Goal: Task Accomplishment & Management: Use online tool/utility

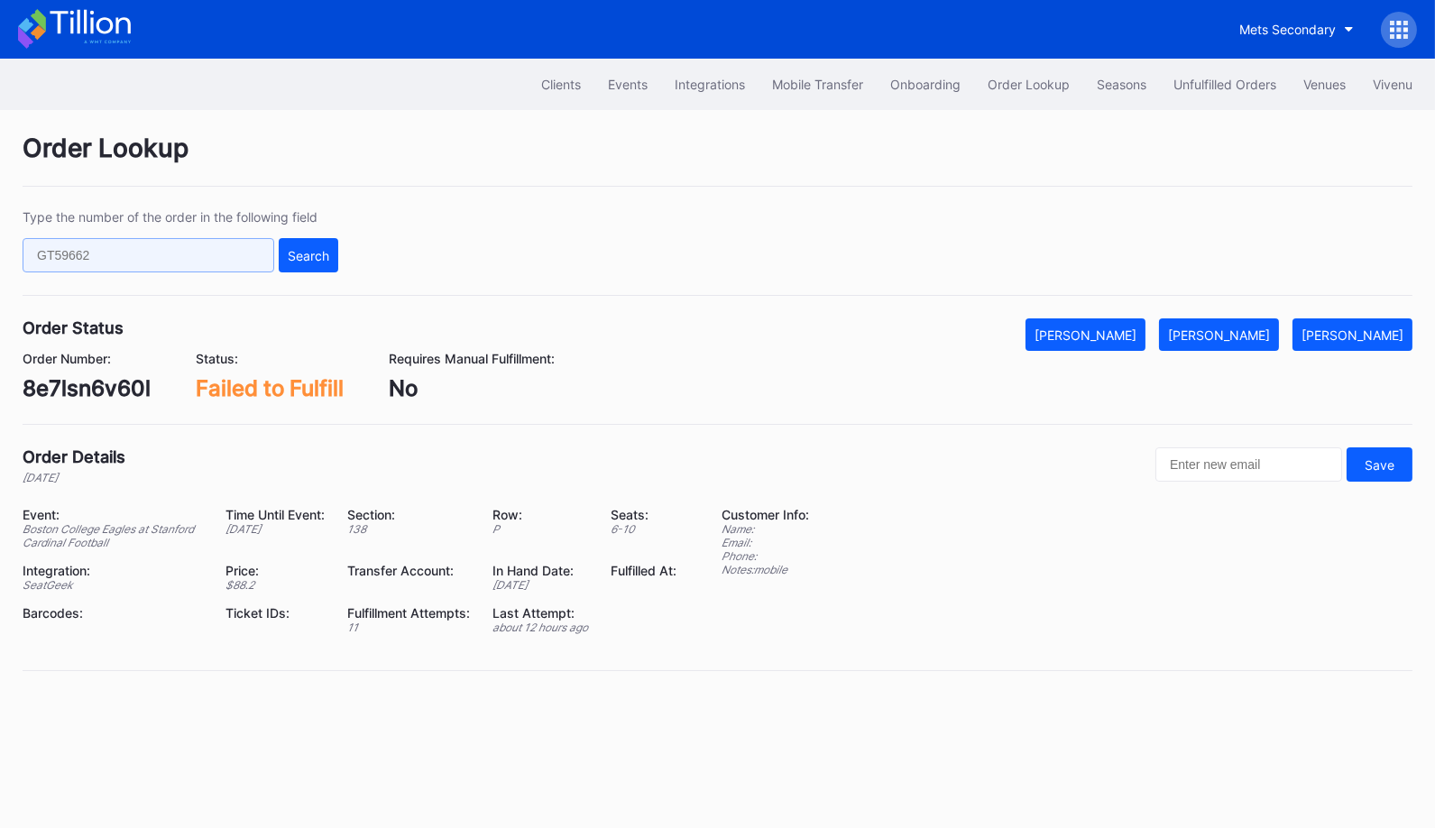
click at [251, 256] on input "text" at bounding box center [149, 255] width 252 height 34
paste input "950005770"
type input "950005770"
click at [311, 252] on div "Search" at bounding box center [308, 255] width 41 height 15
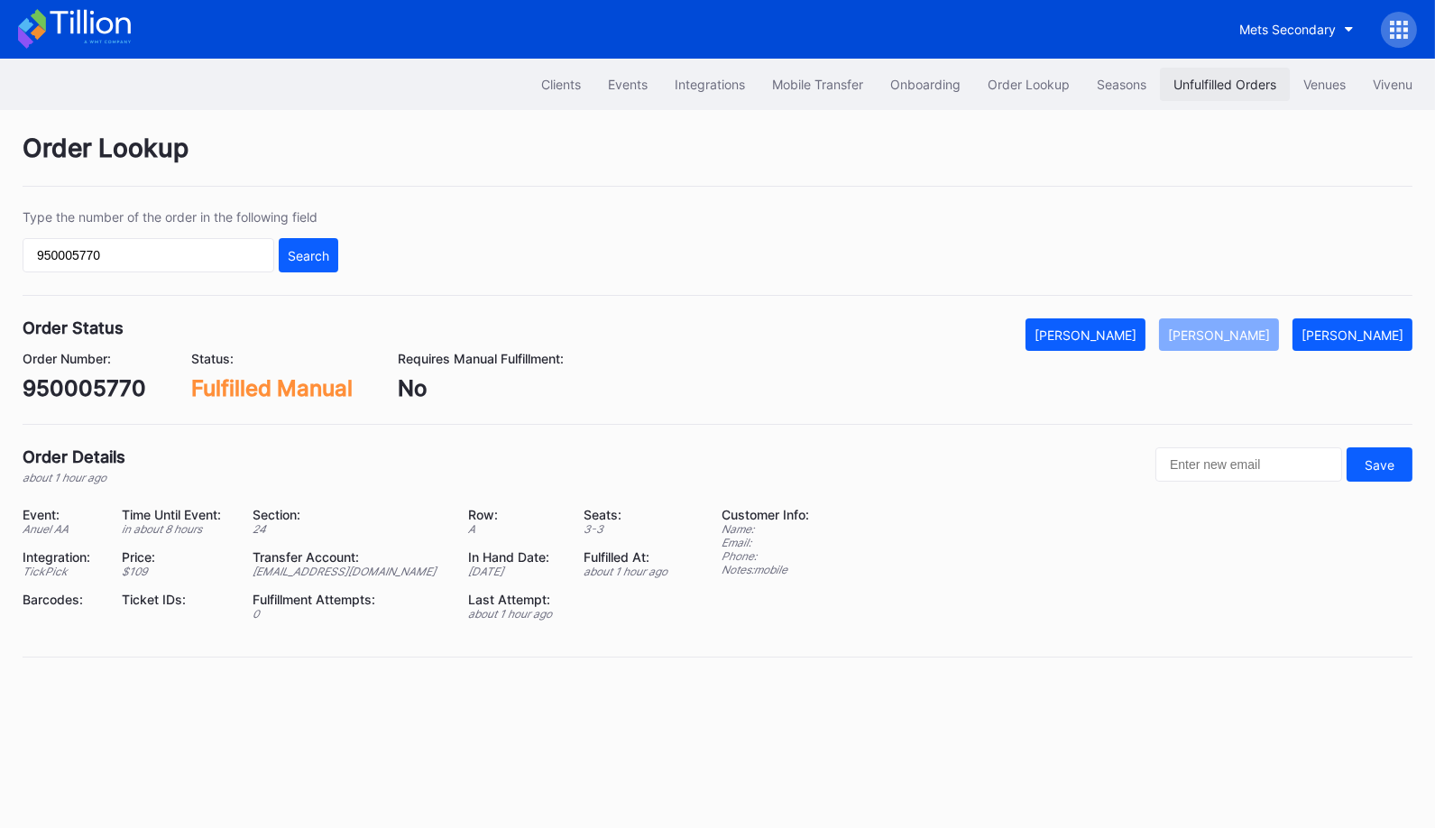
click at [1216, 73] on button "Unfulfilled Orders" at bounding box center [1225, 84] width 130 height 33
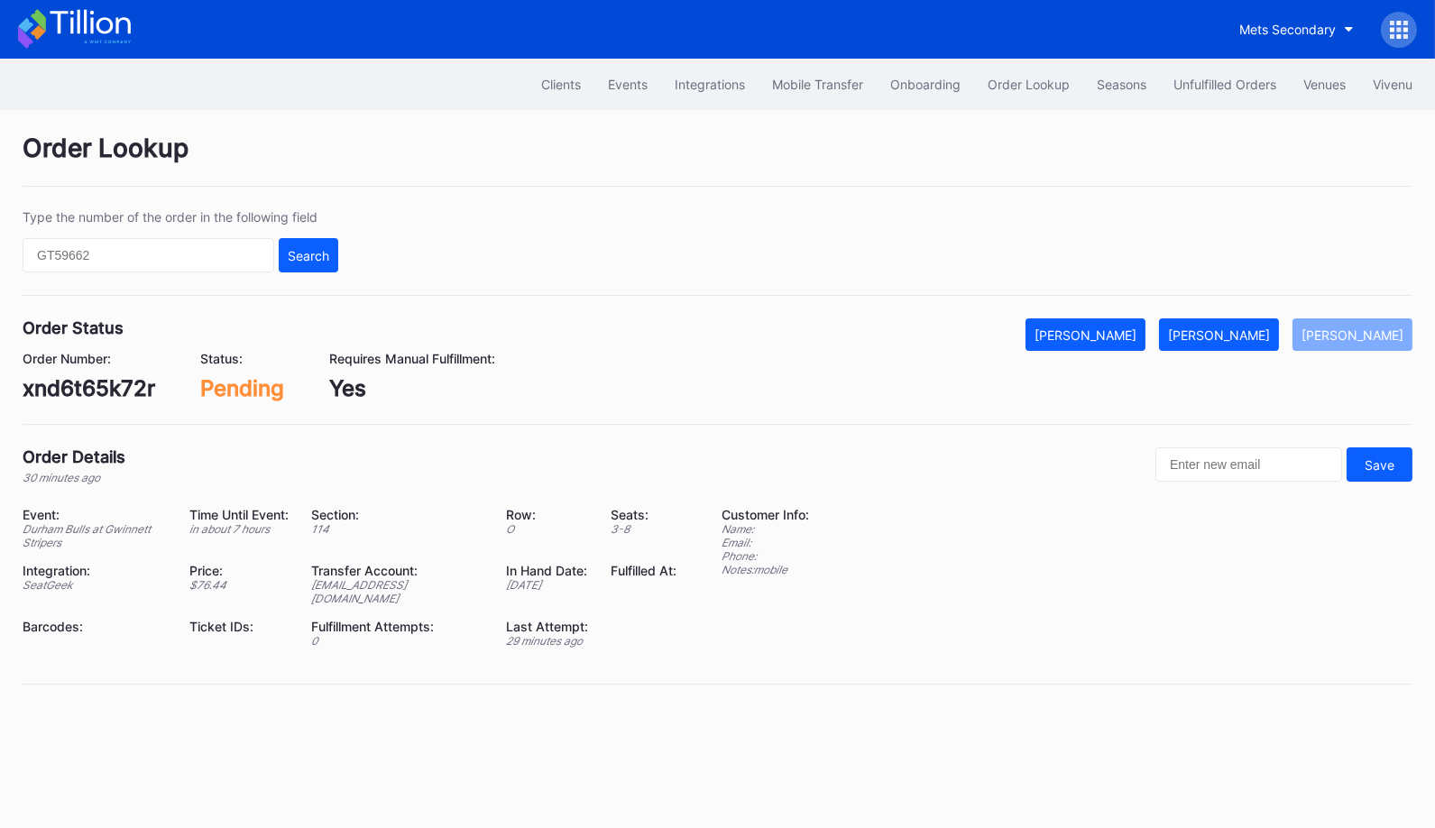
click at [115, 385] on div "xnd6t65k72r" at bounding box center [89, 388] width 133 height 26
copy div "xnd6t65k72r"
click at [1264, 332] on div "[PERSON_NAME]" at bounding box center [1219, 334] width 102 height 15
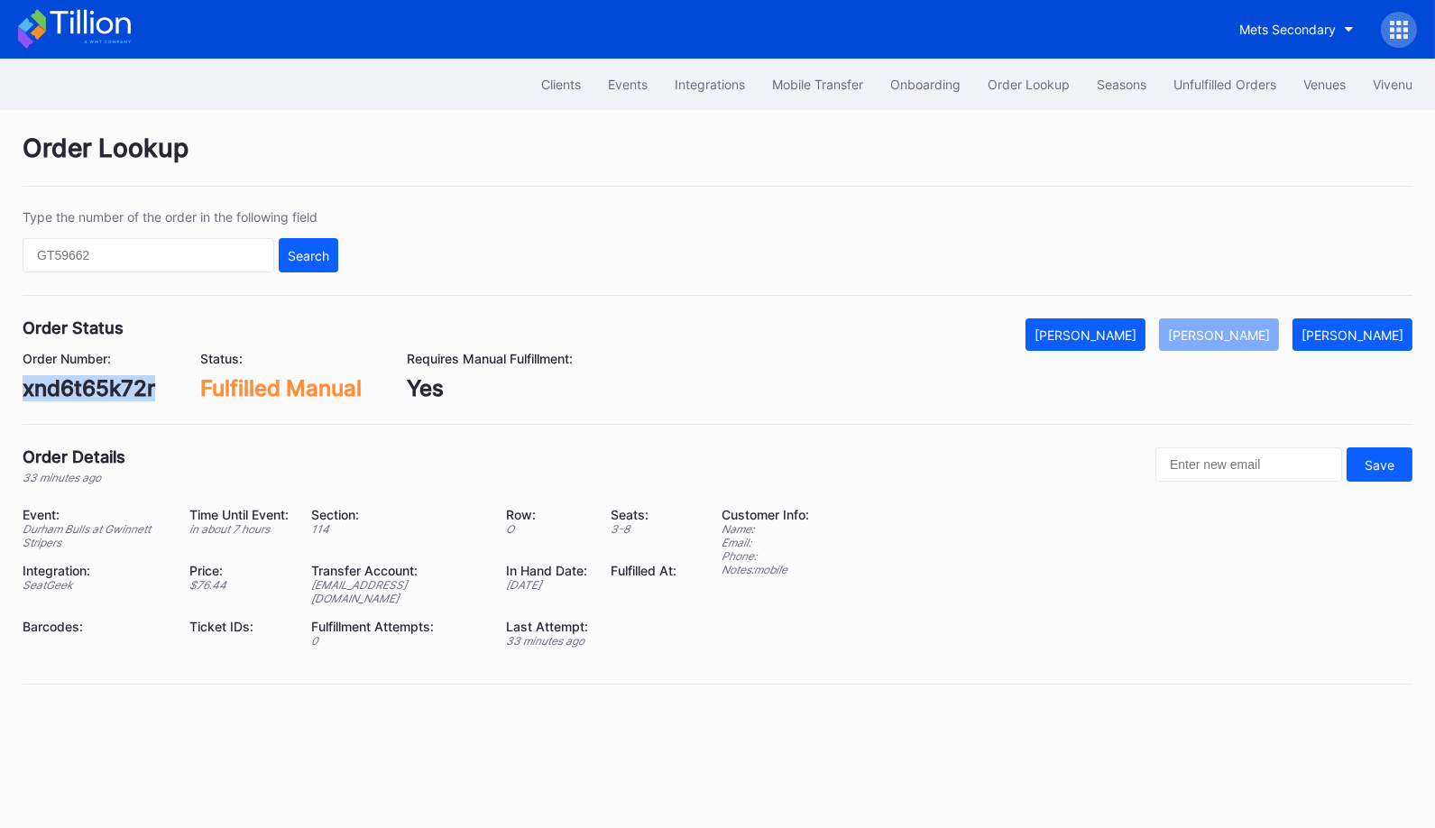
copy div "xnd6t65k72r"
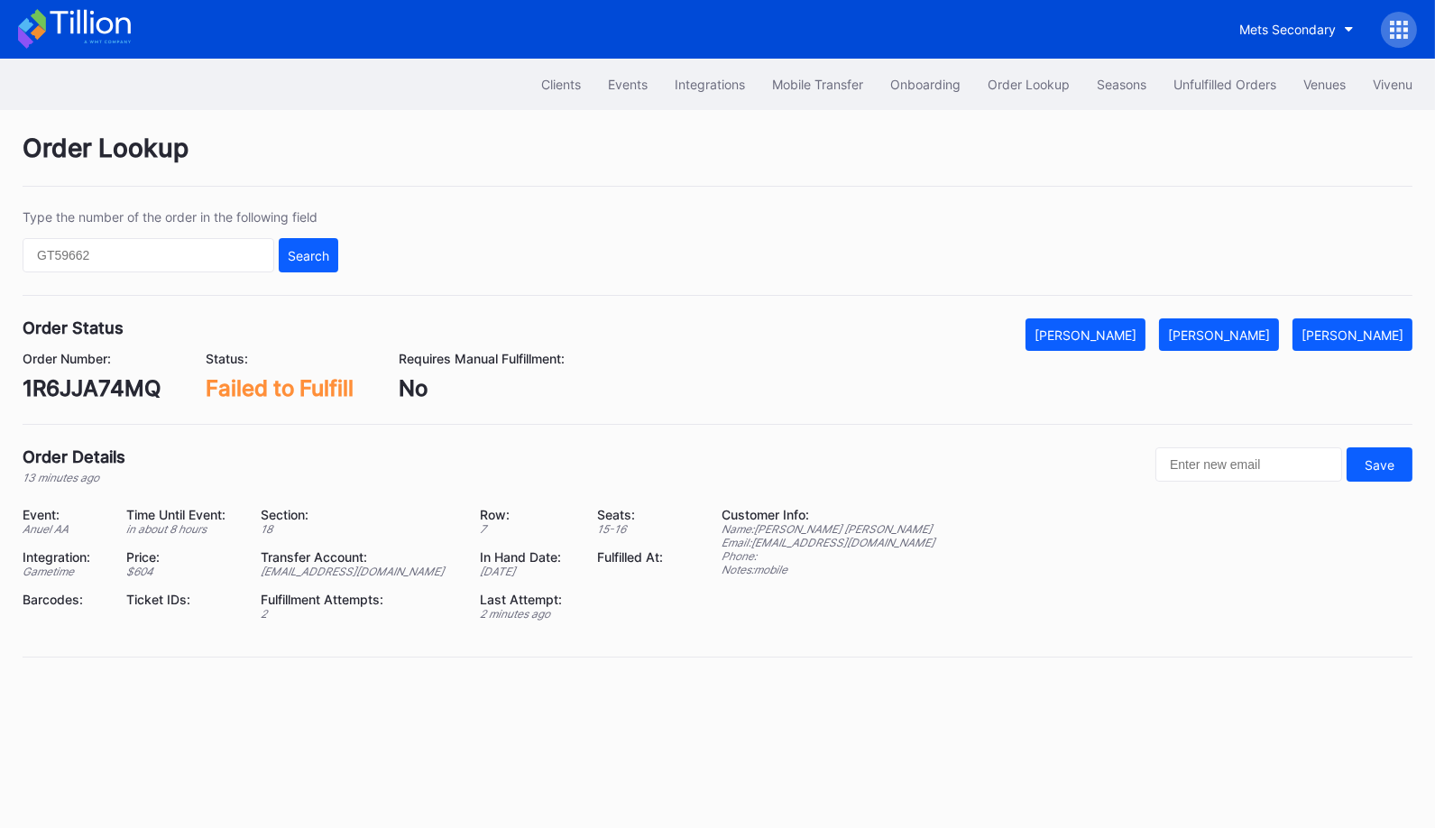
click at [87, 389] on div "1R6JJA74MQ" at bounding box center [92, 388] width 138 height 26
copy div "1R6JJA74MQ"
click at [1256, 327] on div "[PERSON_NAME]" at bounding box center [1219, 334] width 102 height 15
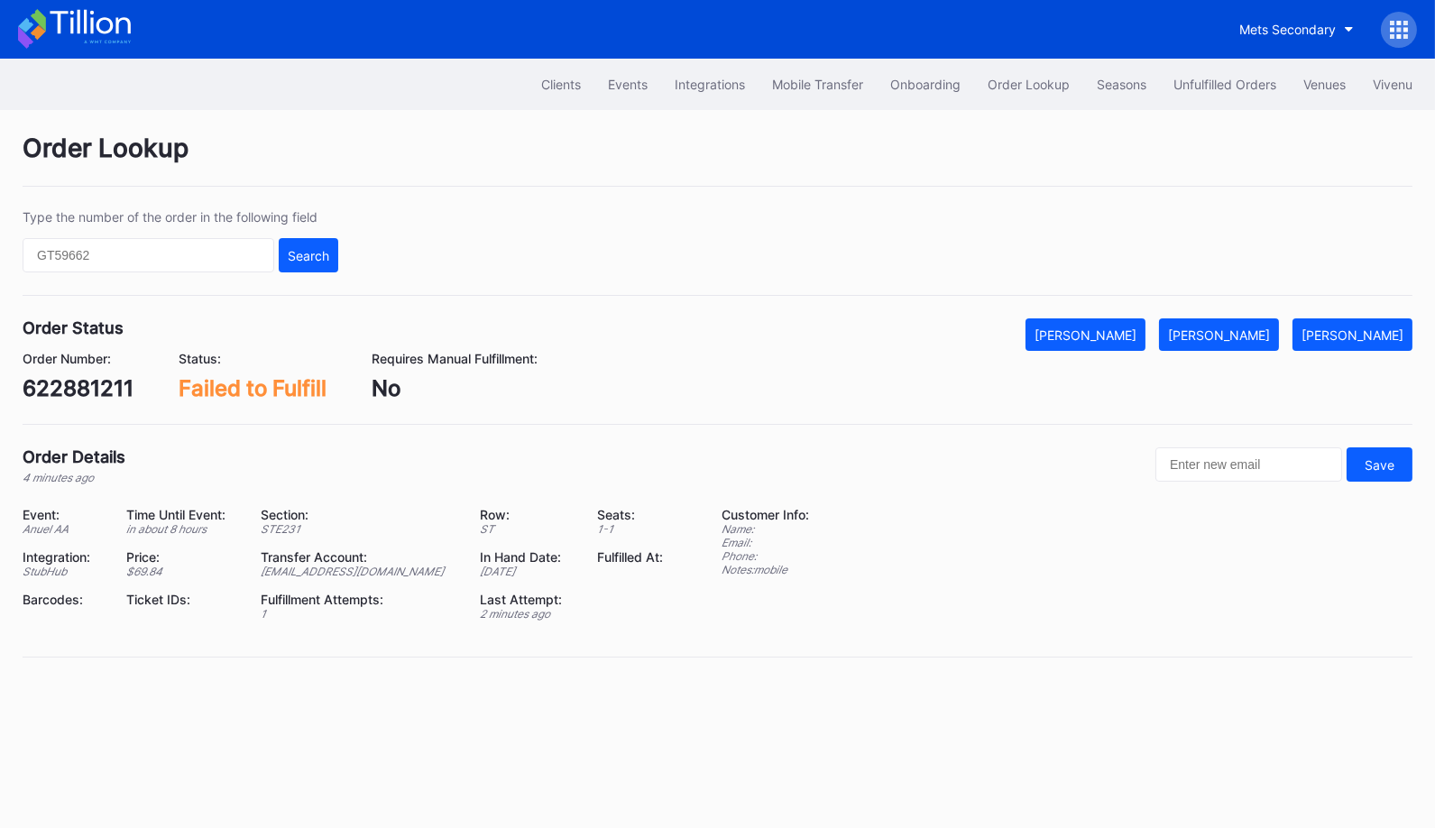
click at [96, 386] on div "622881211" at bounding box center [78, 388] width 111 height 26
copy div "622881211"
click at [1238, 331] on div "Mark Fulfilled" at bounding box center [1219, 334] width 102 height 15
click at [123, 378] on div "622879485" at bounding box center [84, 388] width 122 height 26
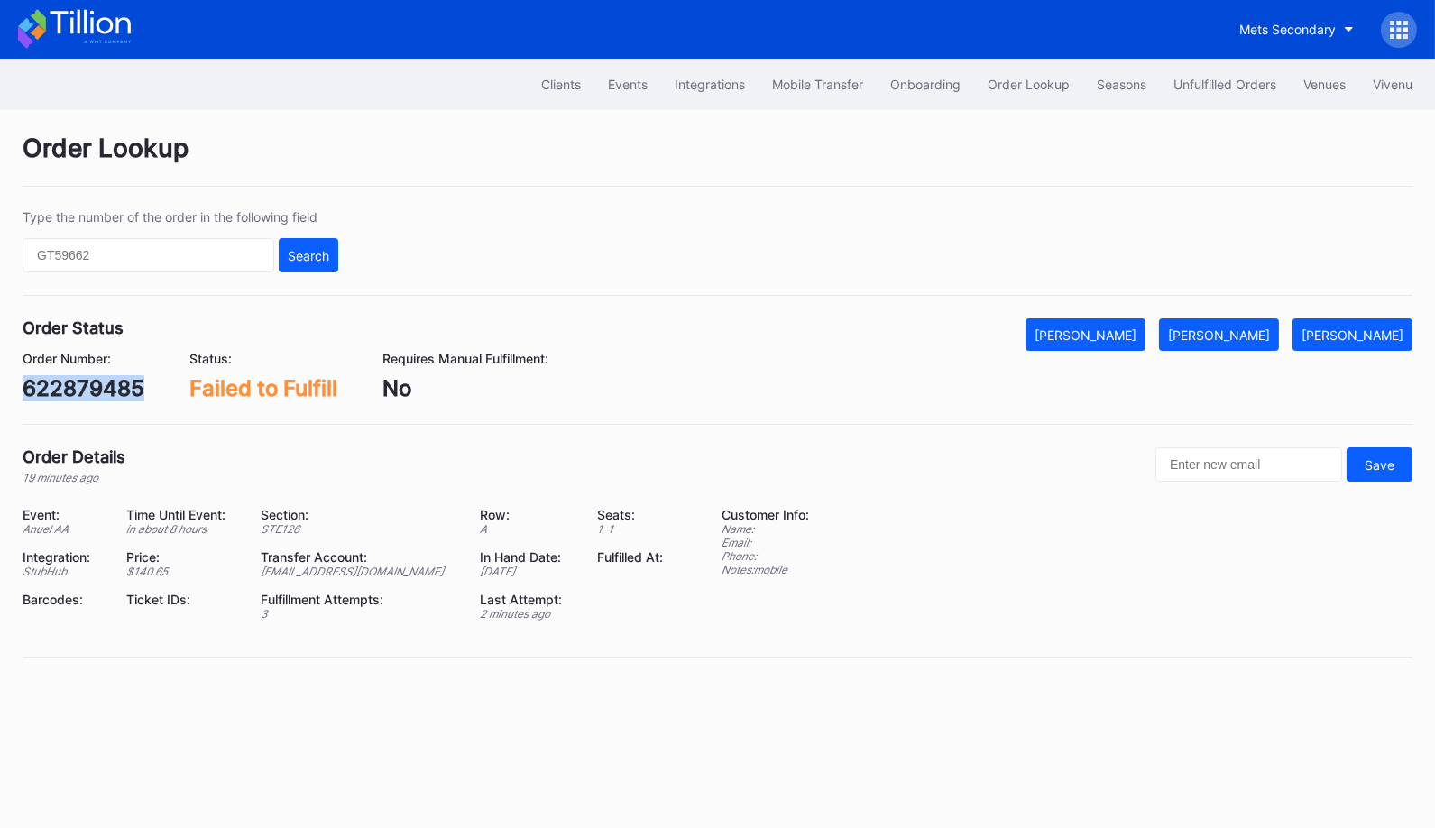
click at [123, 378] on div "622879485" at bounding box center [84, 388] width 122 height 26
copy div "622879485"
click at [1253, 331] on div "[PERSON_NAME]" at bounding box center [1219, 334] width 102 height 15
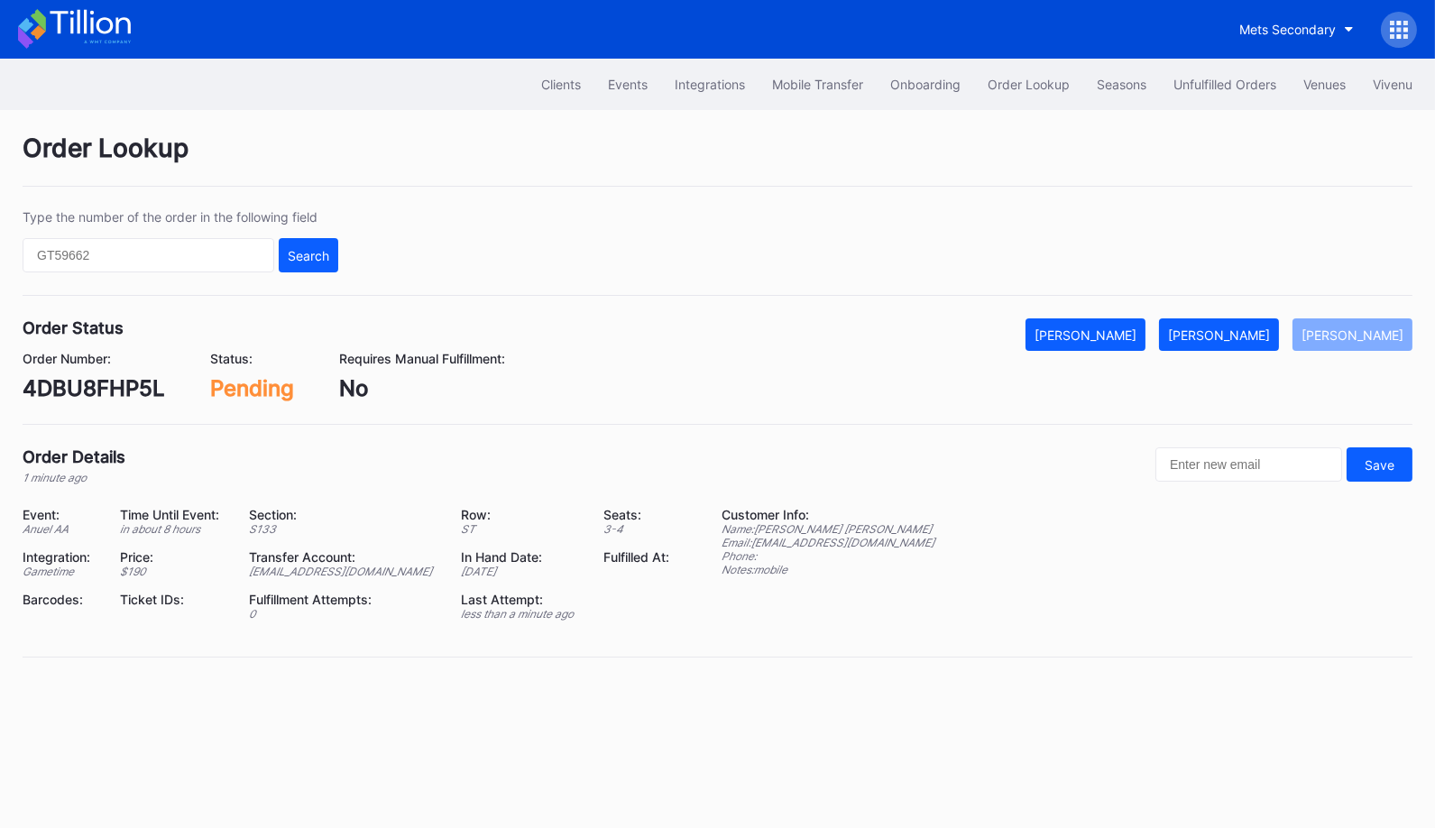
click at [108, 381] on div "4DBU8FHP5L" at bounding box center [94, 388] width 142 height 26
copy div "4DBU8FHP5L"
click at [1266, 339] on div "[PERSON_NAME]" at bounding box center [1219, 334] width 102 height 15
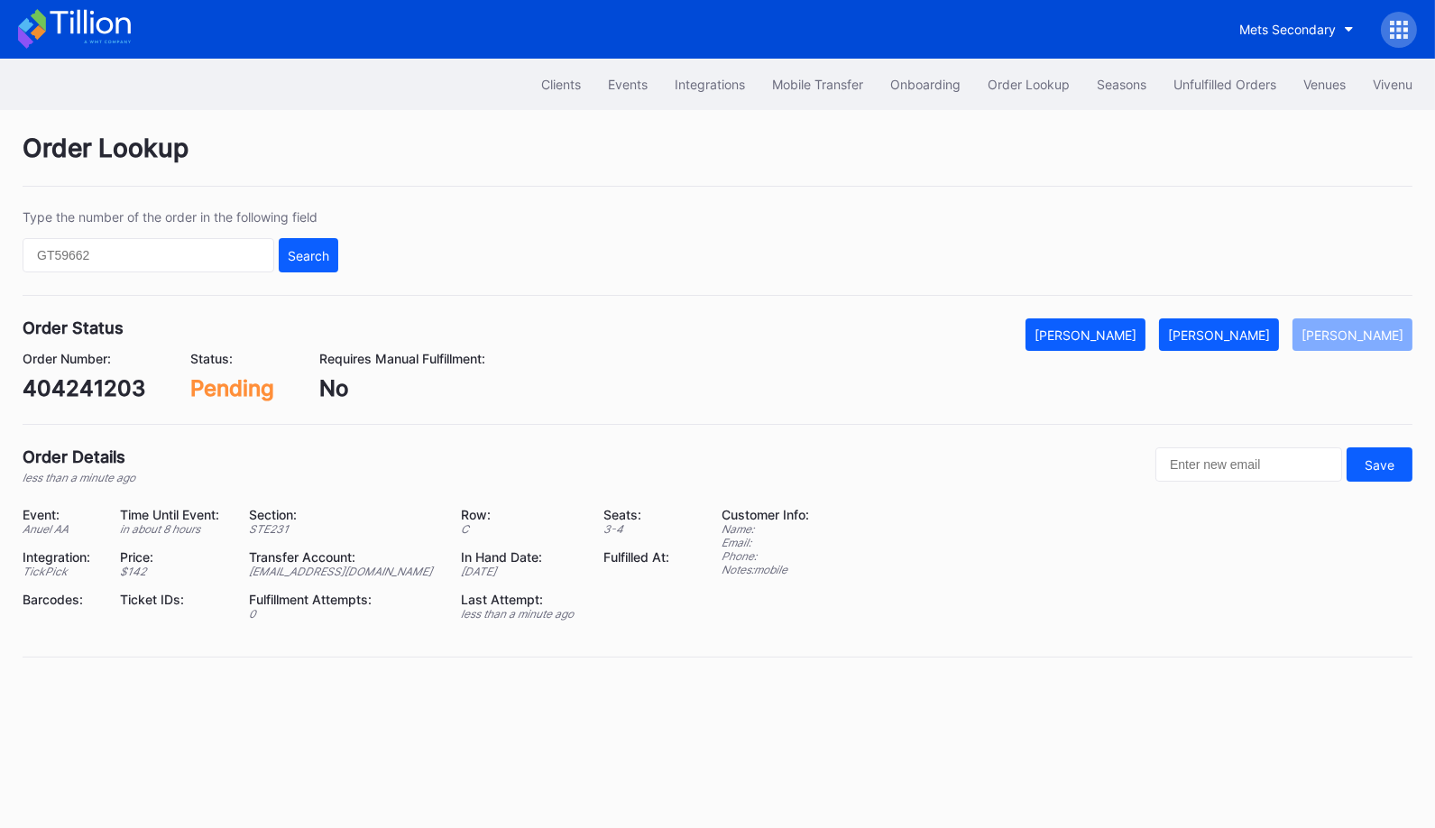
click at [119, 380] on div "404241203" at bounding box center [84, 388] width 123 height 26
copy div "404241203"
click at [1244, 328] on div "[PERSON_NAME]" at bounding box center [1219, 334] width 102 height 15
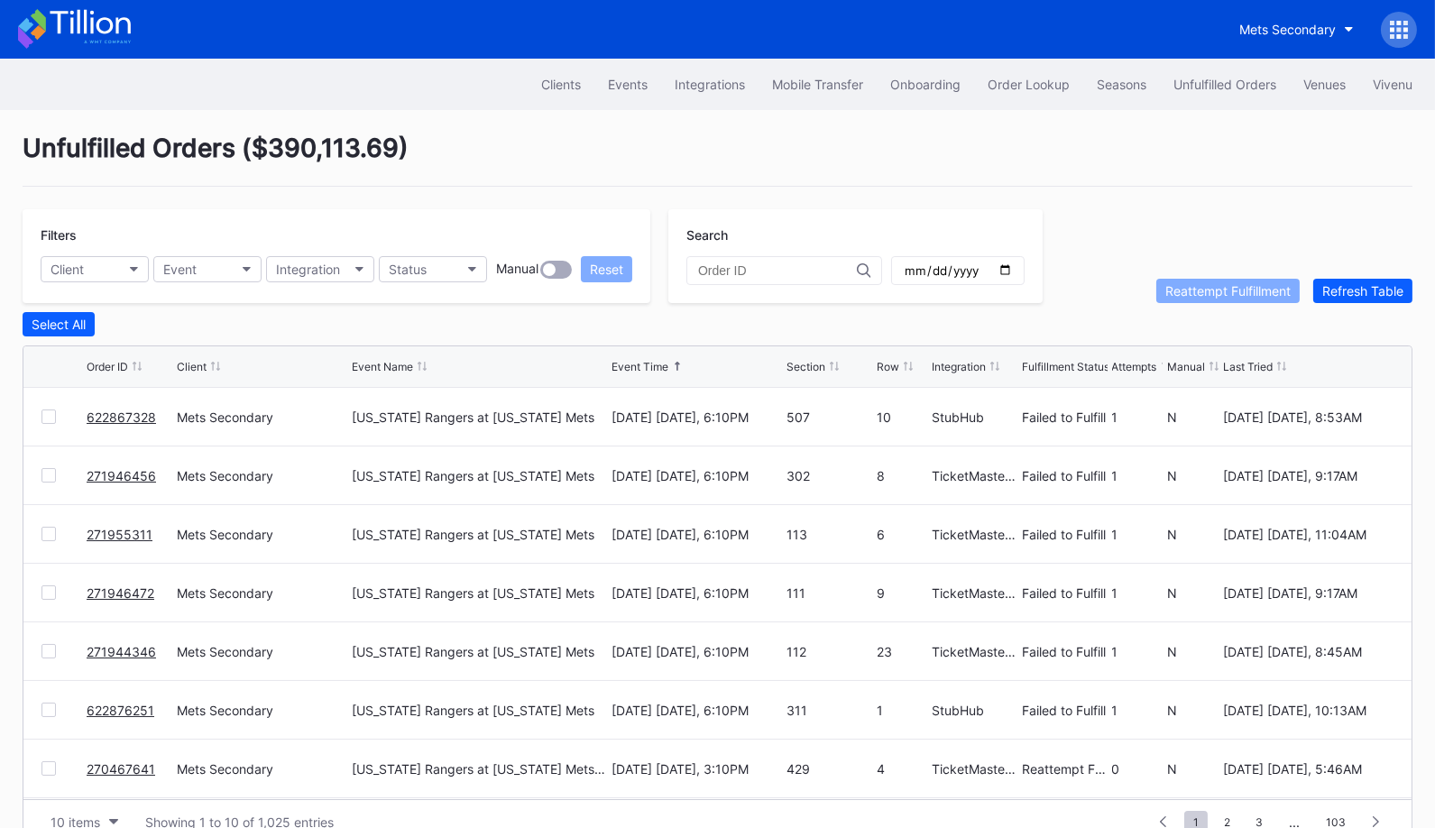
scroll to position [34, 0]
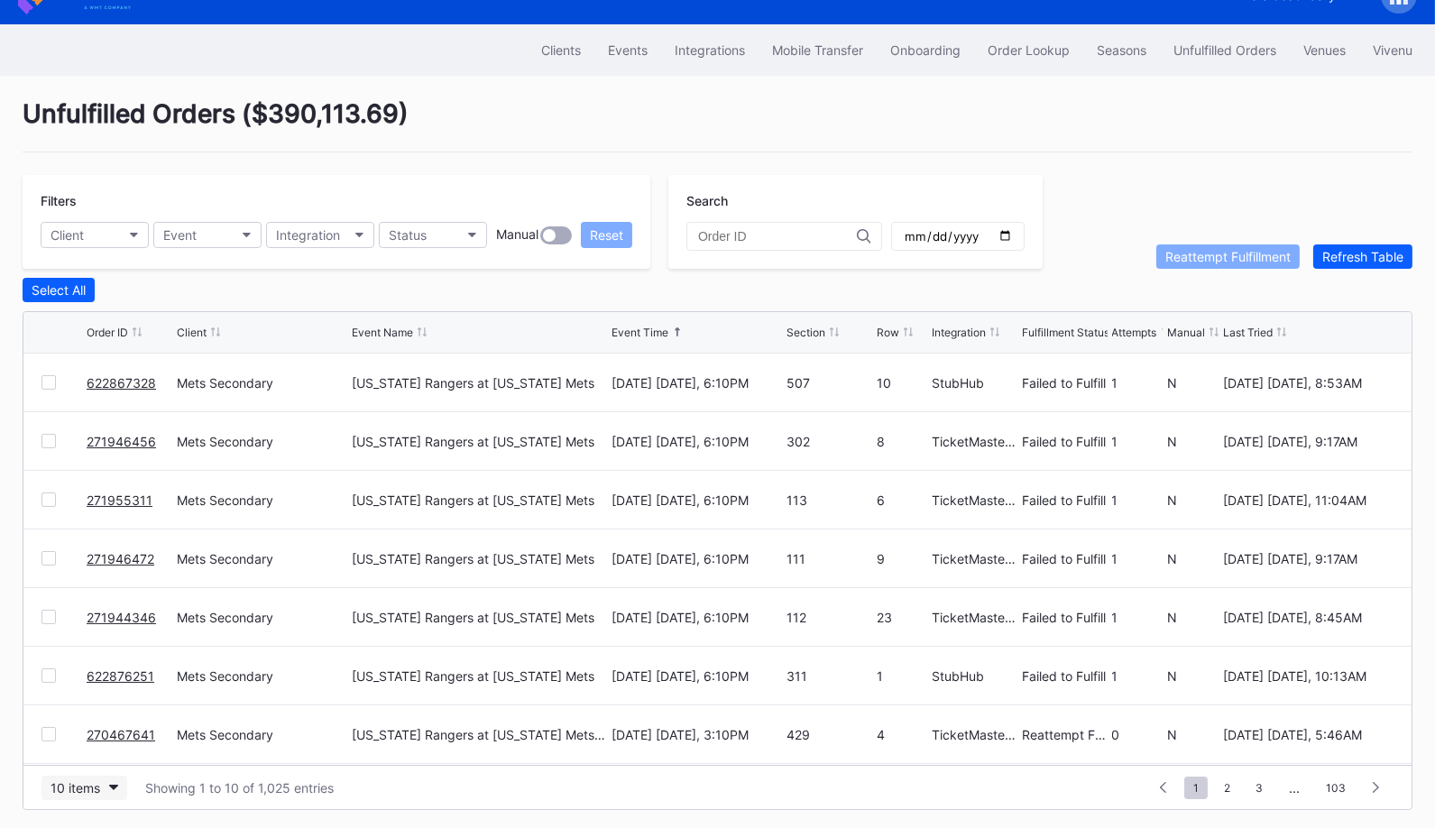
click at [101, 788] on button "10 items" at bounding box center [84, 788] width 86 height 24
click at [86, 674] on div "50 items" at bounding box center [80, 671] width 51 height 15
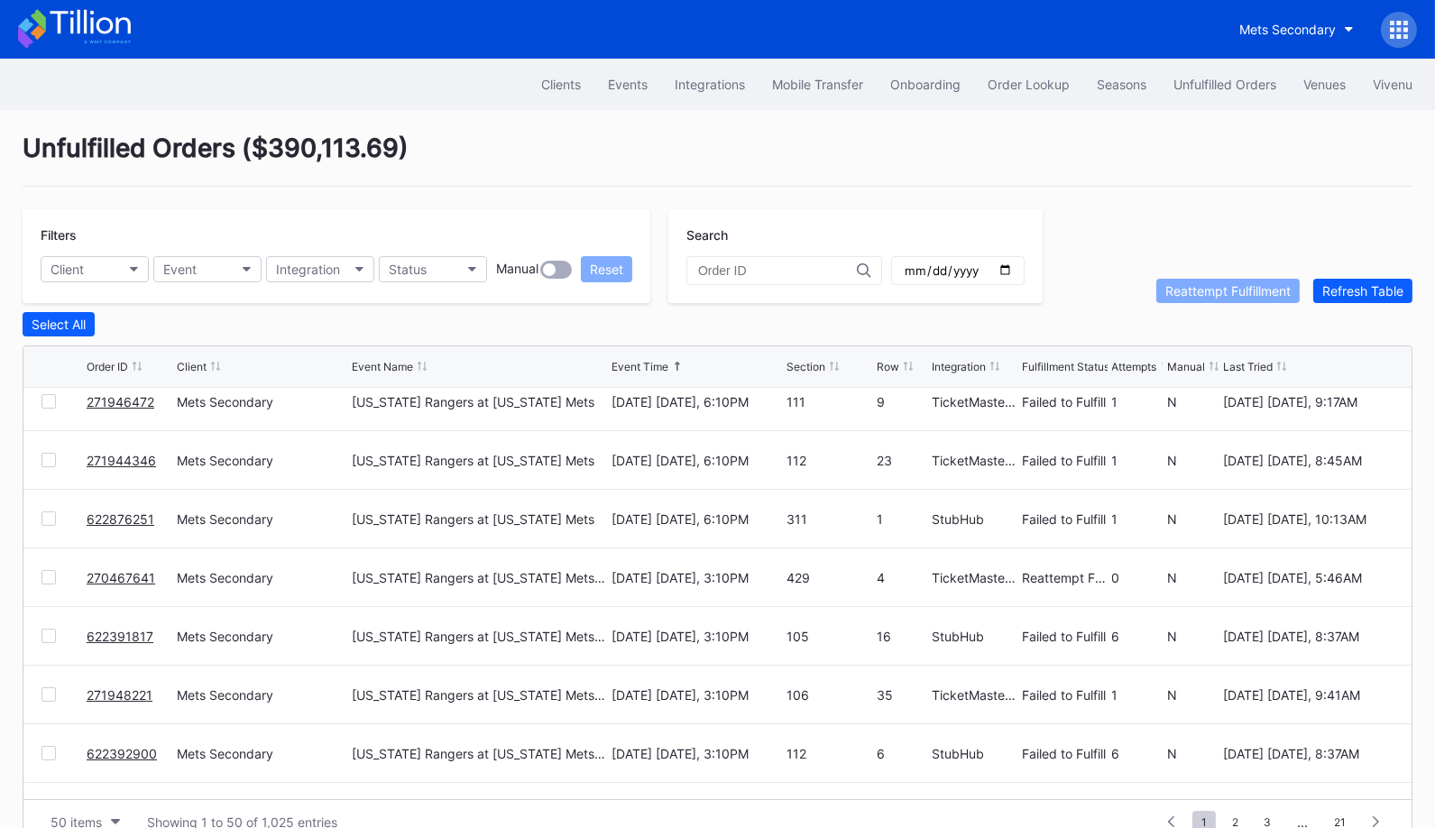
scroll to position [0, 0]
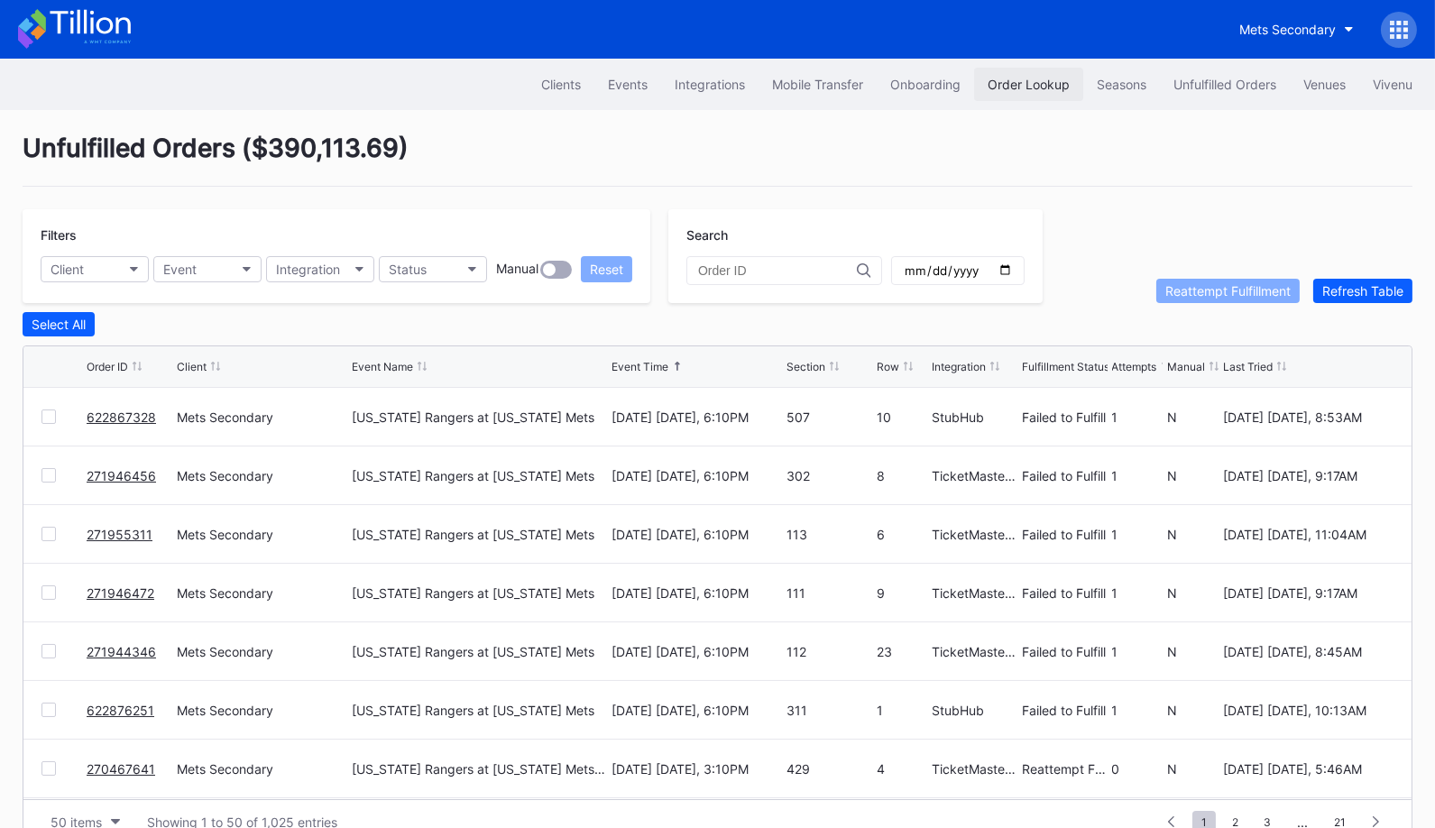
click at [1018, 70] on button "Order Lookup" at bounding box center [1028, 84] width 109 height 33
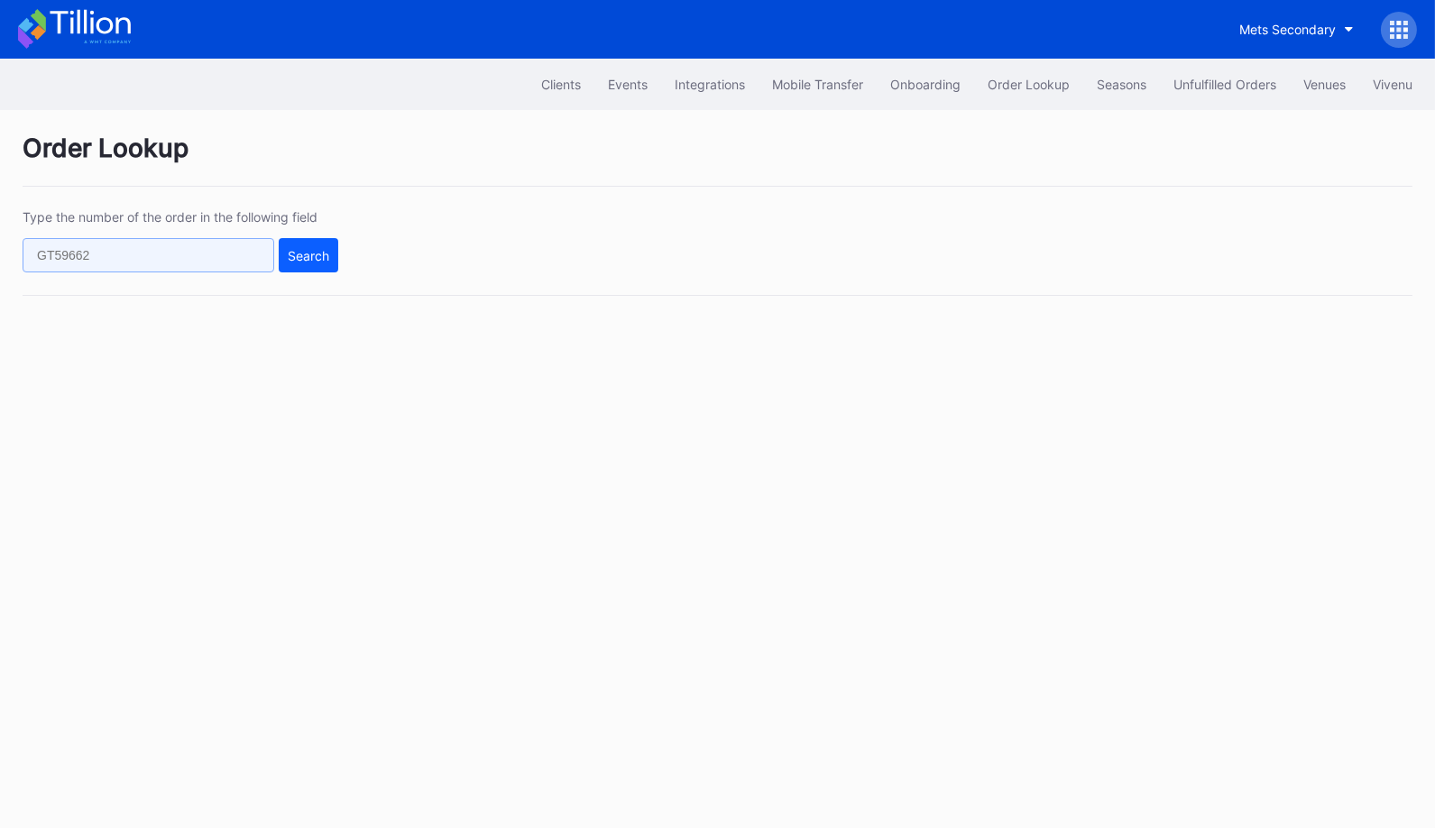
click at [235, 257] on input "text" at bounding box center [149, 255] width 252 height 34
paste input "561044646"
type input "561044646"
click at [312, 252] on div "Search" at bounding box center [308, 255] width 41 height 15
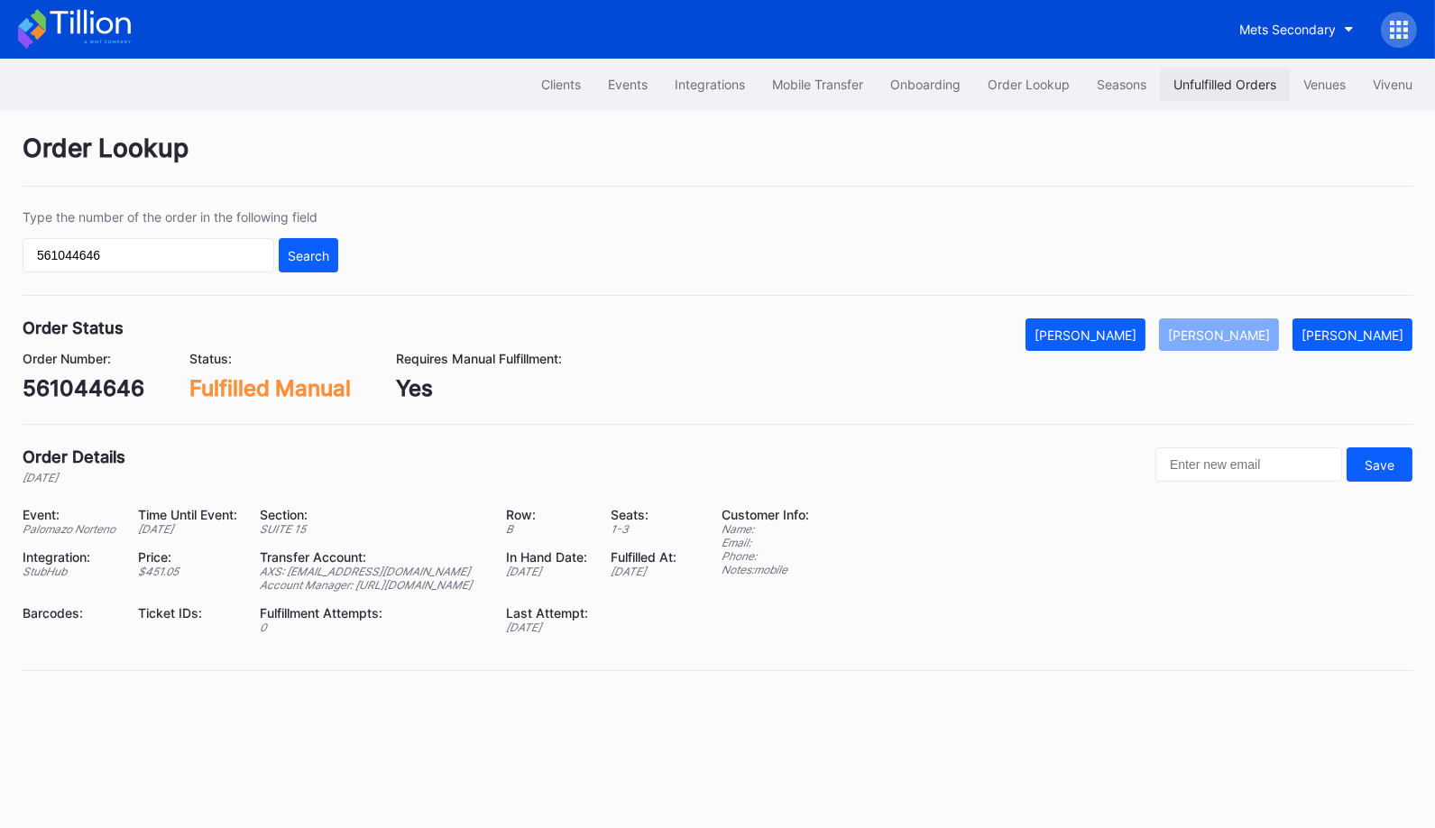
click at [1193, 75] on button "Unfulfilled Orders" at bounding box center [1225, 84] width 130 height 33
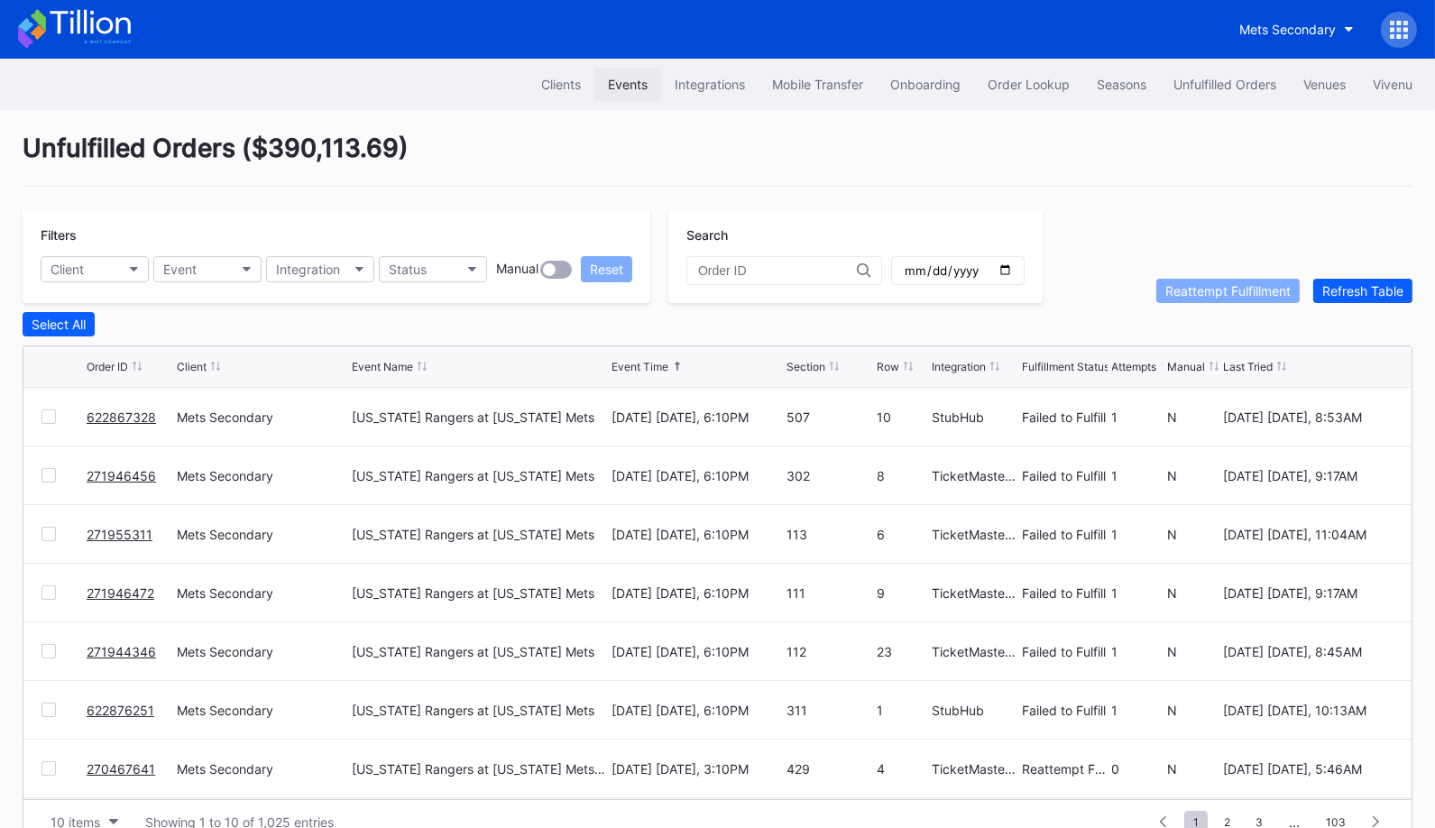
click at [612, 75] on button "Events" at bounding box center [627, 84] width 67 height 33
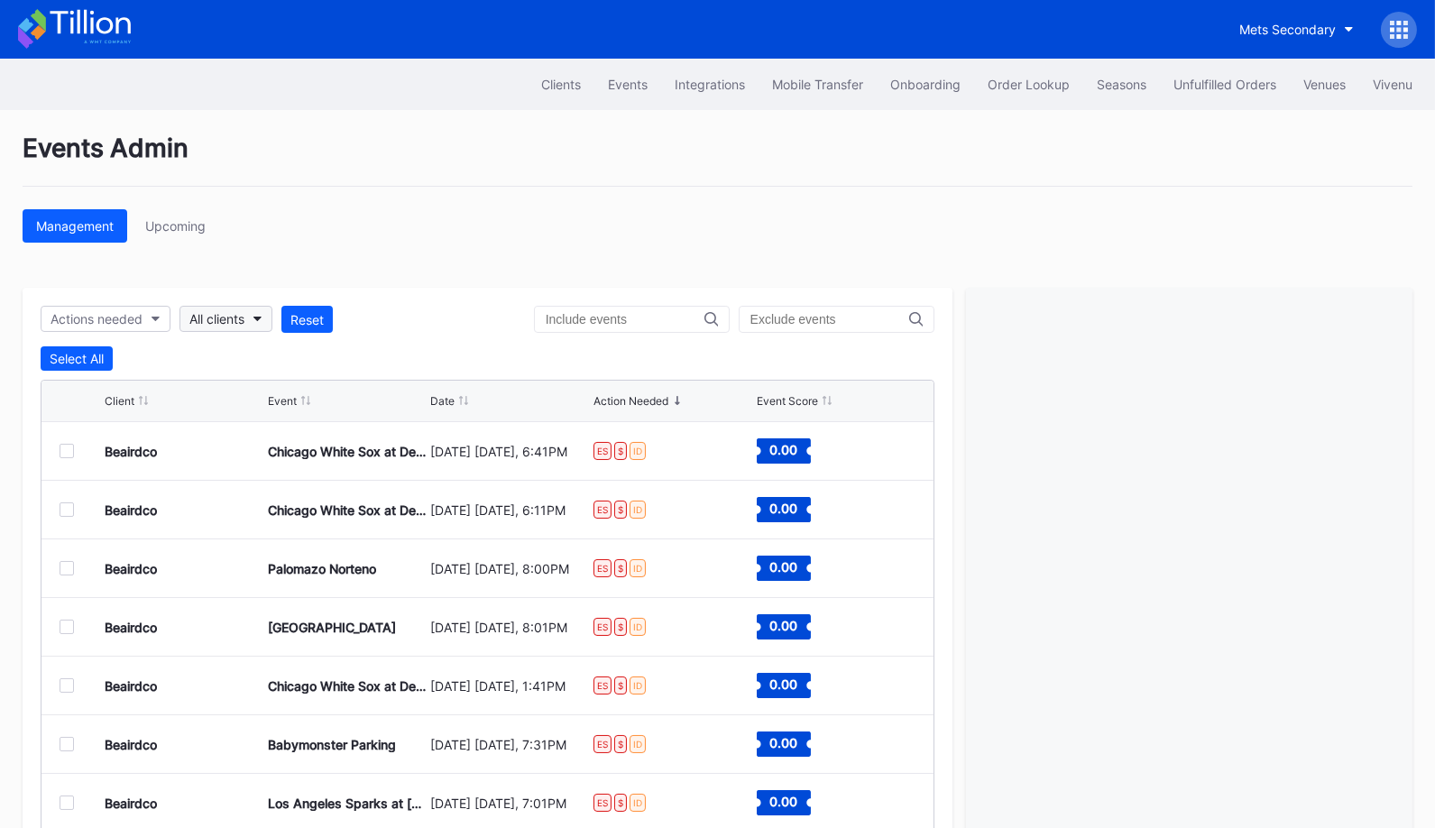
click at [230, 319] on div "All clients" at bounding box center [216, 318] width 55 height 15
type input "usa"
click at [265, 395] on div "USA Hockey Secondary" at bounding box center [265, 397] width 142 height 15
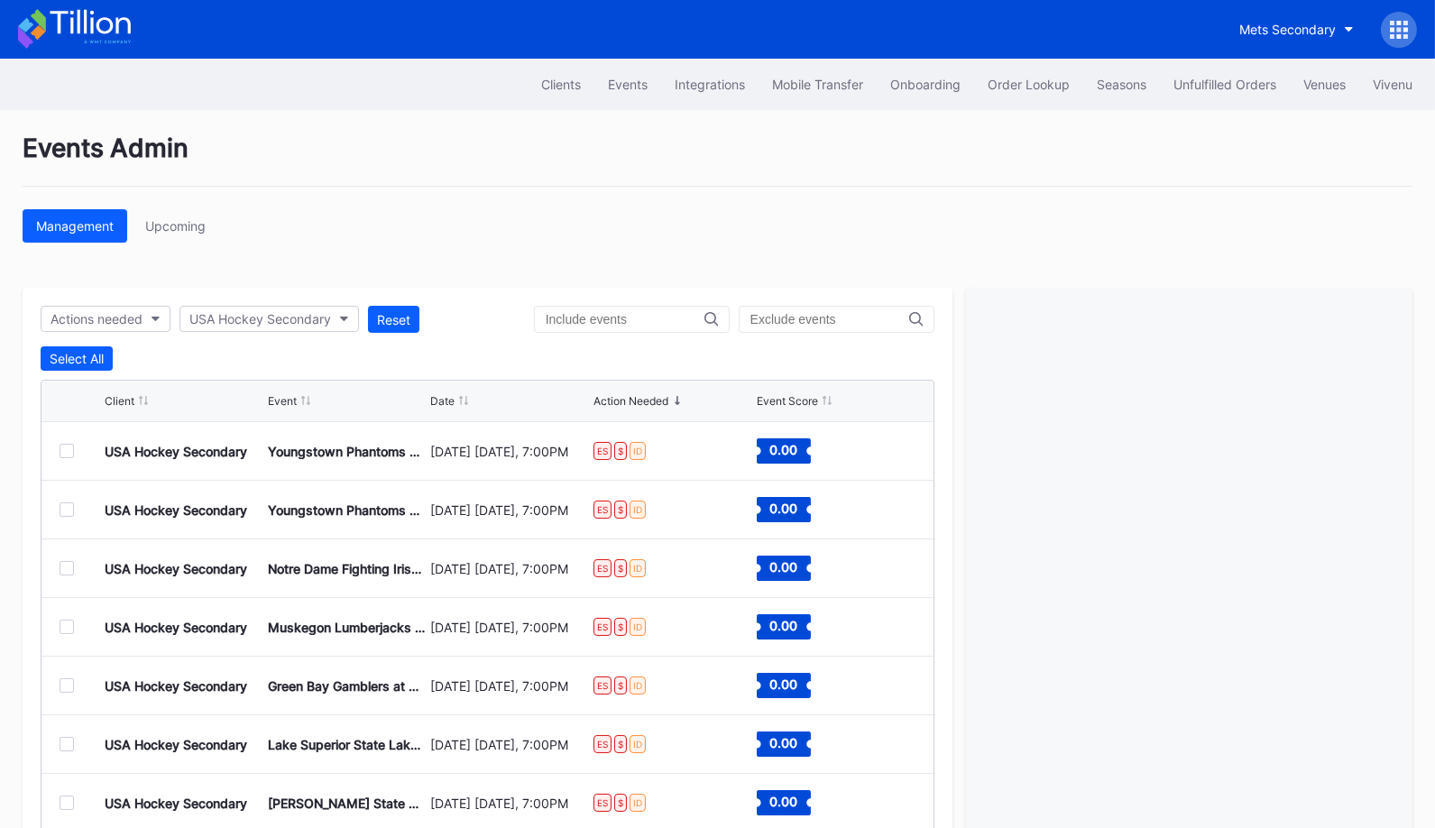
scroll to position [87, 0]
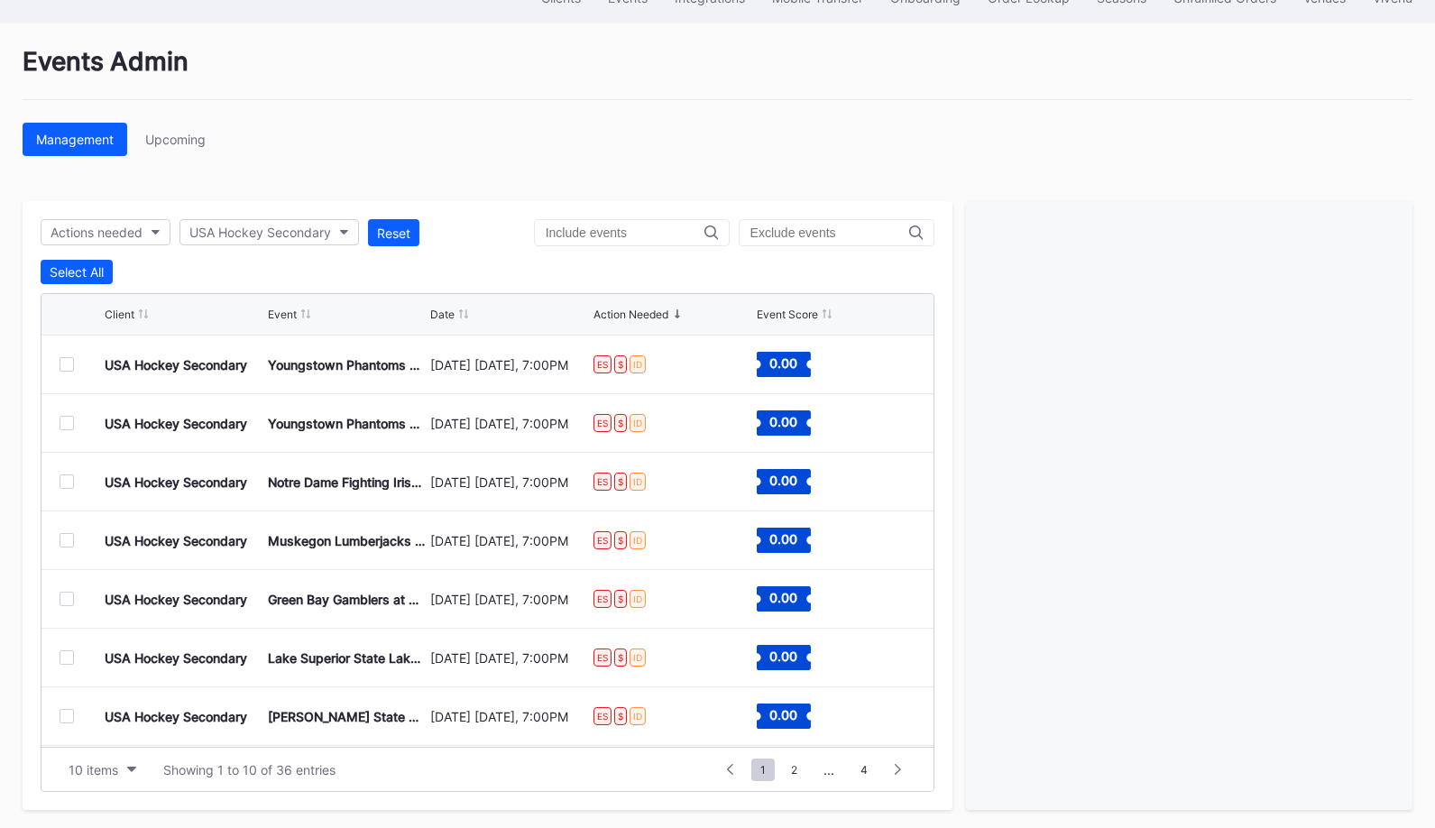
click at [69, 365] on div at bounding box center [67, 364] width 14 height 14
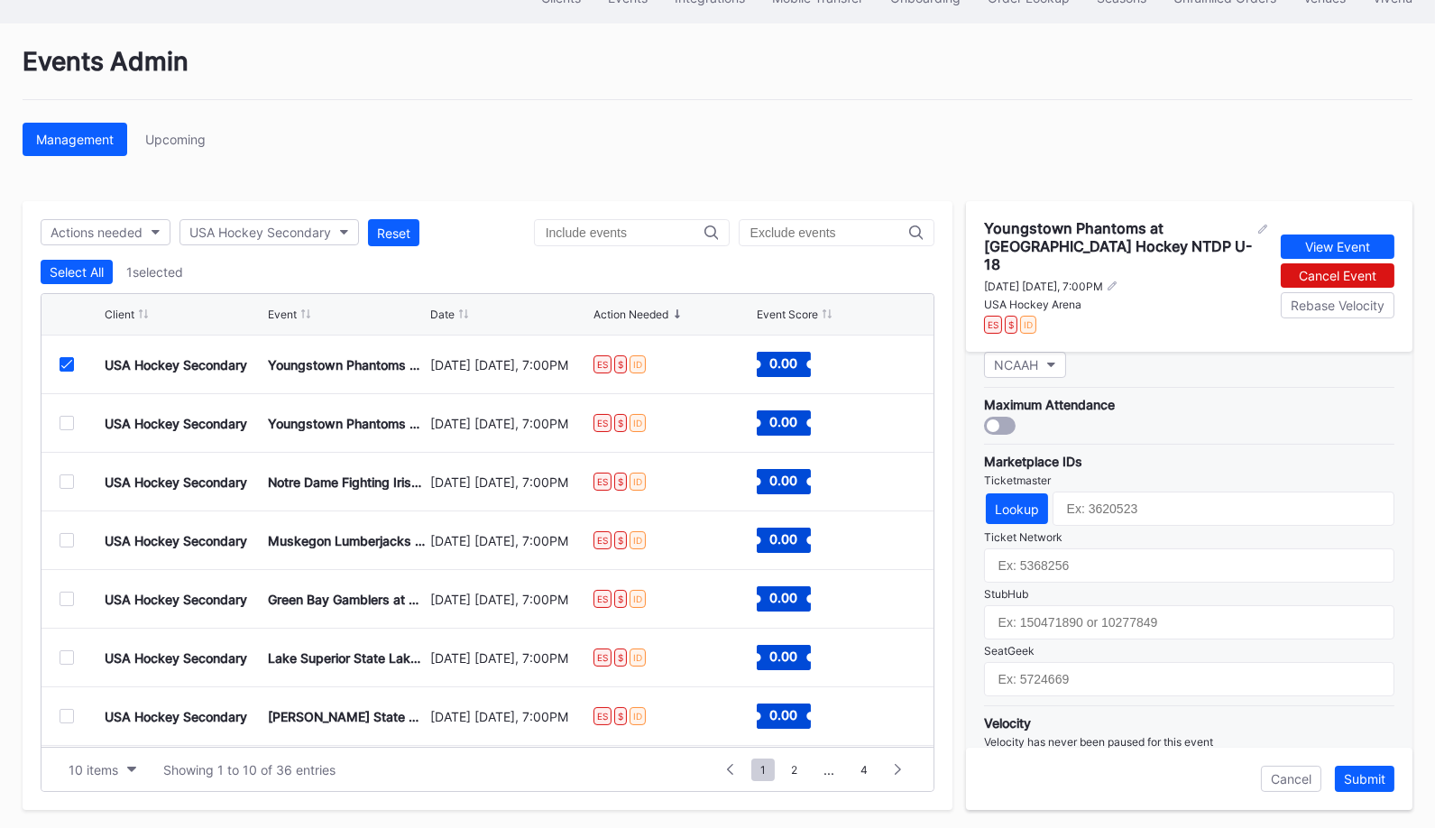
scroll to position [520, 0]
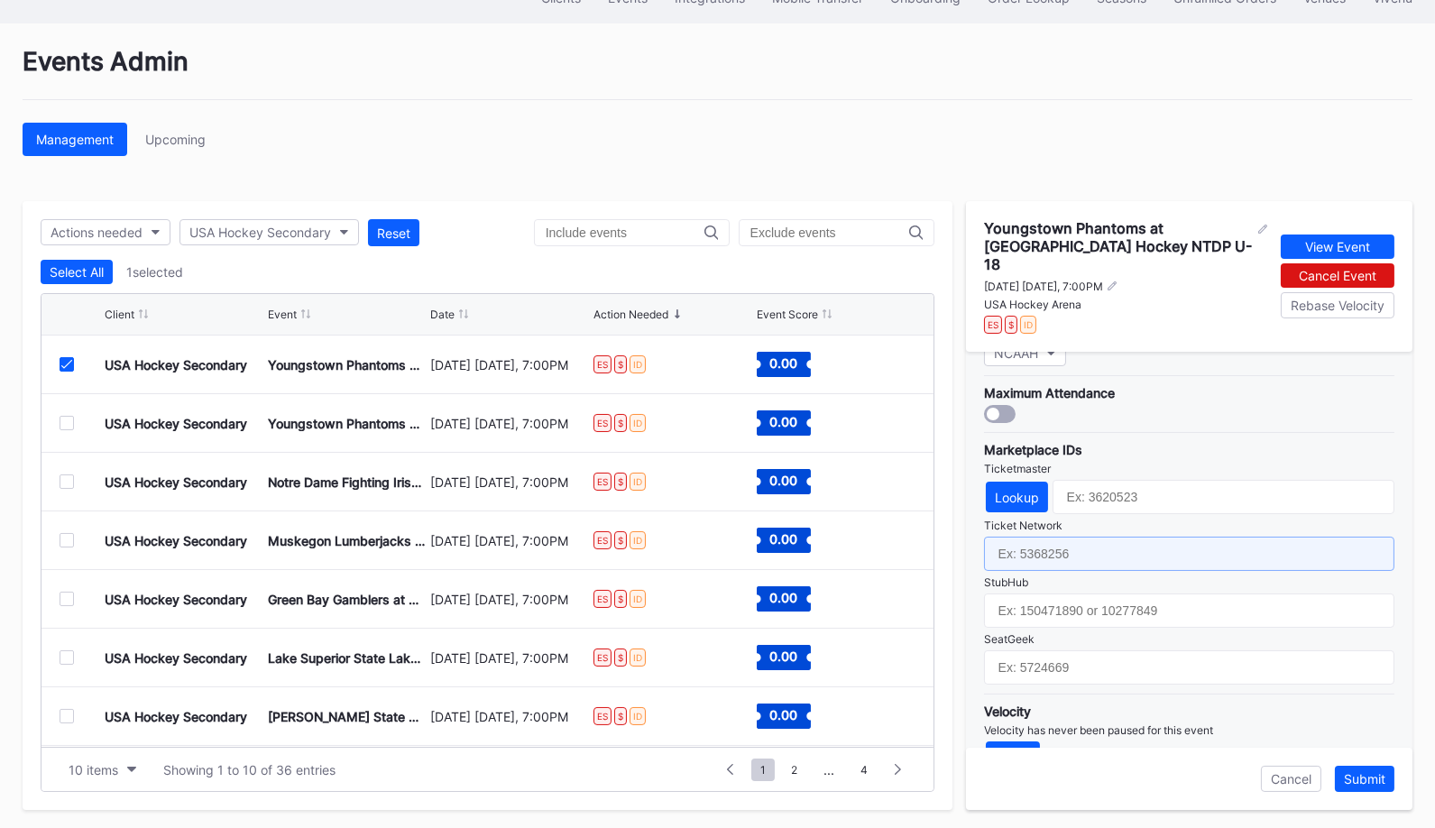
click at [1083, 537] on input "text" at bounding box center [1189, 554] width 410 height 34
paste input "7364771"
type input "7364771"
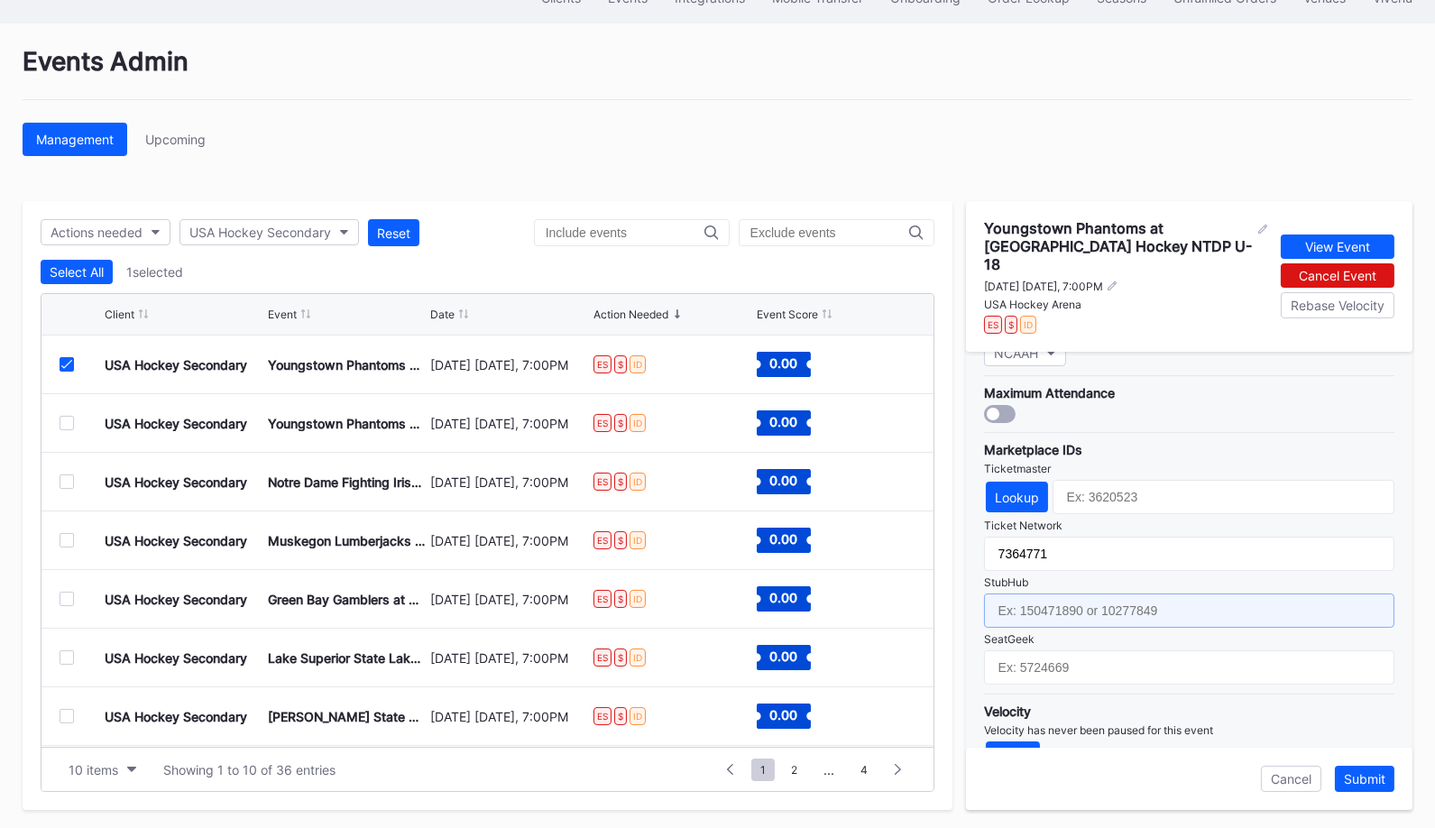
paste input "159016827"
type input "159016827"
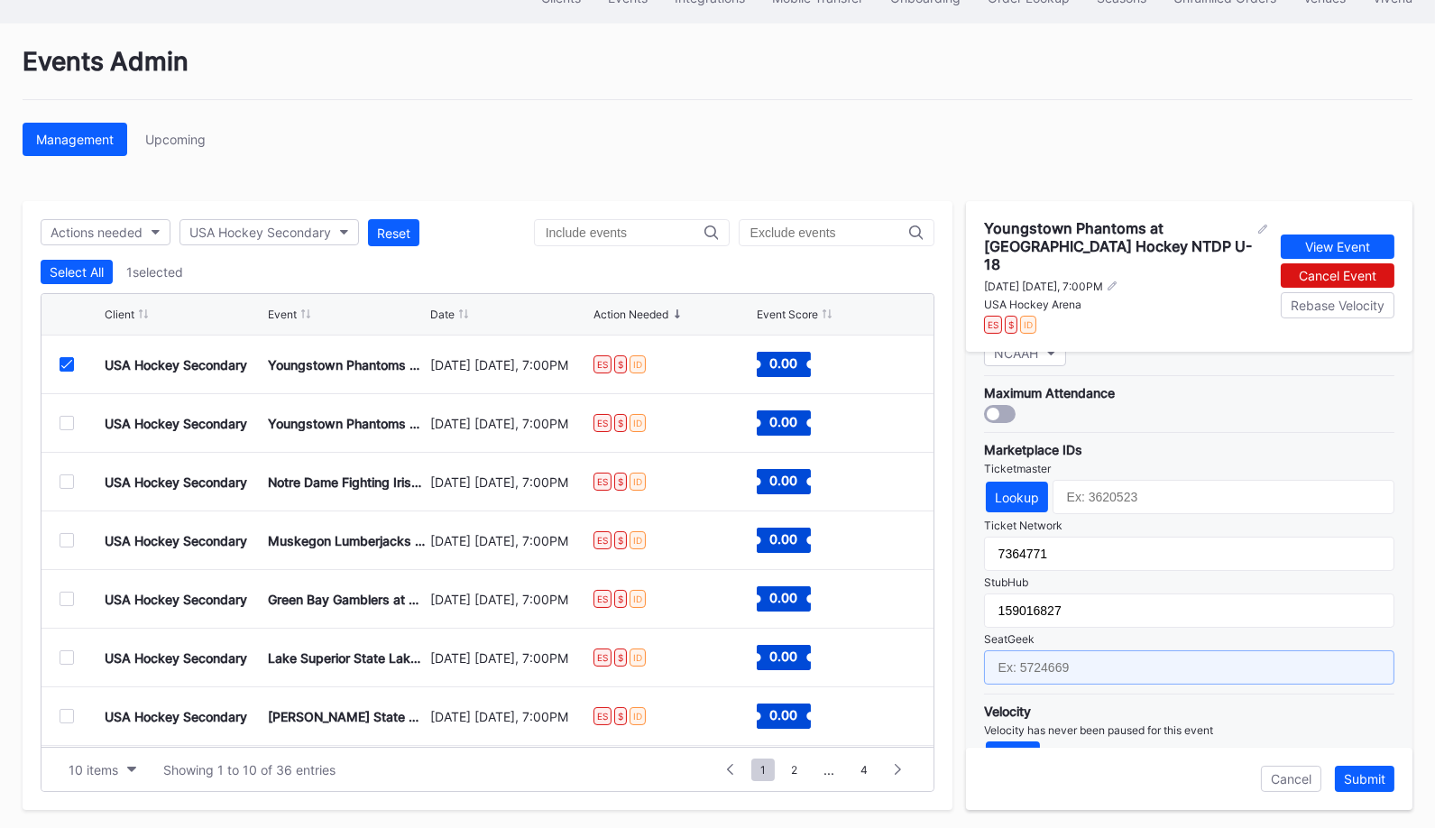
paste input "17688680"
type input "17688680"
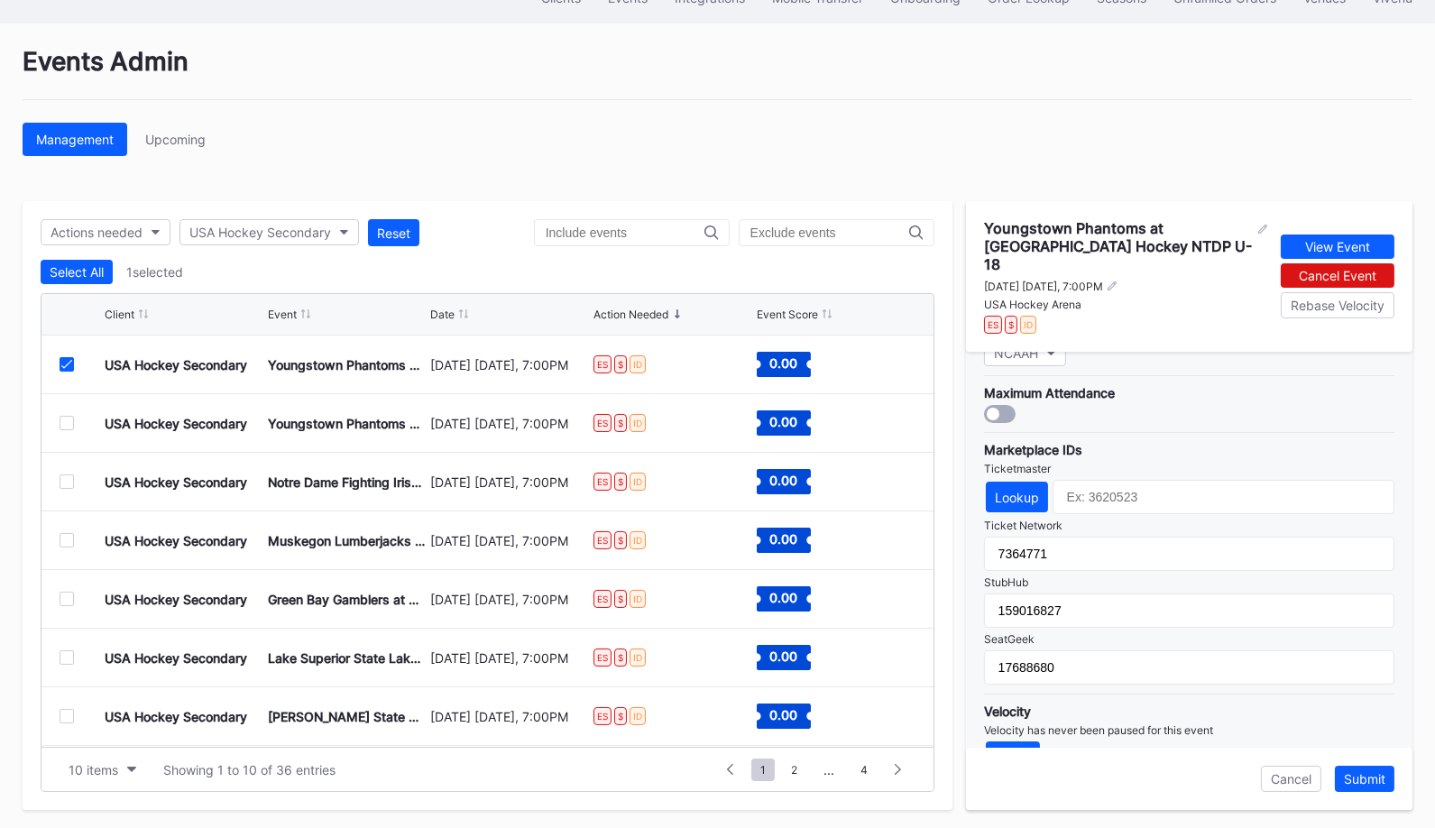
click at [1010, 480] on div "Lookup" at bounding box center [1189, 497] width 410 height 34
click at [1010, 482] on button "Lookup" at bounding box center [1017, 497] width 62 height 31
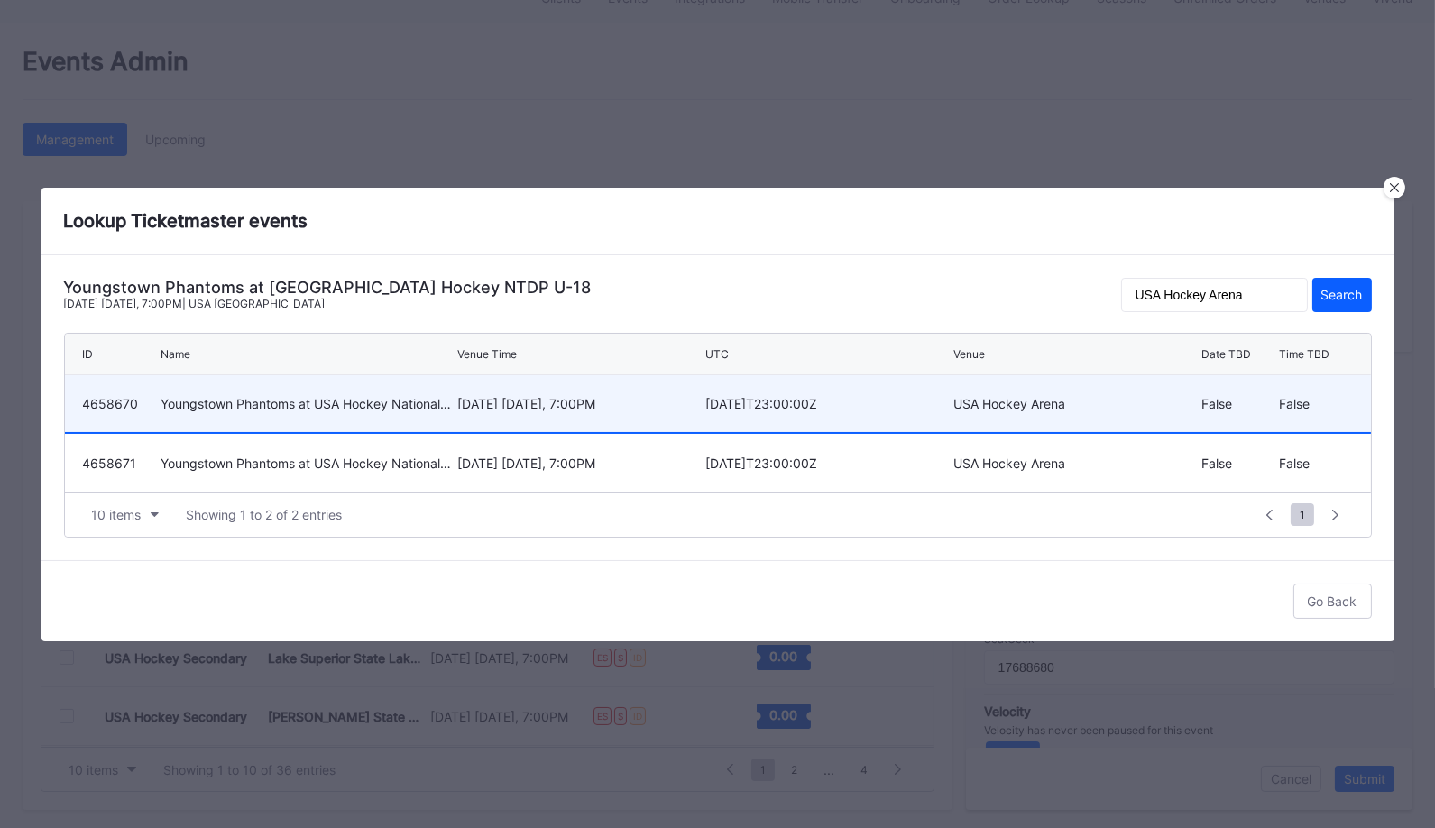
click at [521, 409] on div "[DATE] [DATE], 7:00PM" at bounding box center [578, 403] width 243 height 15
type input "4658670"
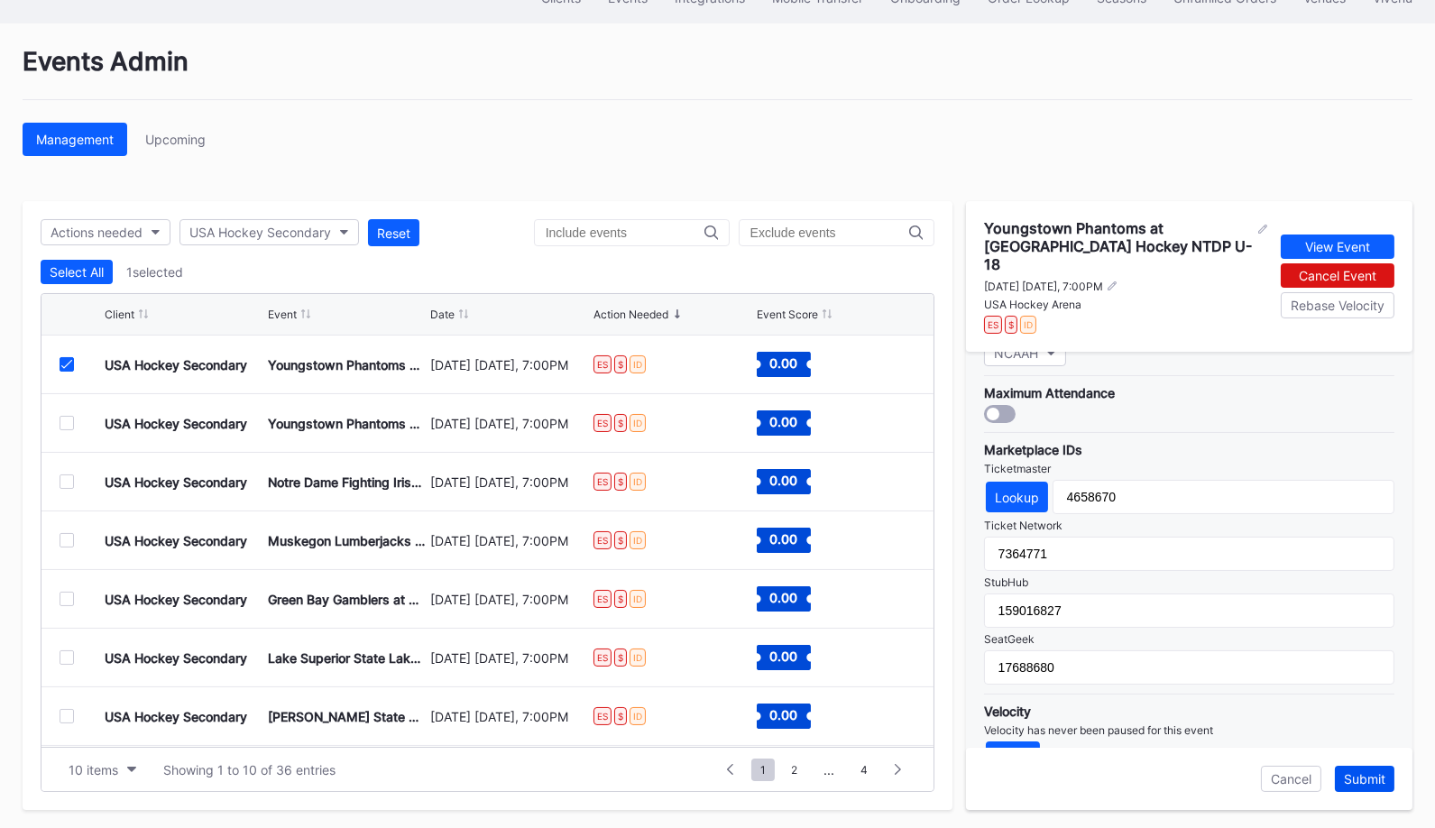
click at [1363, 771] on div "Submit" at bounding box center [1364, 778] width 41 height 15
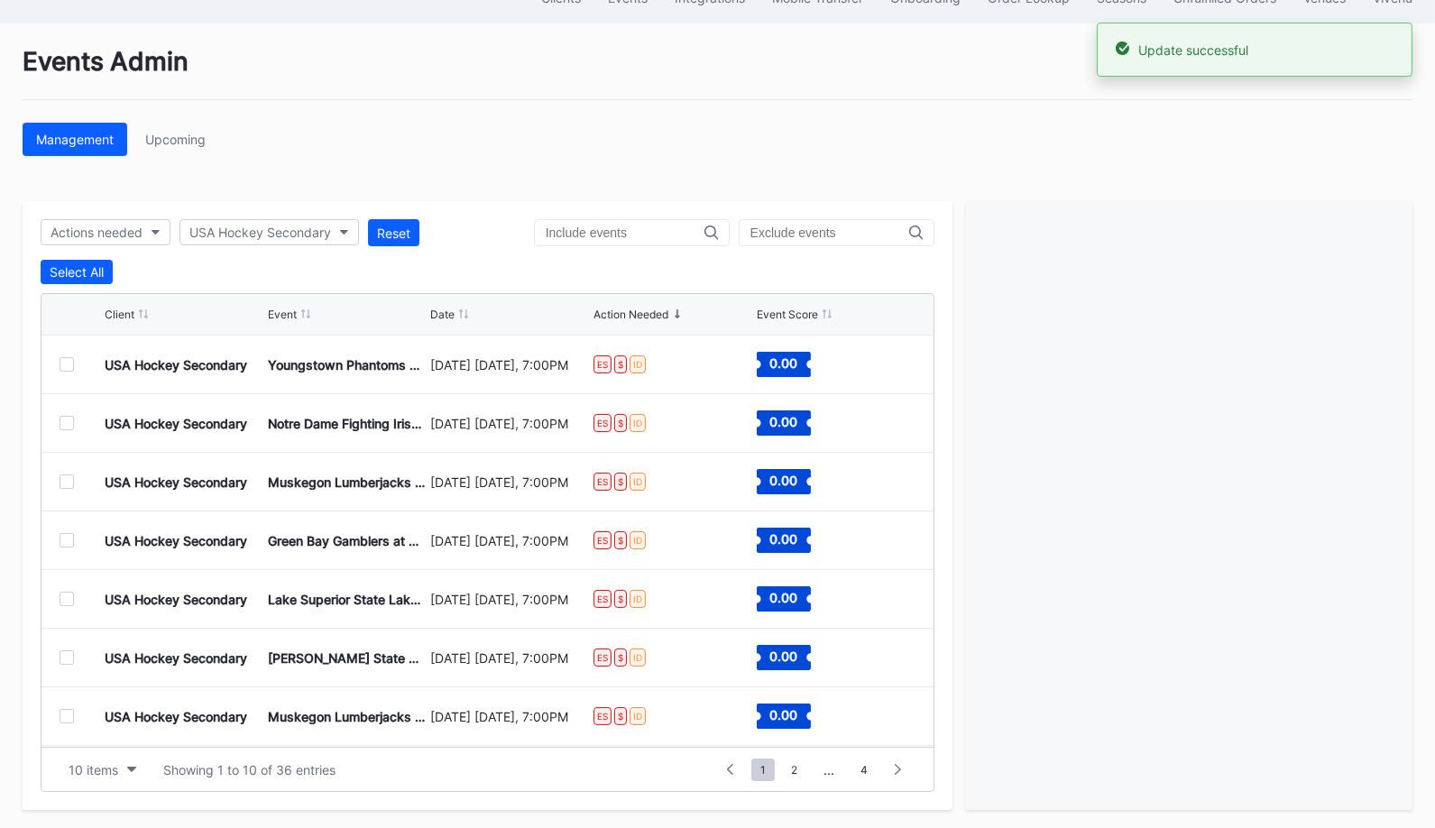
click at [60, 357] on div at bounding box center [67, 364] width 14 height 14
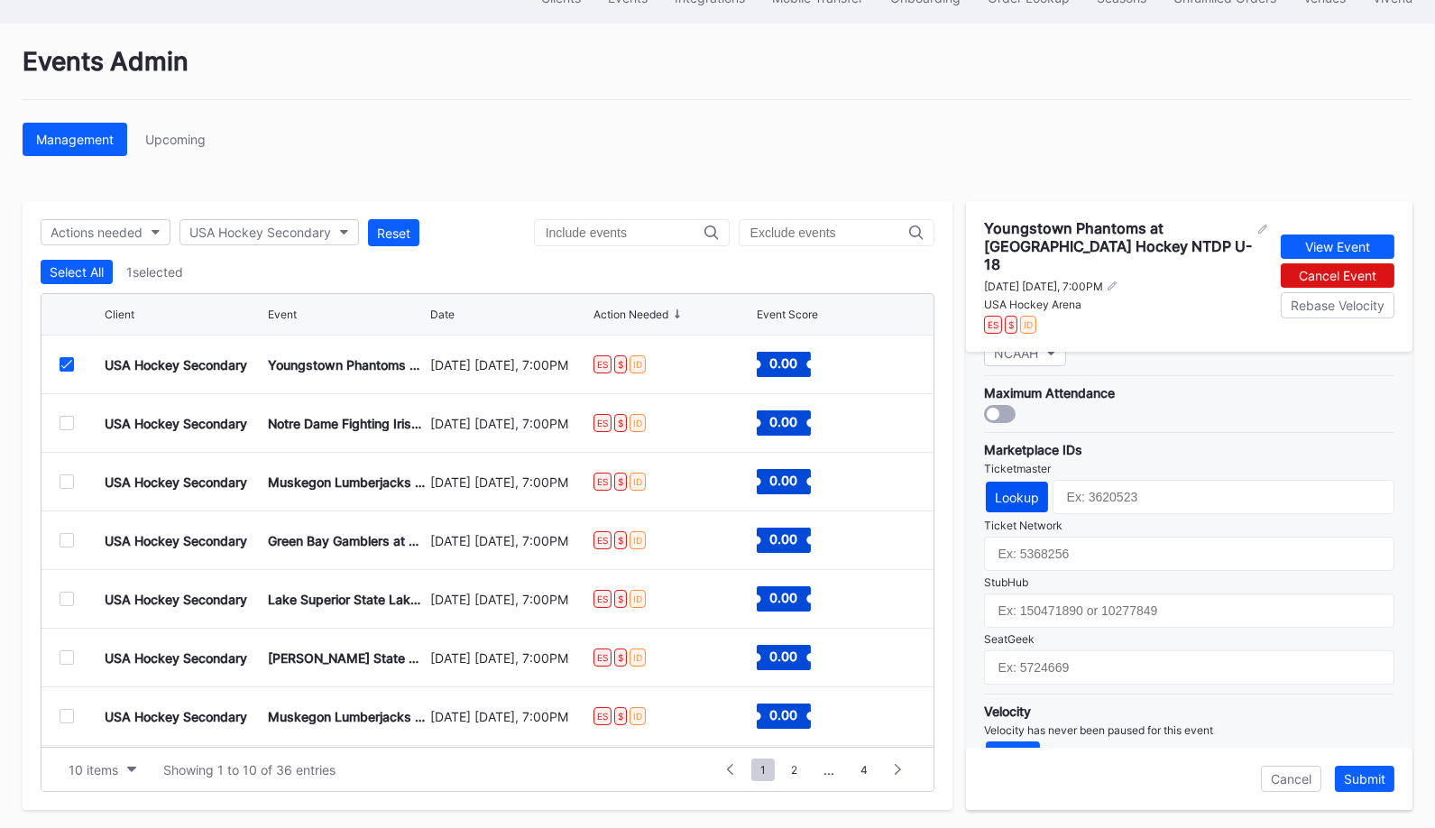
click at [1010, 490] on div "Lookup" at bounding box center [1017, 497] width 44 height 15
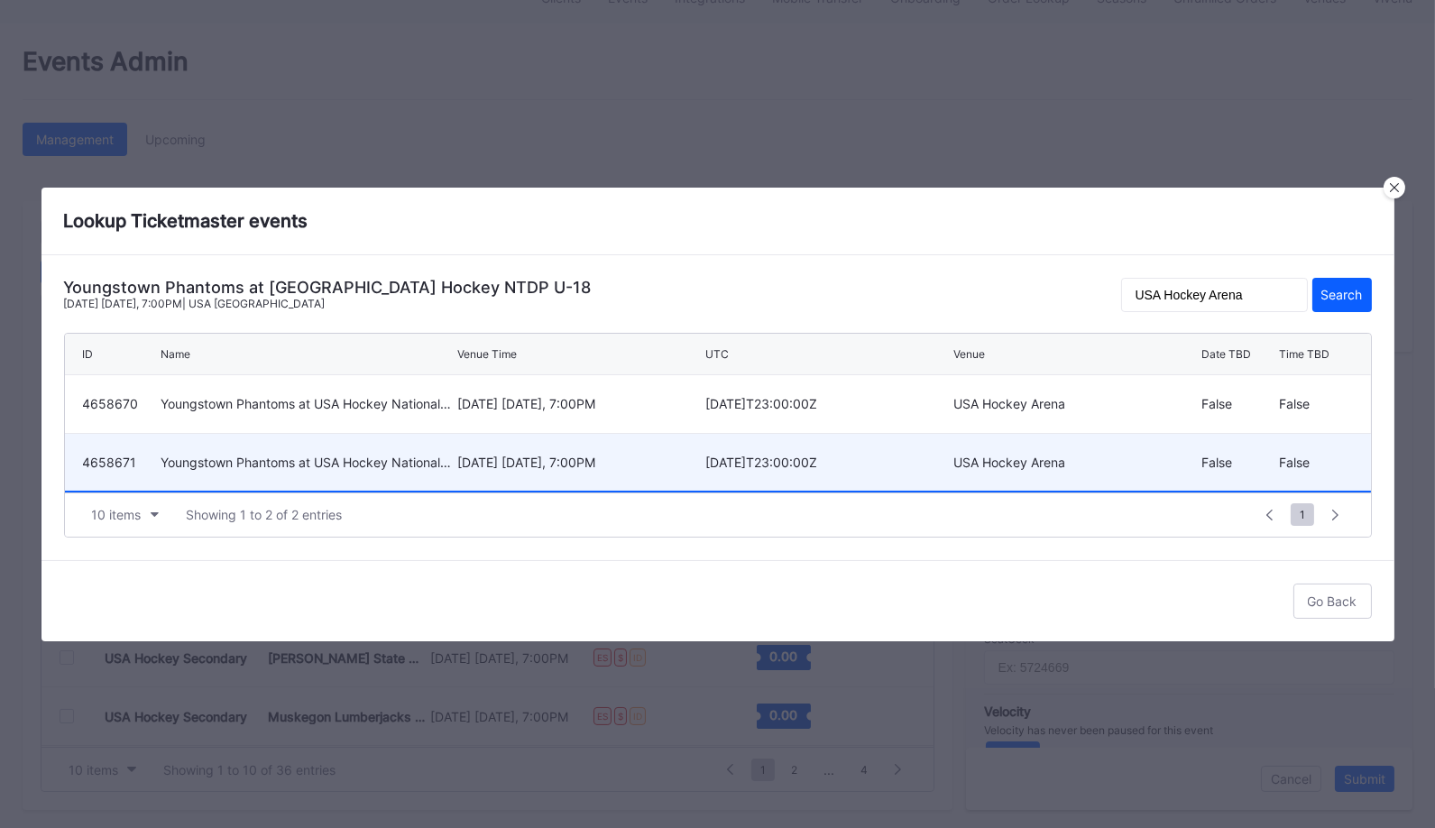
click at [586, 466] on div "[DATE] [DATE], 7:00PM" at bounding box center [578, 461] width 243 height 15
type input "4658671"
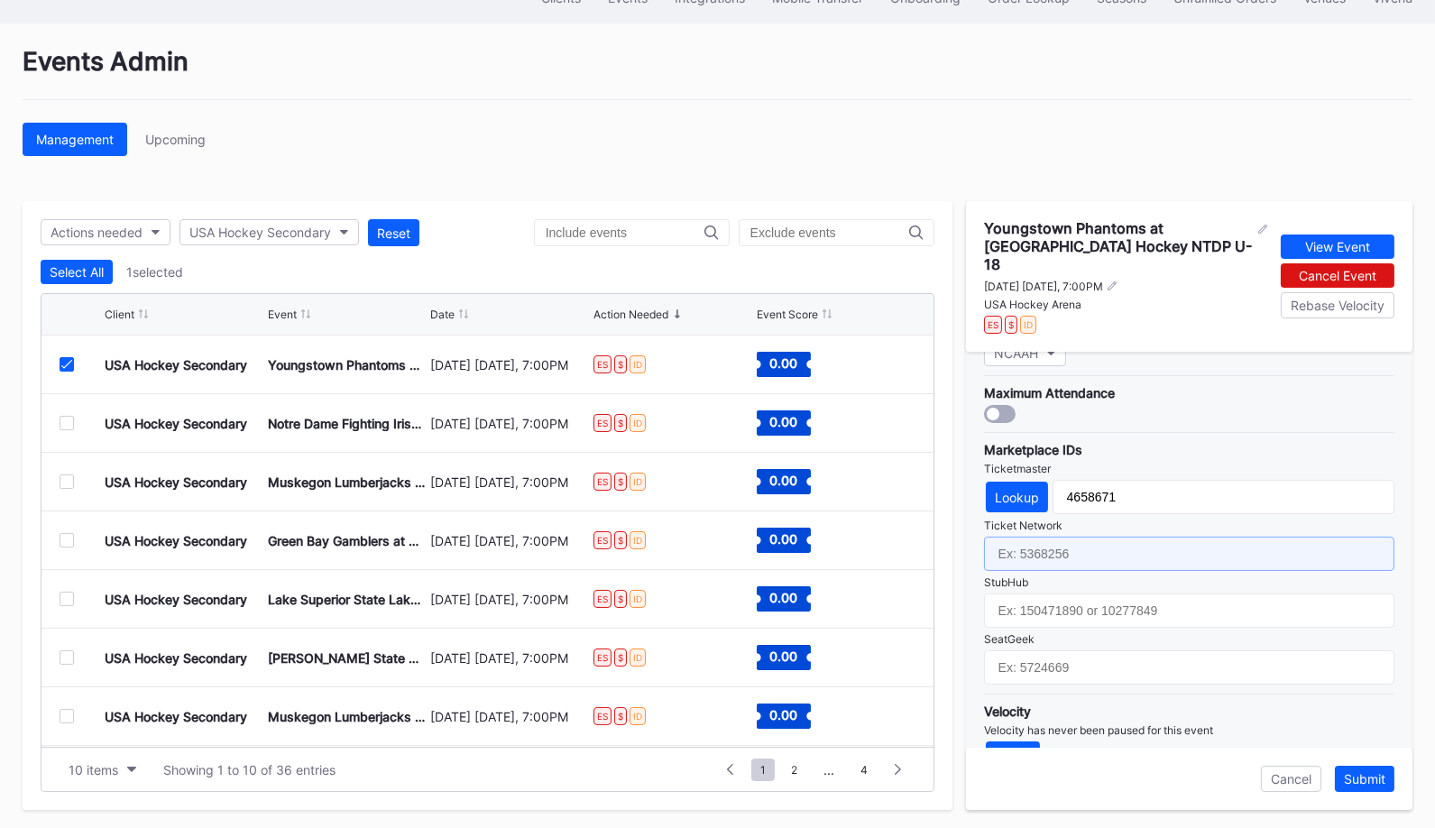
click at [1115, 537] on input "text" at bounding box center [1189, 554] width 410 height 34
paste input "7364772"
type input "7364772"
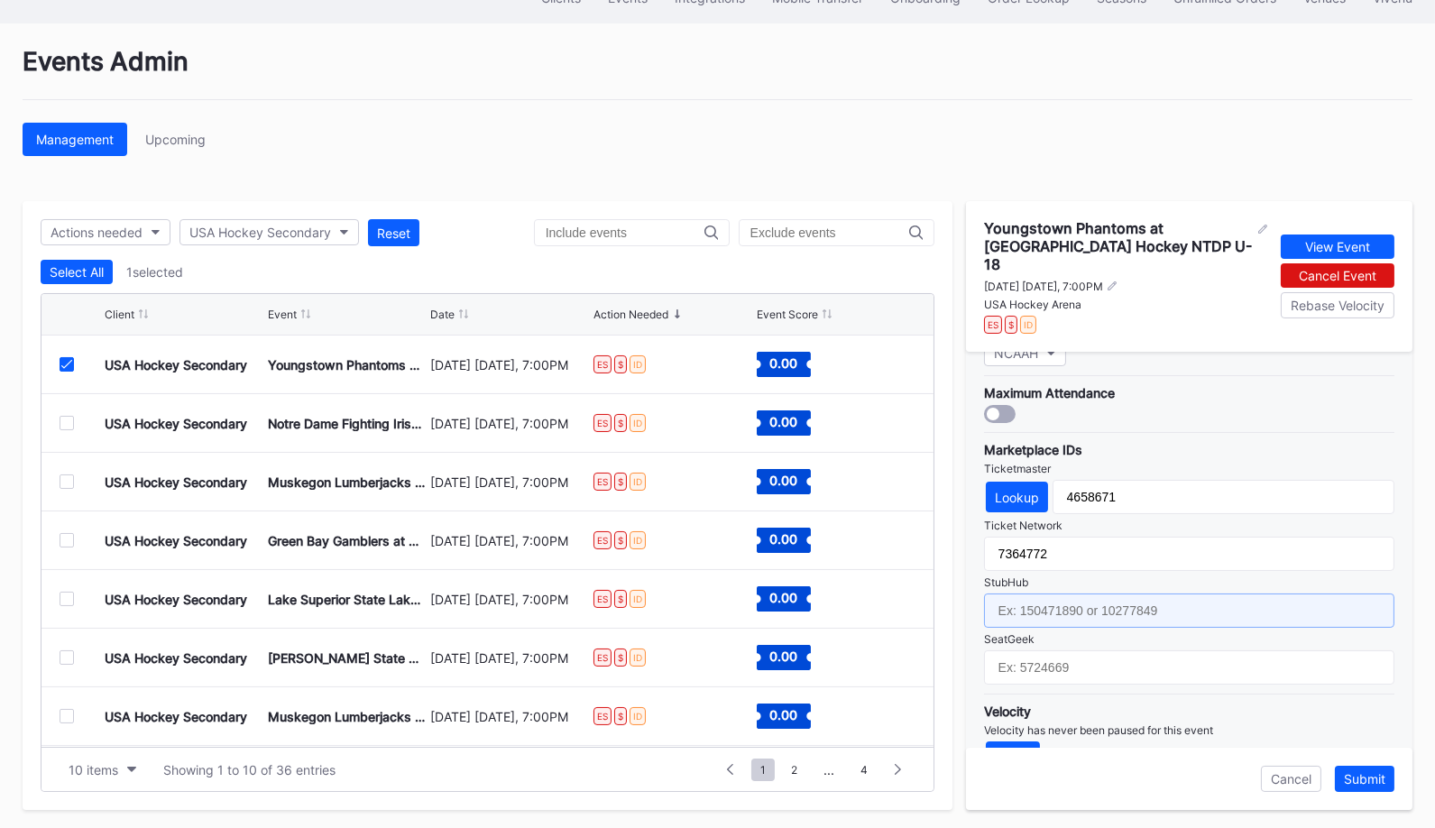
paste input "159016831"
type input "159016831"
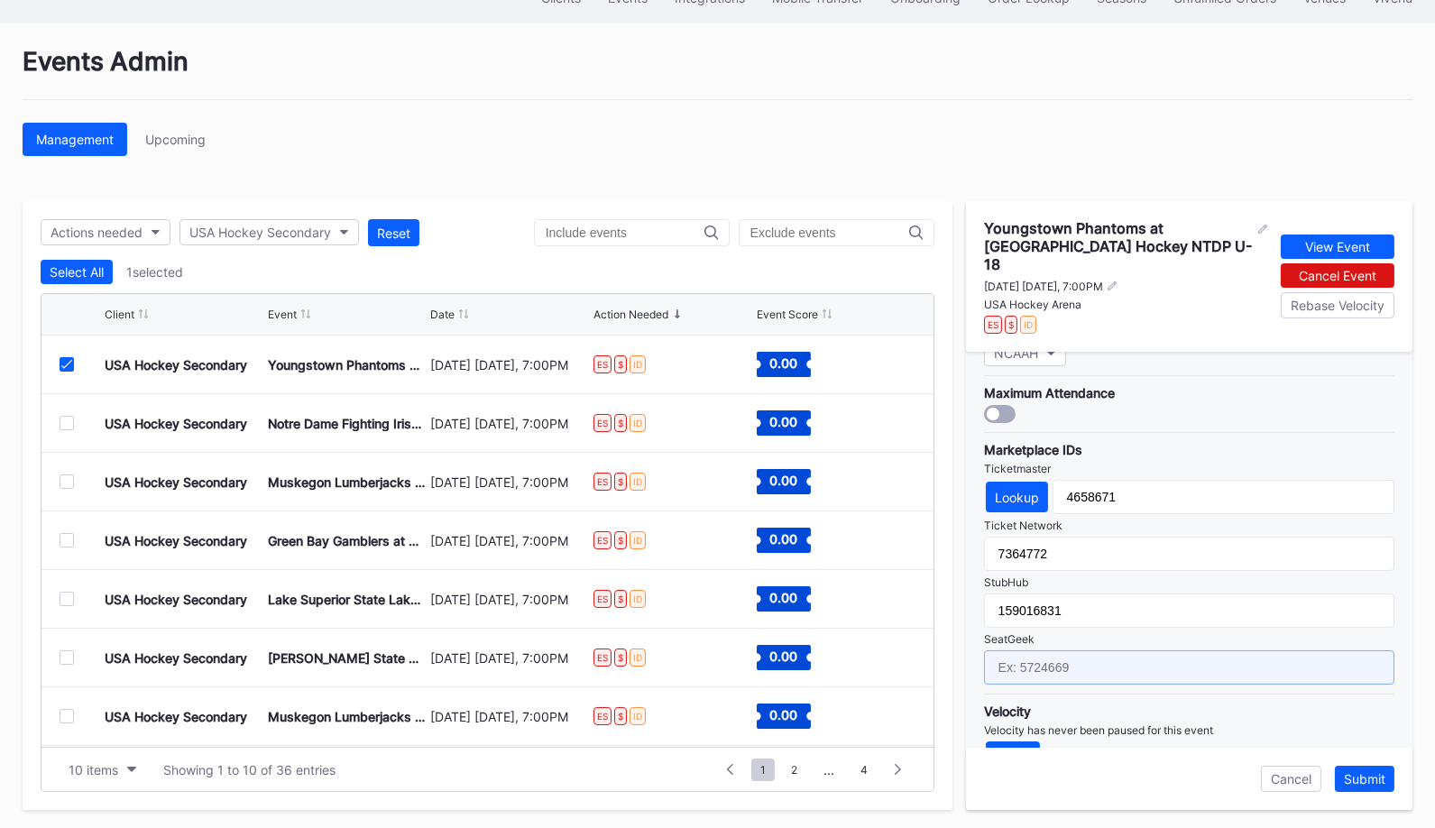
paste input "17688678"
type input "17688678"
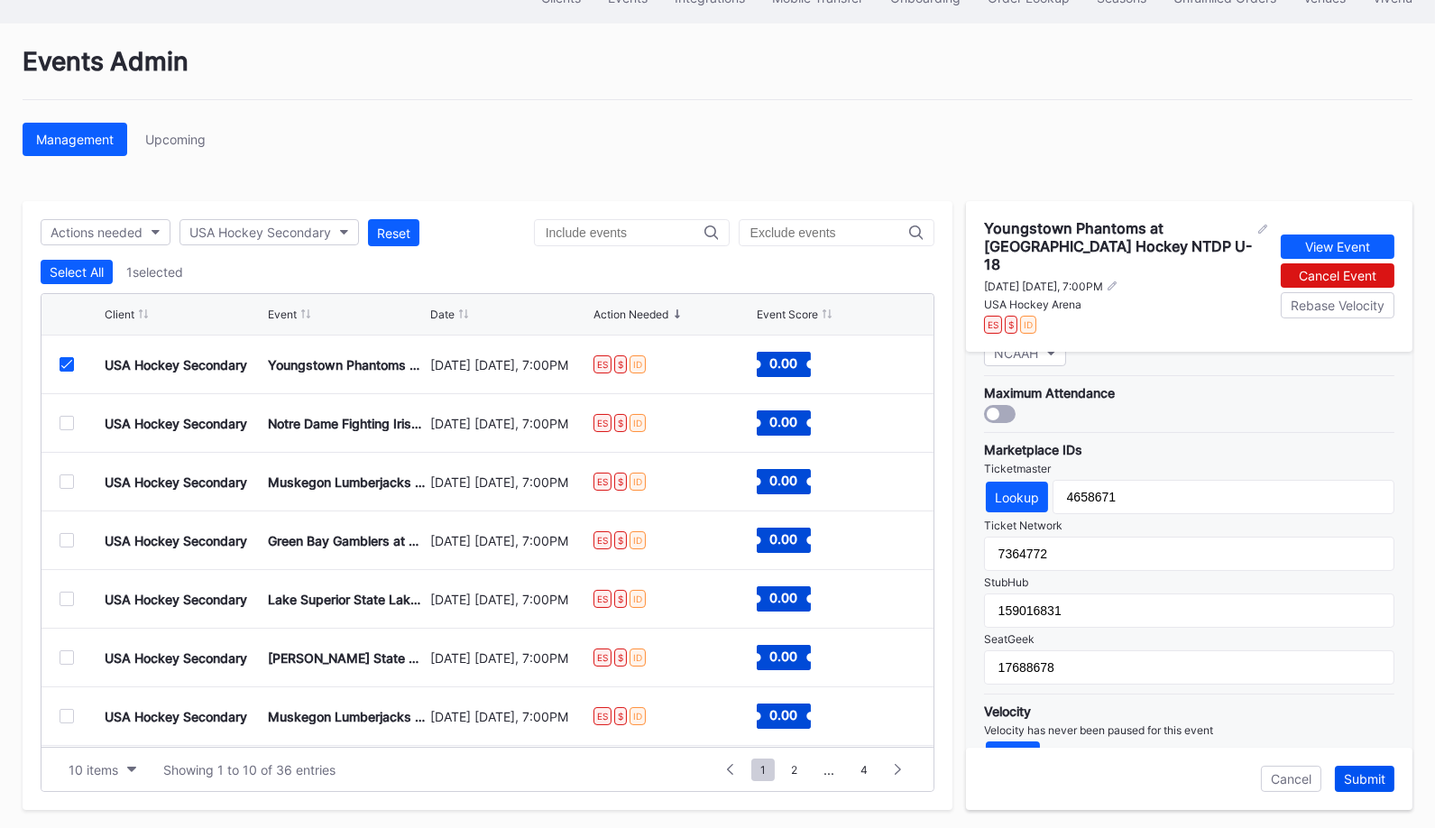
click at [1367, 780] on div "Submit" at bounding box center [1364, 778] width 41 height 15
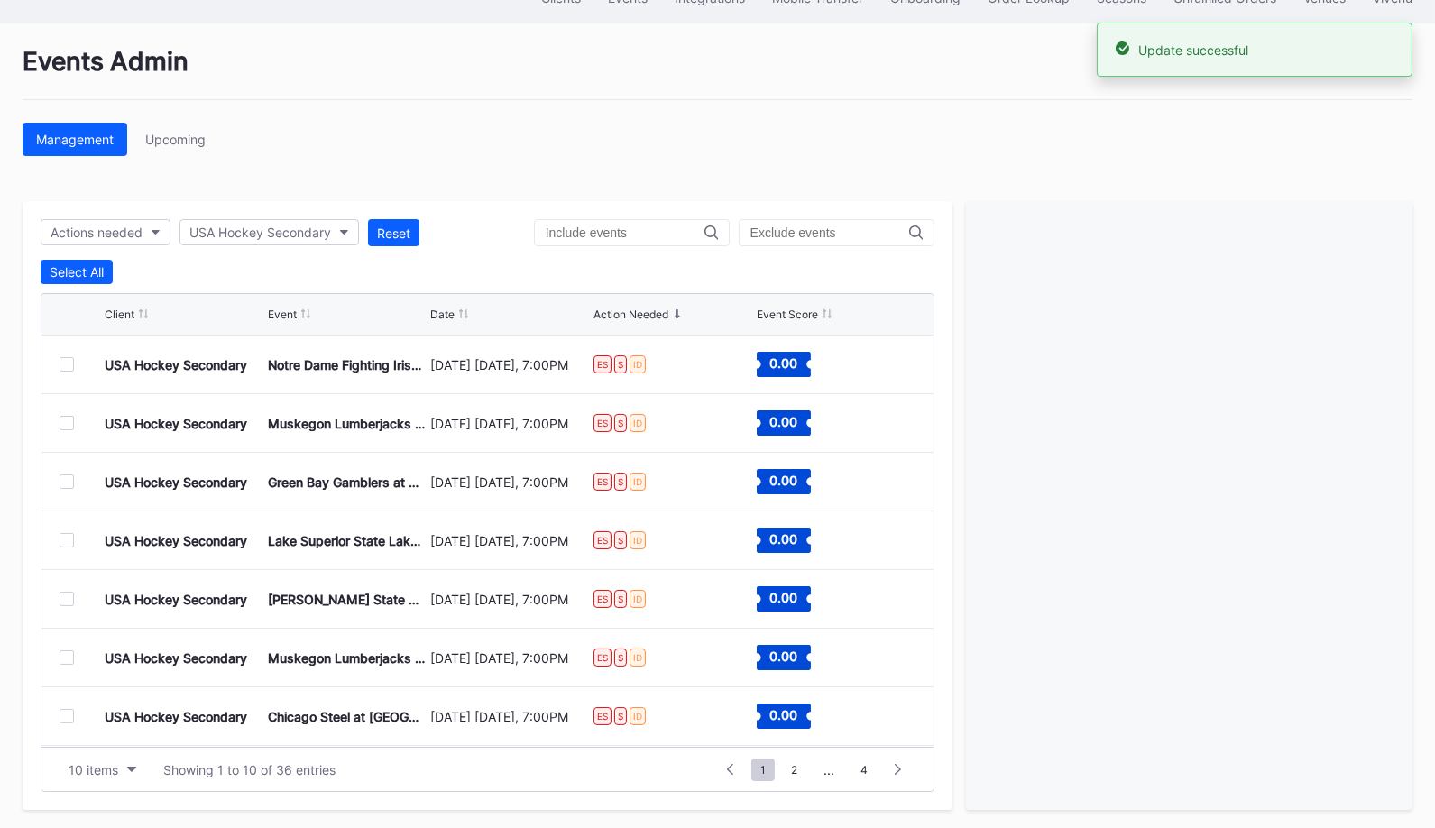
click at [60, 357] on div at bounding box center [67, 364] width 14 height 14
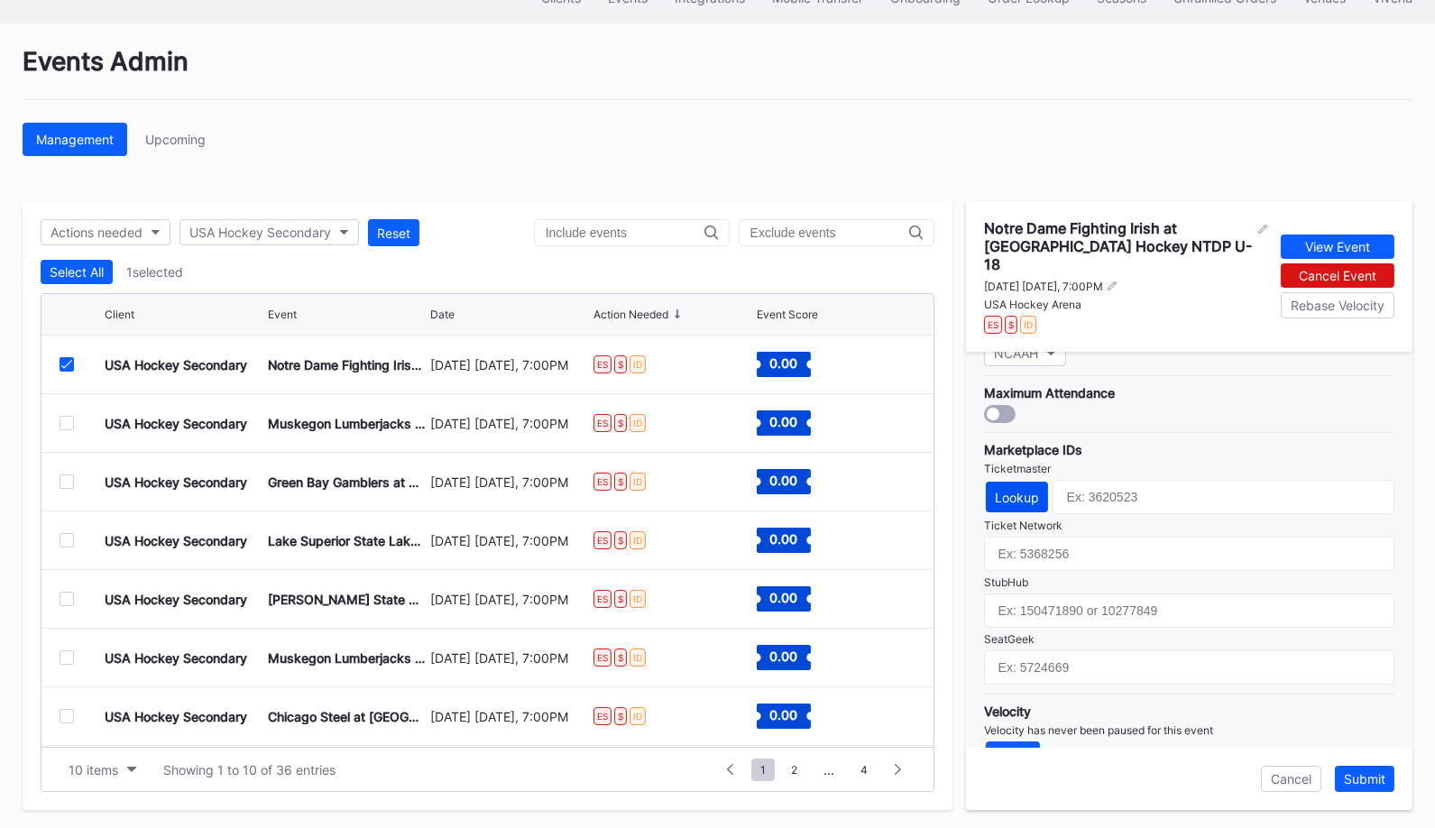
click at [1015, 490] on div "Lookup" at bounding box center [1017, 497] width 44 height 15
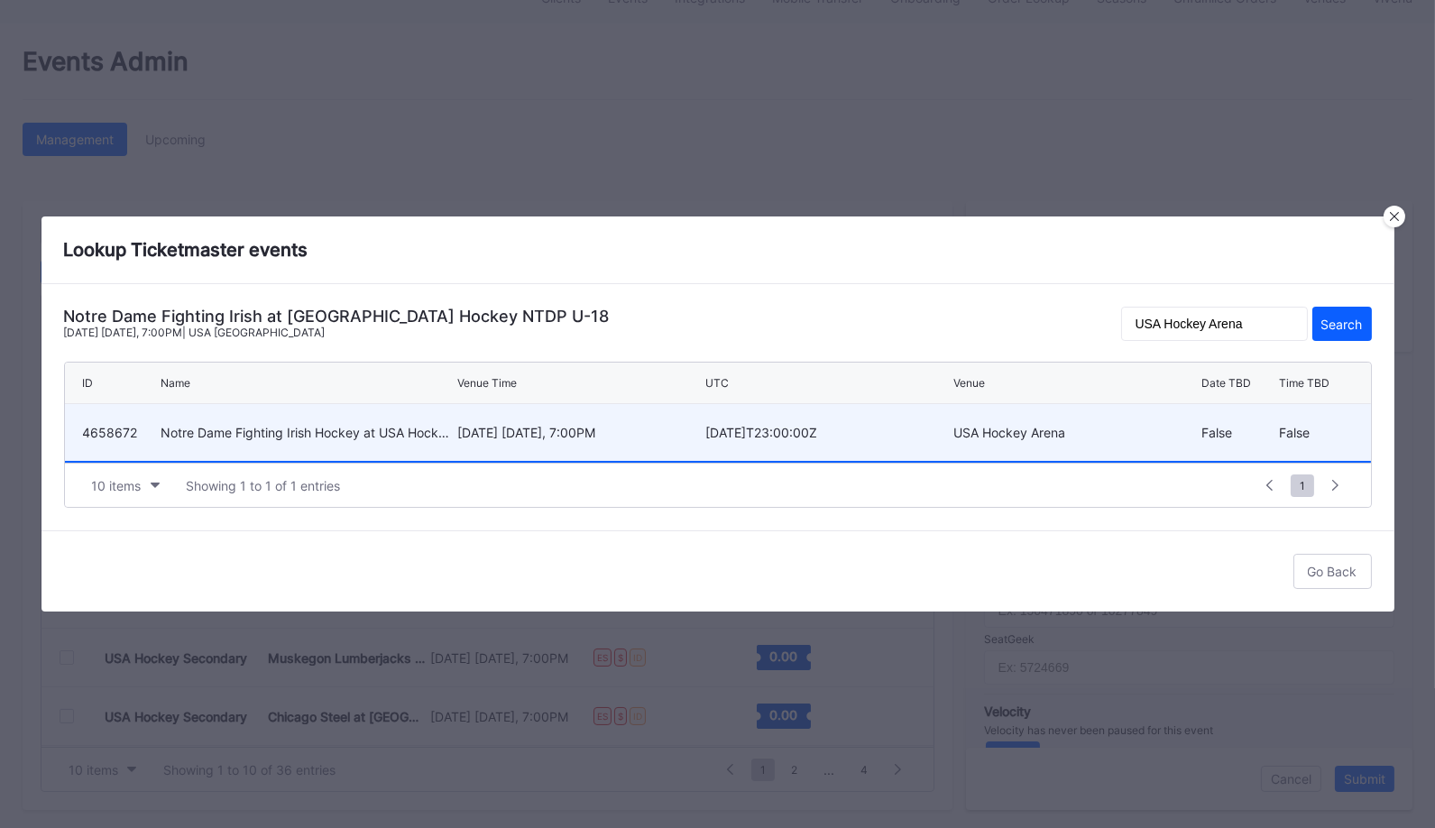
click at [490, 436] on div "[DATE] [DATE], 7:00PM" at bounding box center [578, 432] width 243 height 15
type input "4658672"
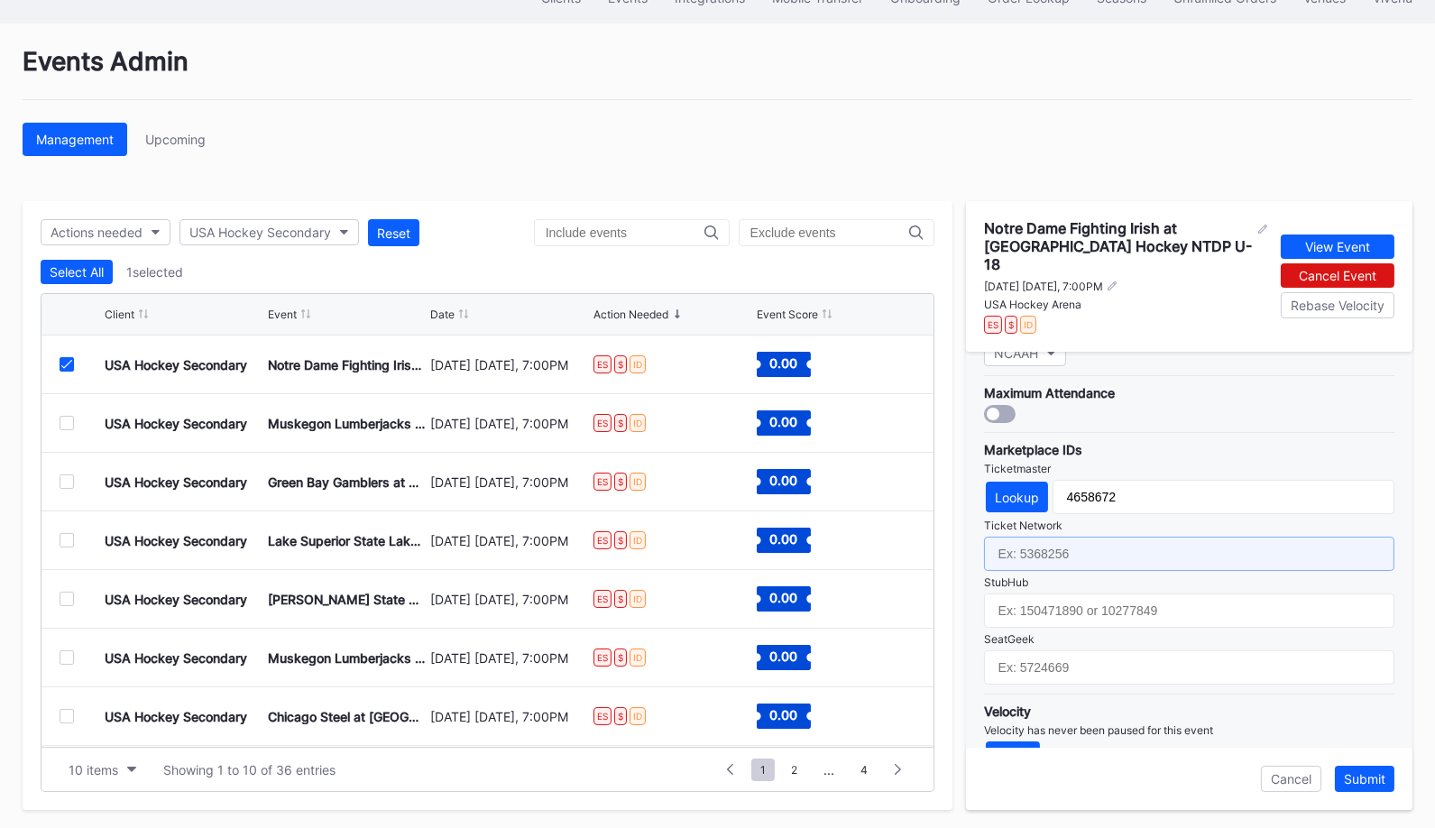
click at [1049, 537] on input "text" at bounding box center [1189, 554] width 410 height 34
paste input "7364773"
type input "7364773"
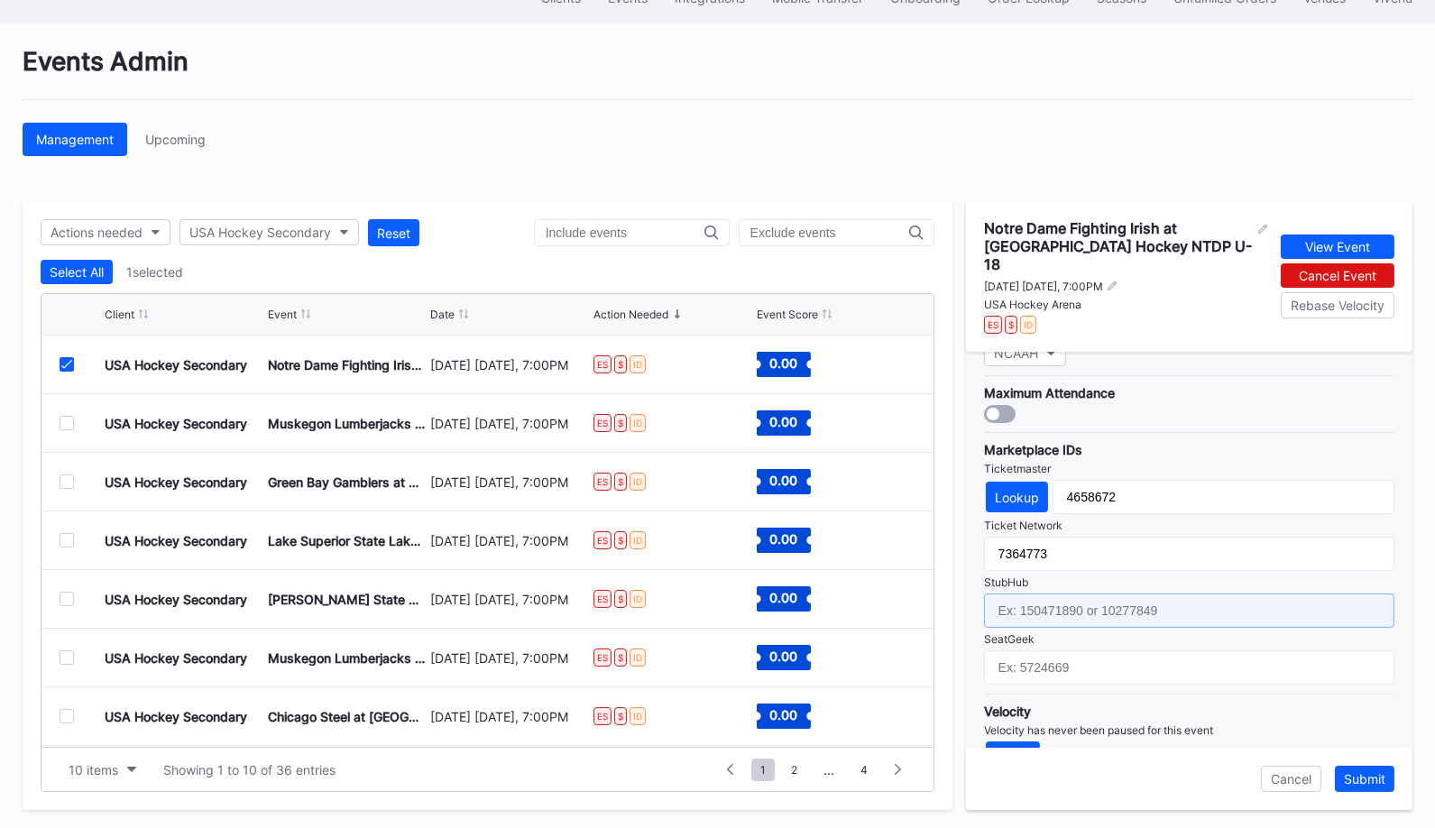
paste input "158722977"
type input "158722977"
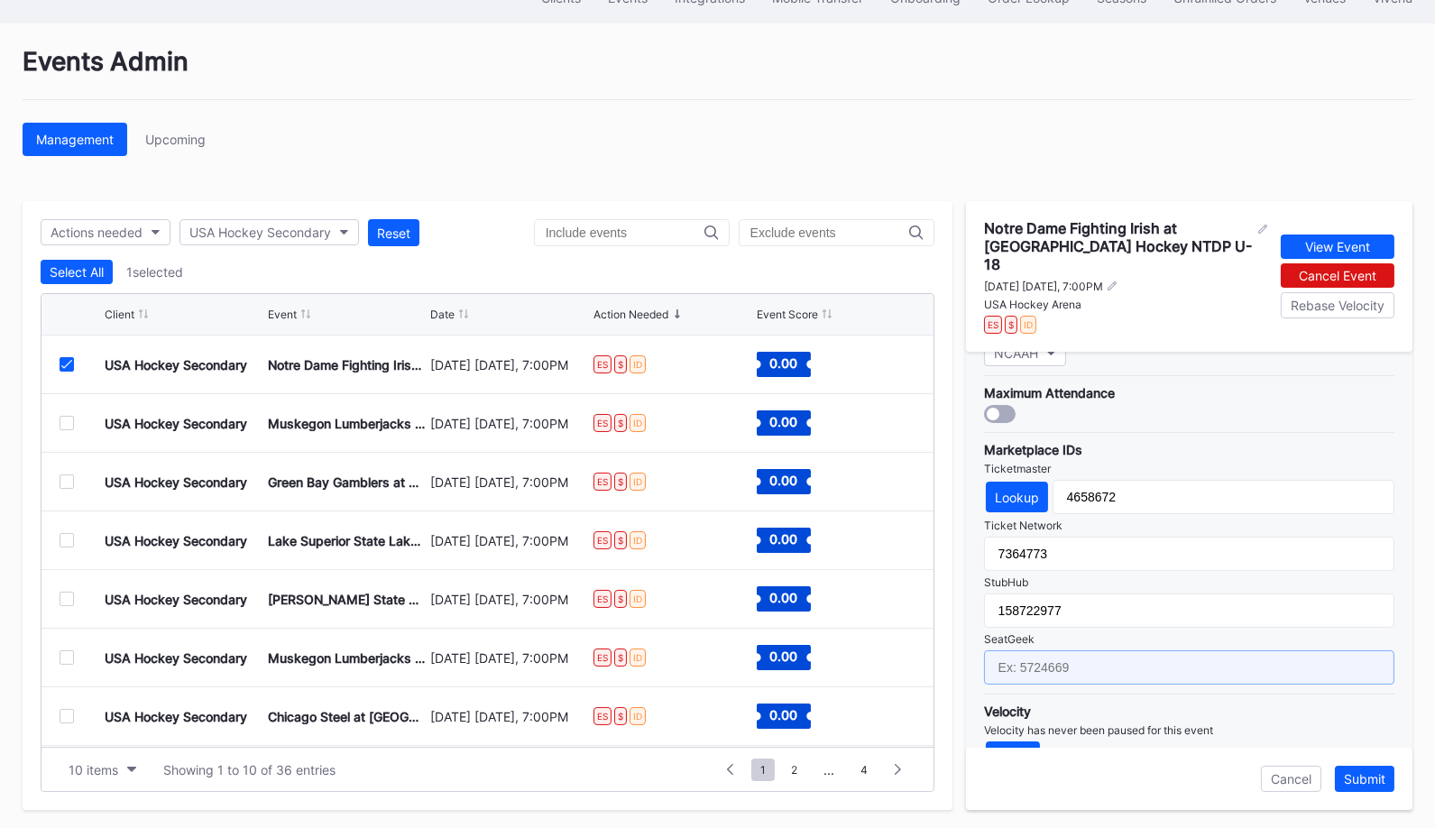
paste input "17688751"
type input "17688751"
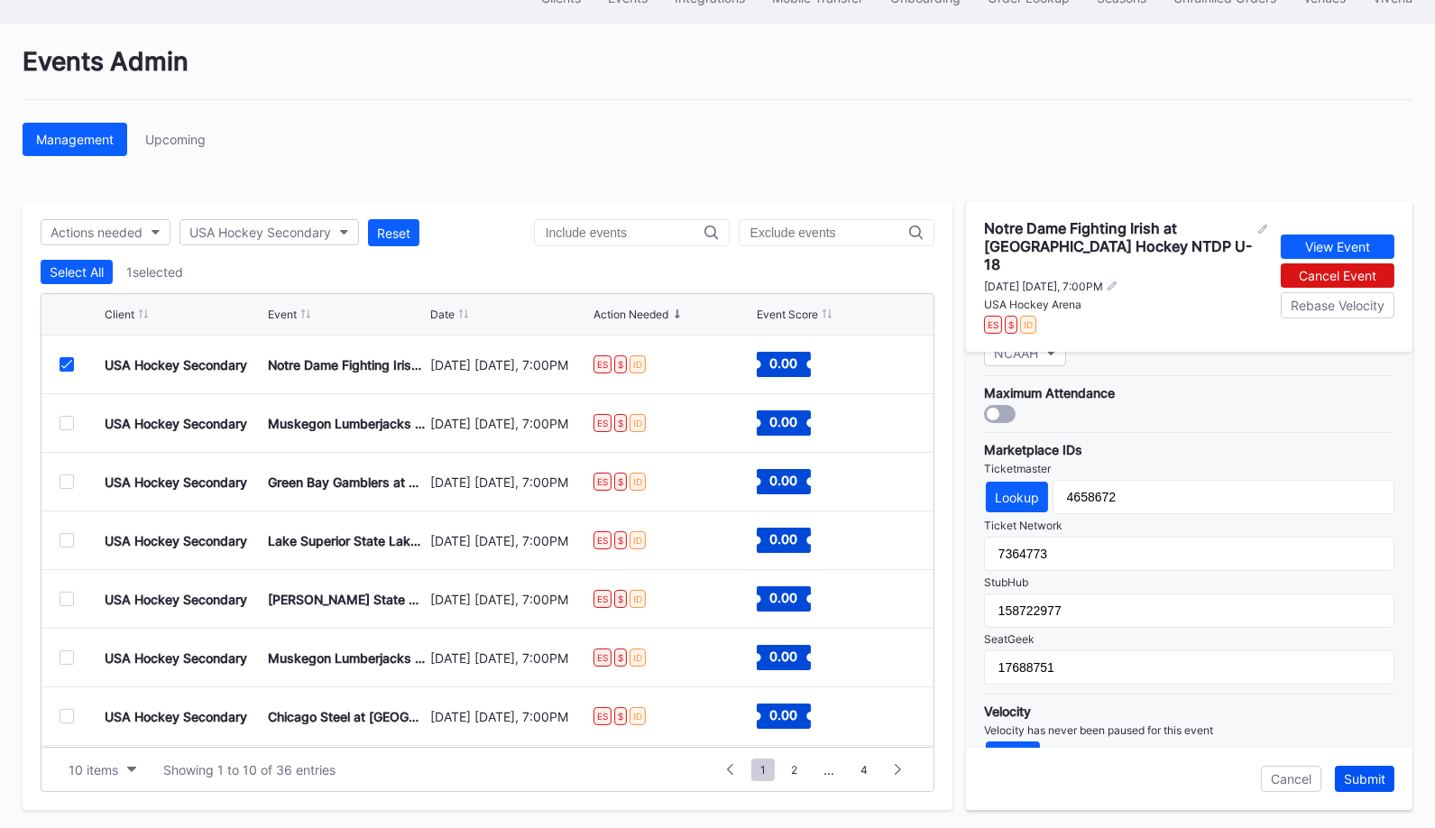
click at [1361, 771] on div "Submit" at bounding box center [1364, 778] width 41 height 15
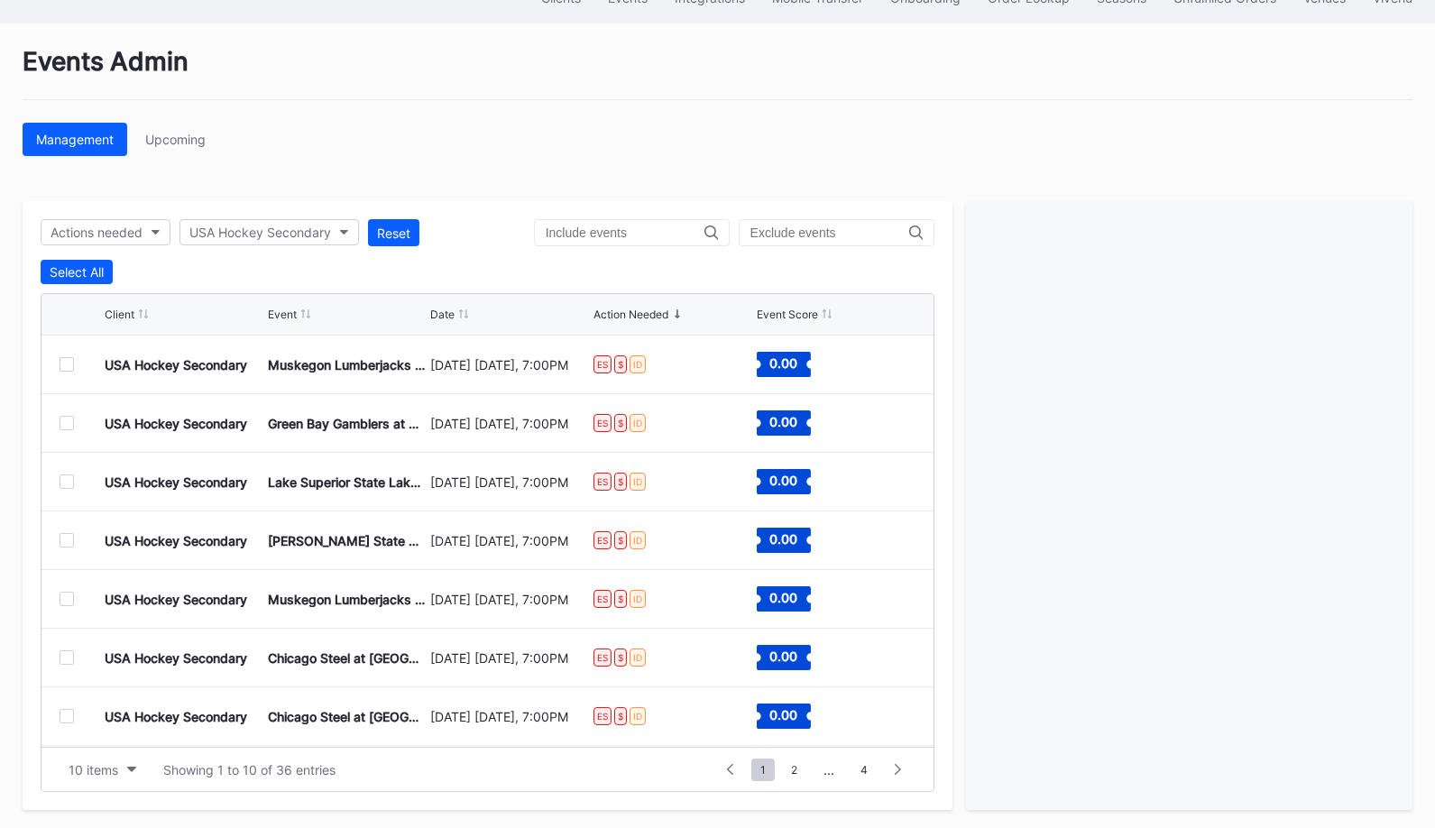
click at [68, 360] on div at bounding box center [67, 364] width 14 height 14
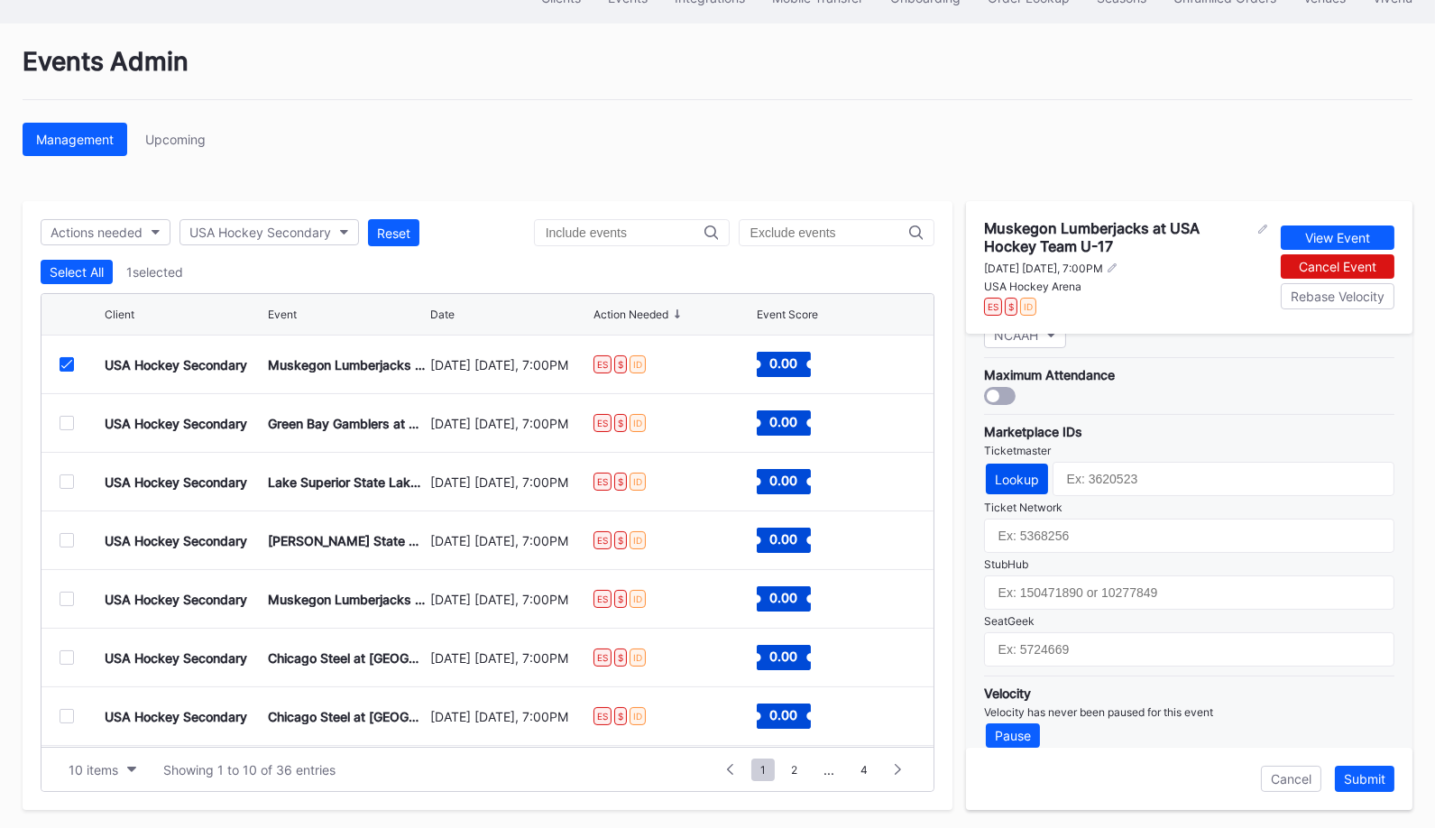
click at [1009, 472] on div "Lookup" at bounding box center [1017, 479] width 44 height 15
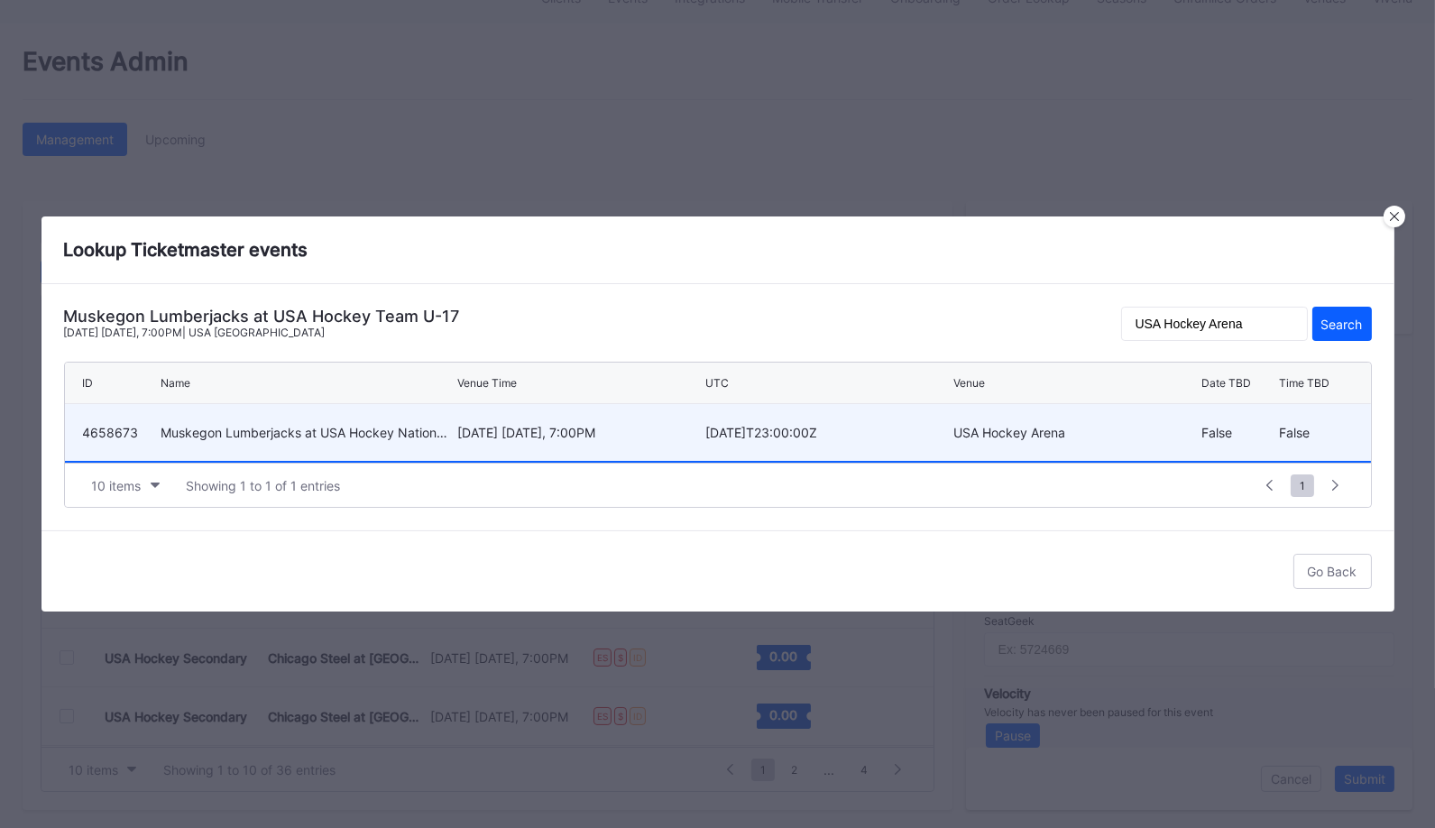
click at [662, 430] on div "[DATE] [DATE], 7:00PM" at bounding box center [578, 432] width 243 height 15
type input "4658673"
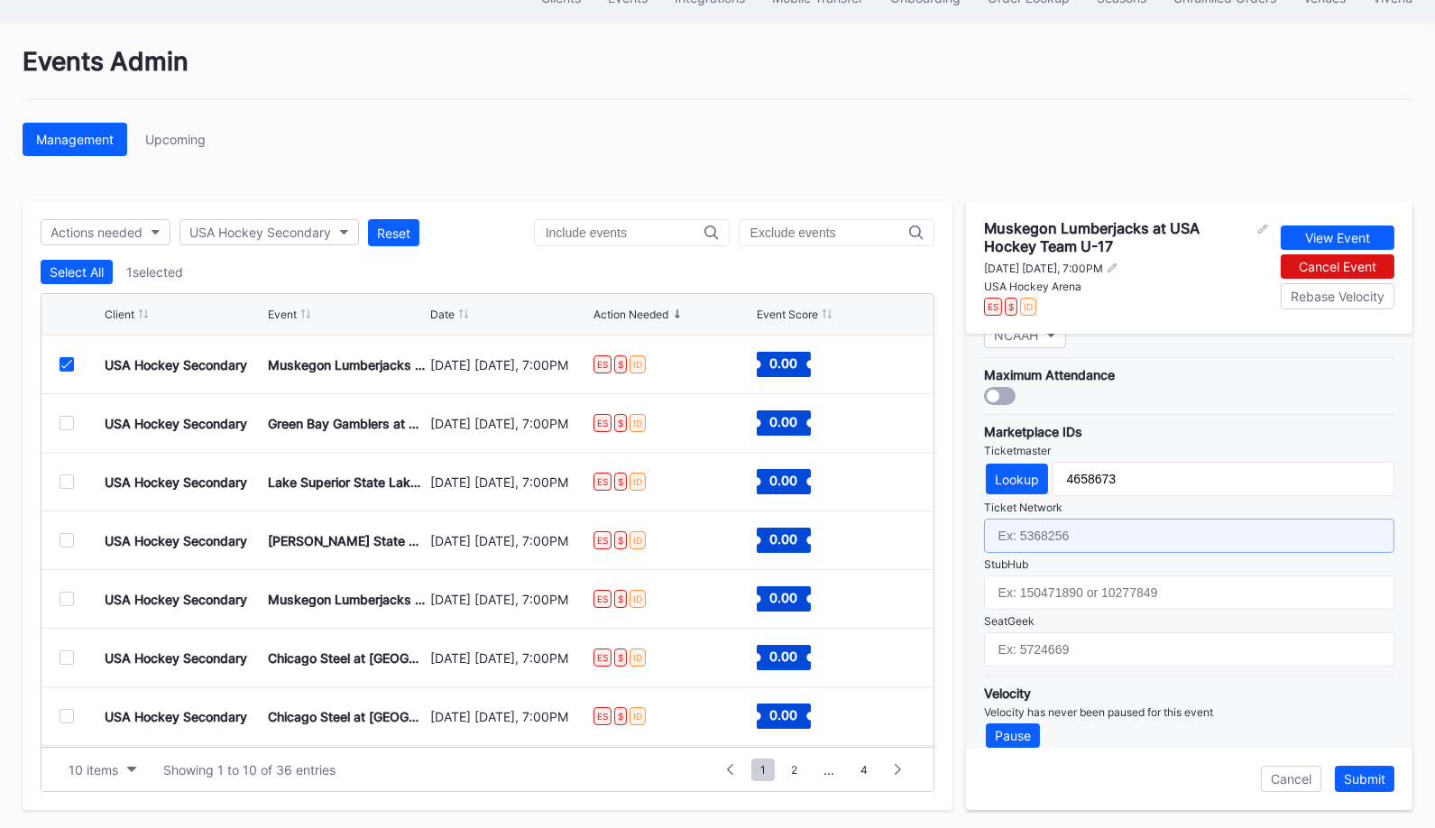
click at [1094, 519] on input "text" at bounding box center [1189, 536] width 410 height 34
paste input "7364780"
type input "7364780"
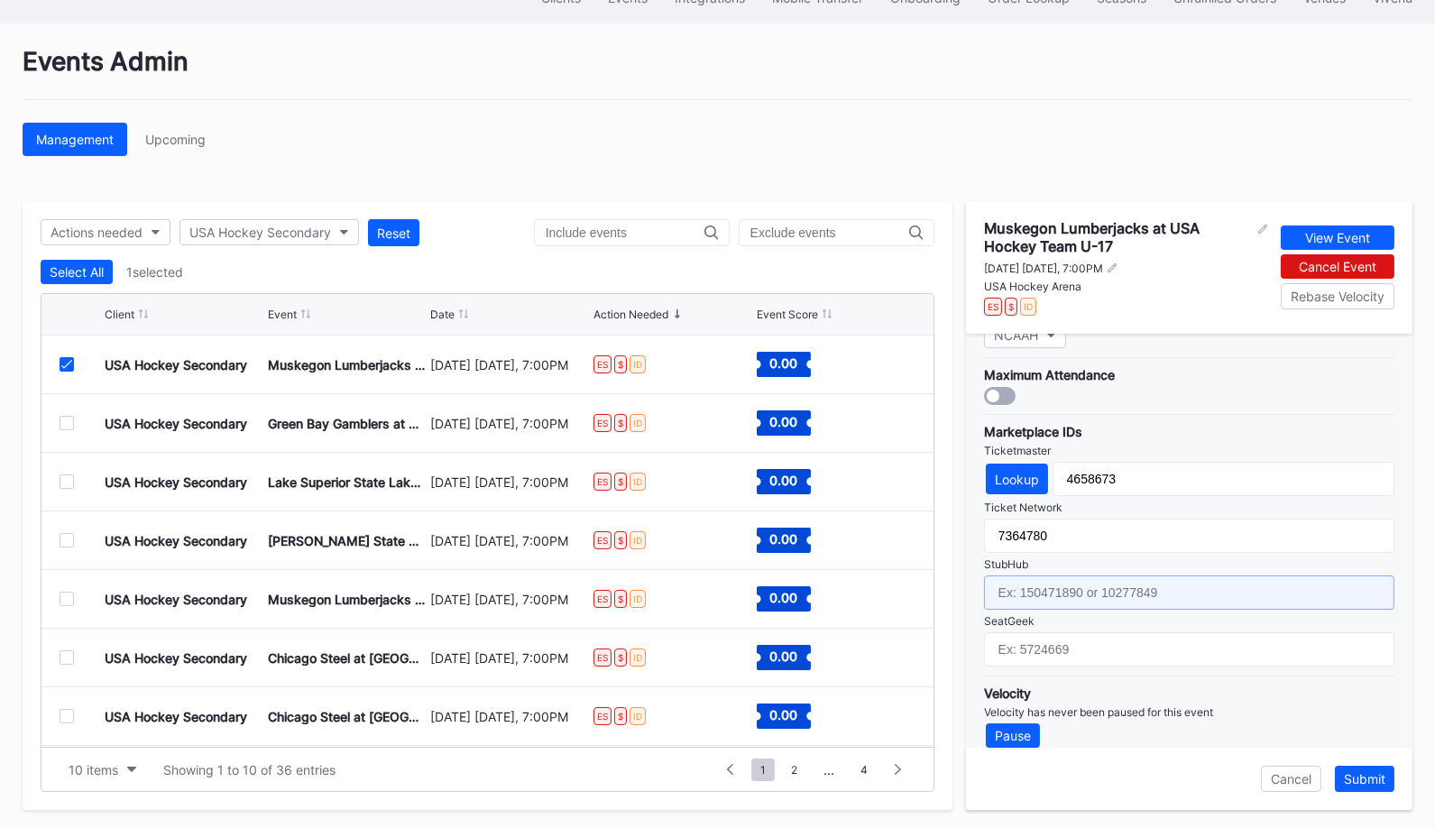
paste input "159016835"
type input "159016835"
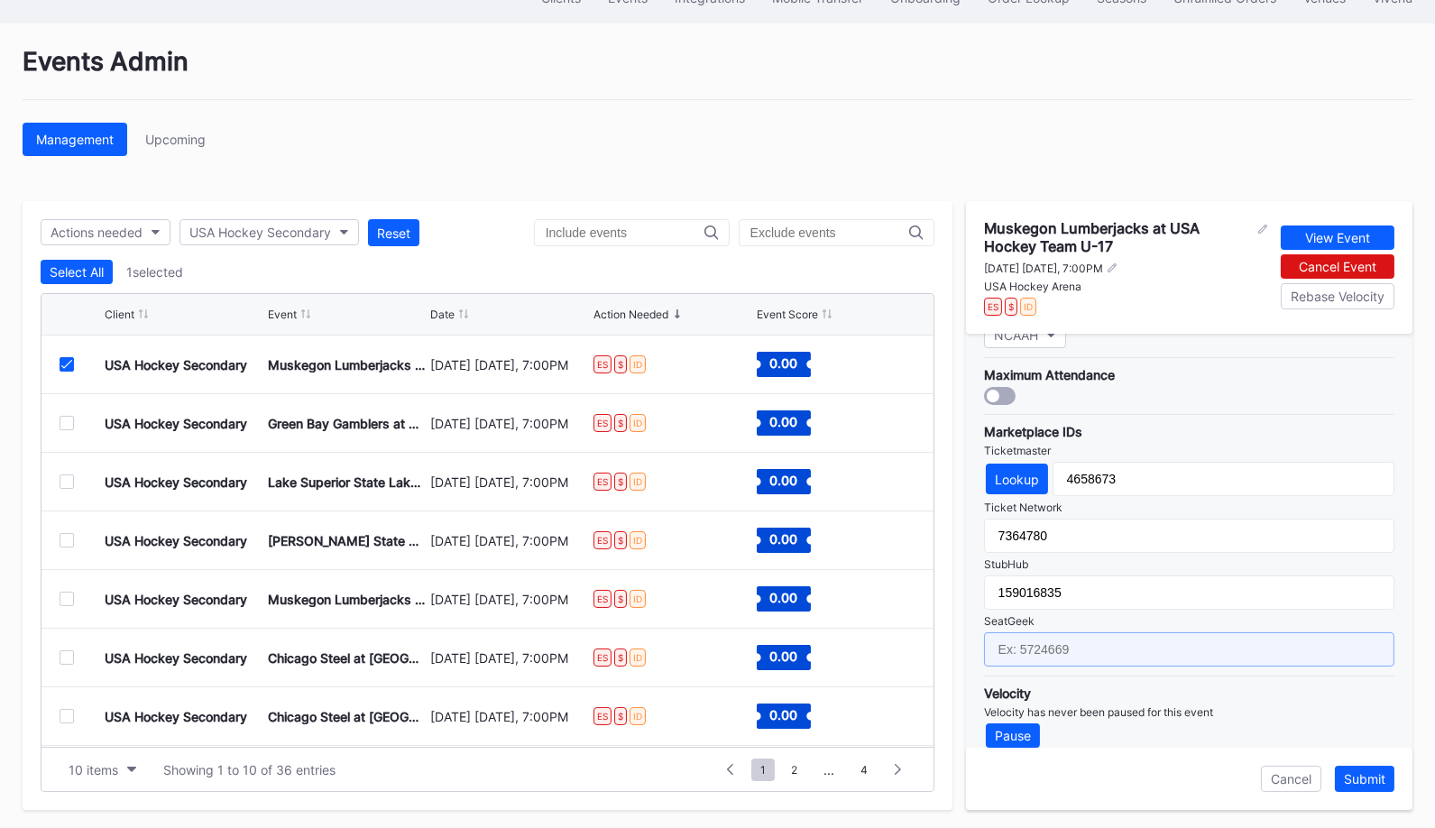
paste input "17688677"
type input "17688677"
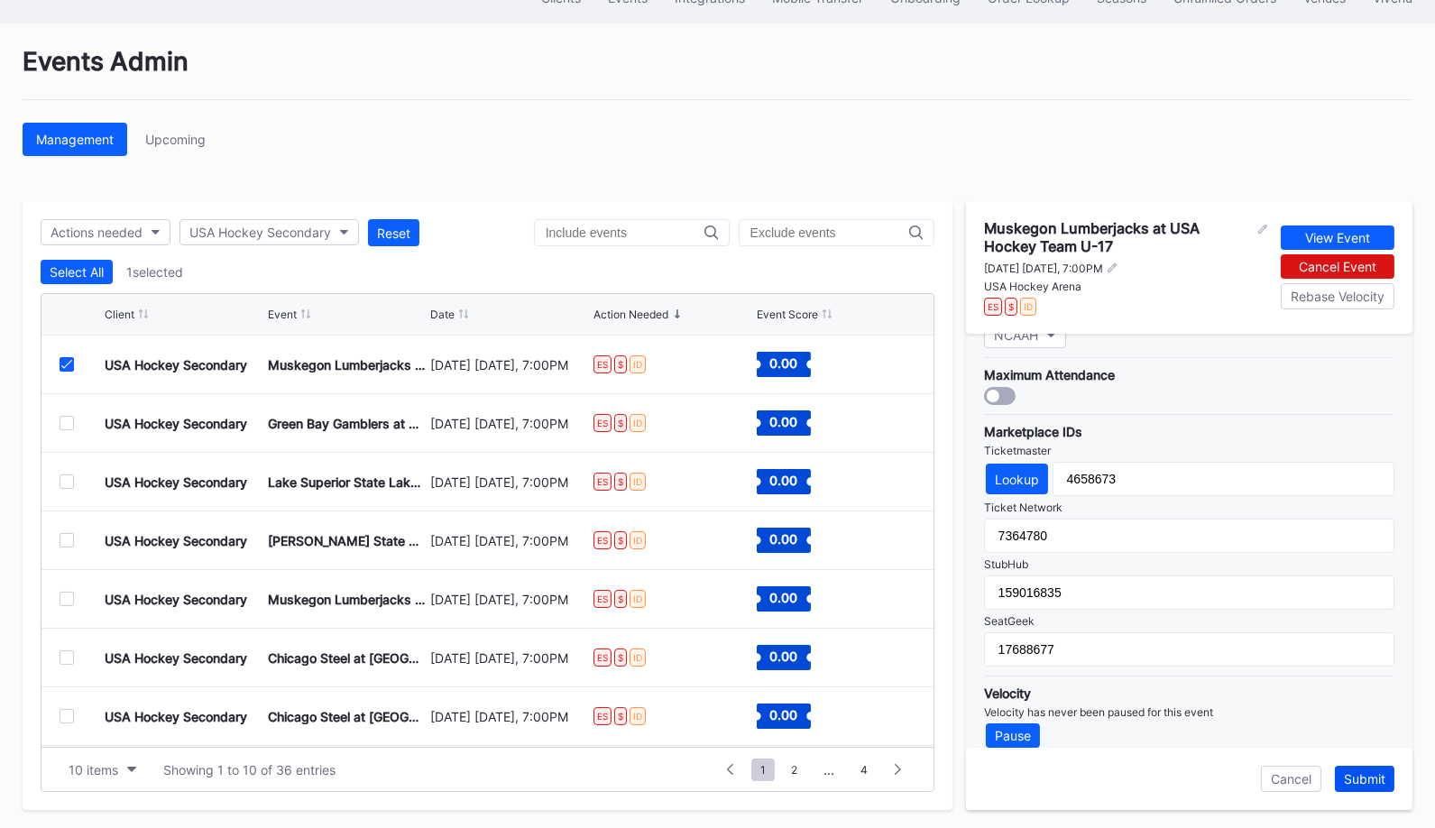
click at [1357, 771] on div "Submit" at bounding box center [1364, 778] width 41 height 15
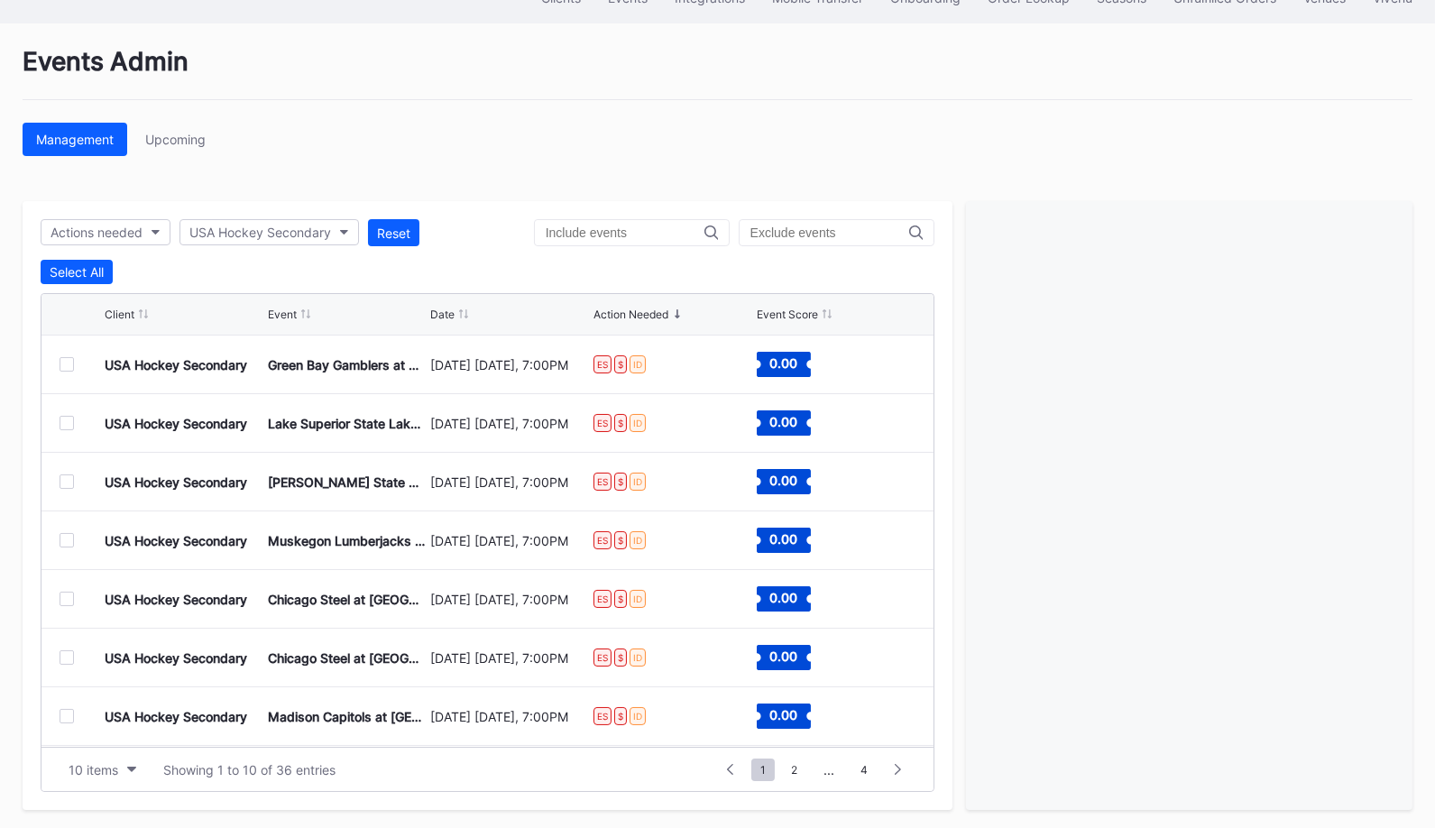
click at [66, 358] on div at bounding box center [67, 364] width 14 height 14
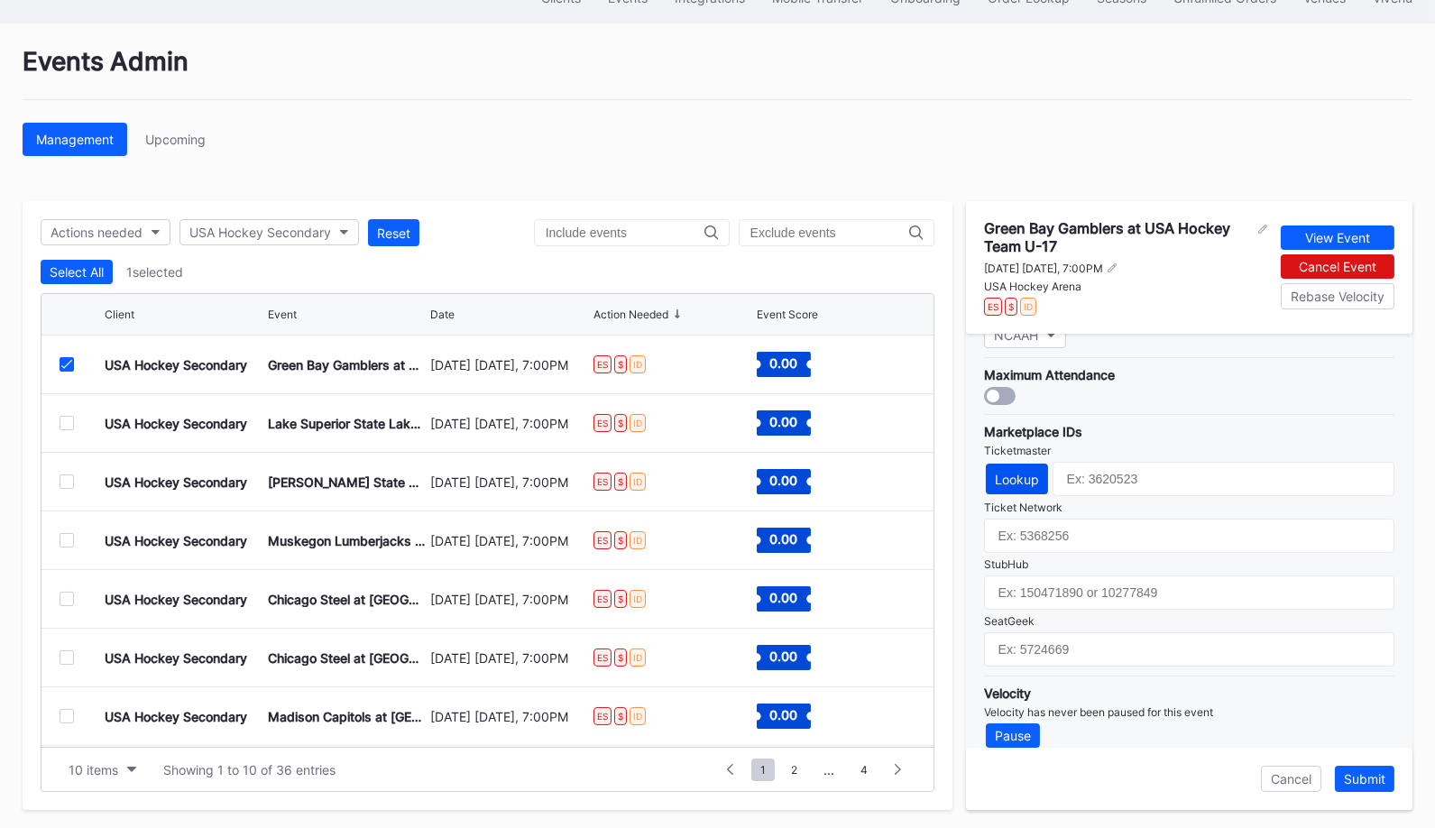
click at [1018, 472] on div "Lookup" at bounding box center [1017, 479] width 44 height 15
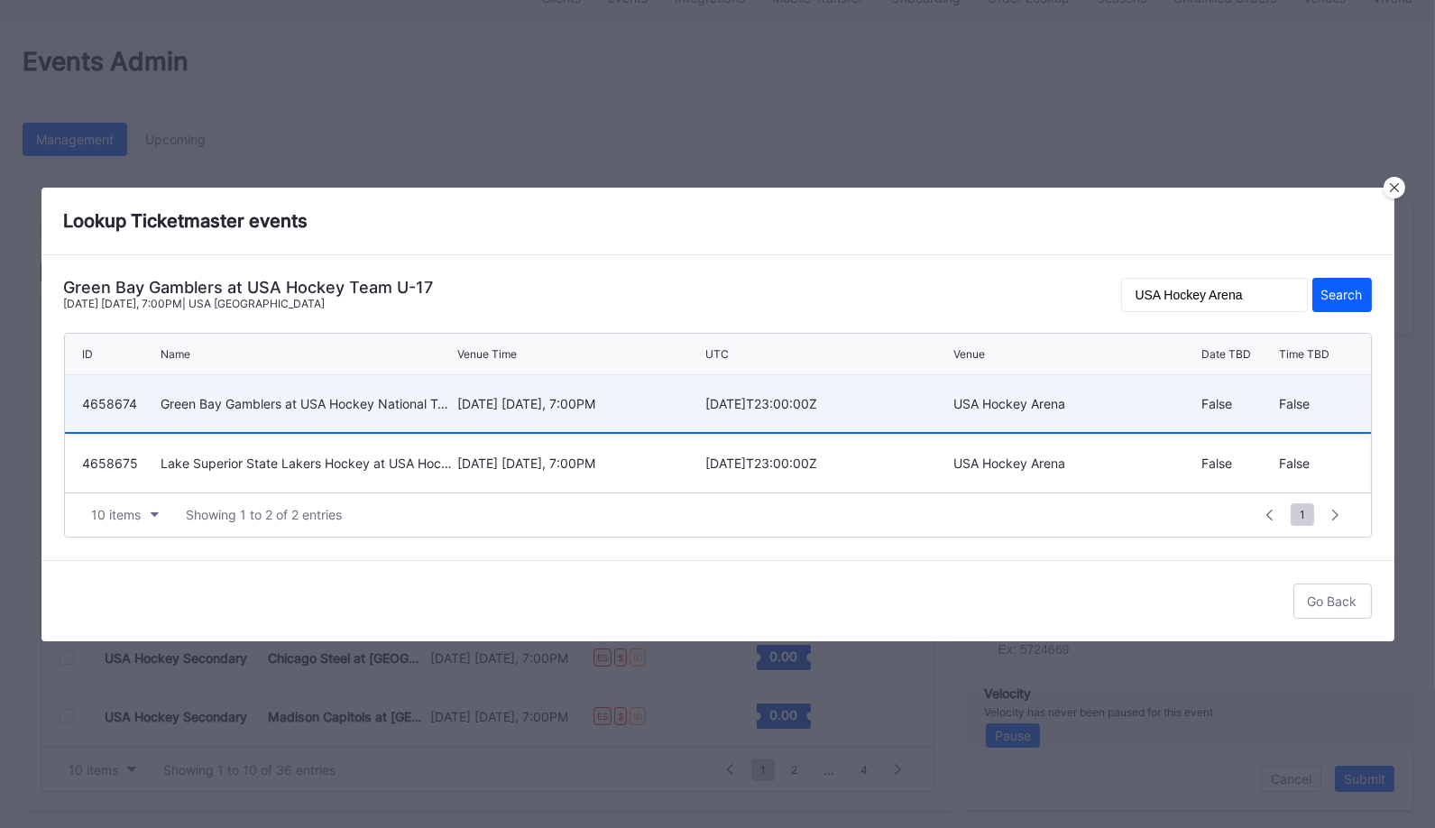
click at [528, 414] on div "[DATE] [DATE], 7:00PM" at bounding box center [578, 403] width 243 height 57
type input "4658674"
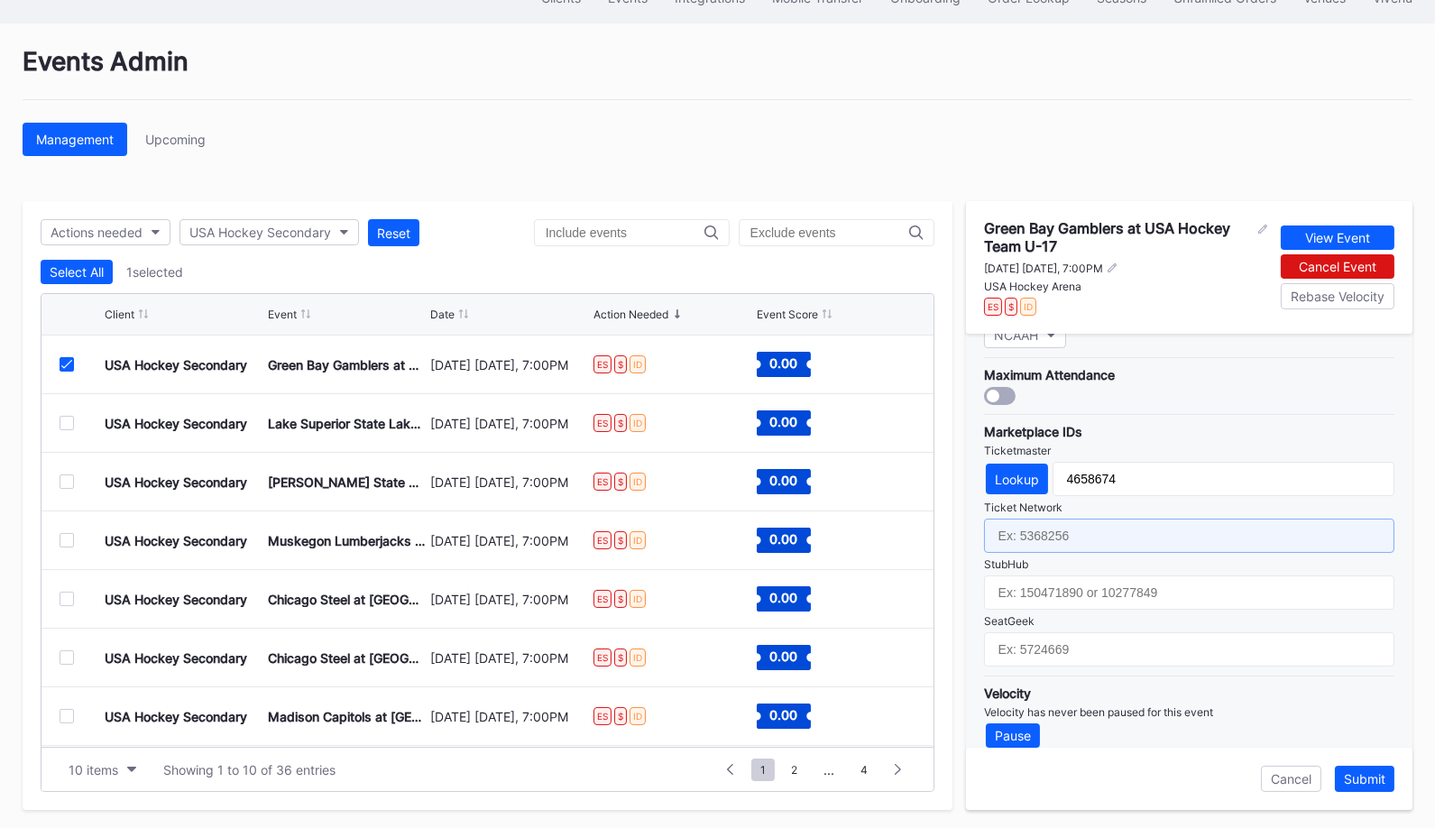
click at [1115, 519] on input "text" at bounding box center [1189, 536] width 410 height 34
paste input "7364785"
type input "7364785"
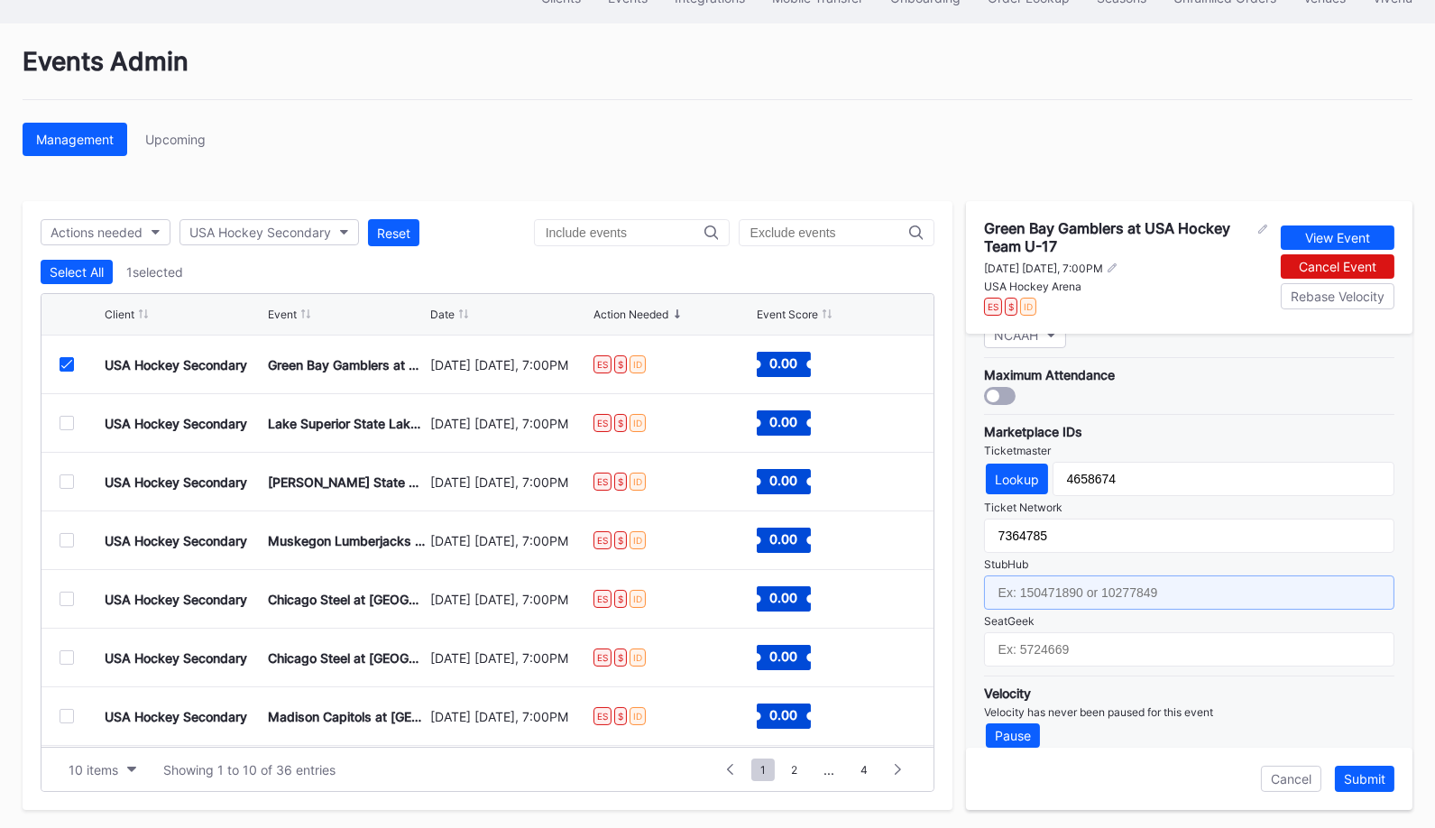
paste input "159016838"
type input "159016838"
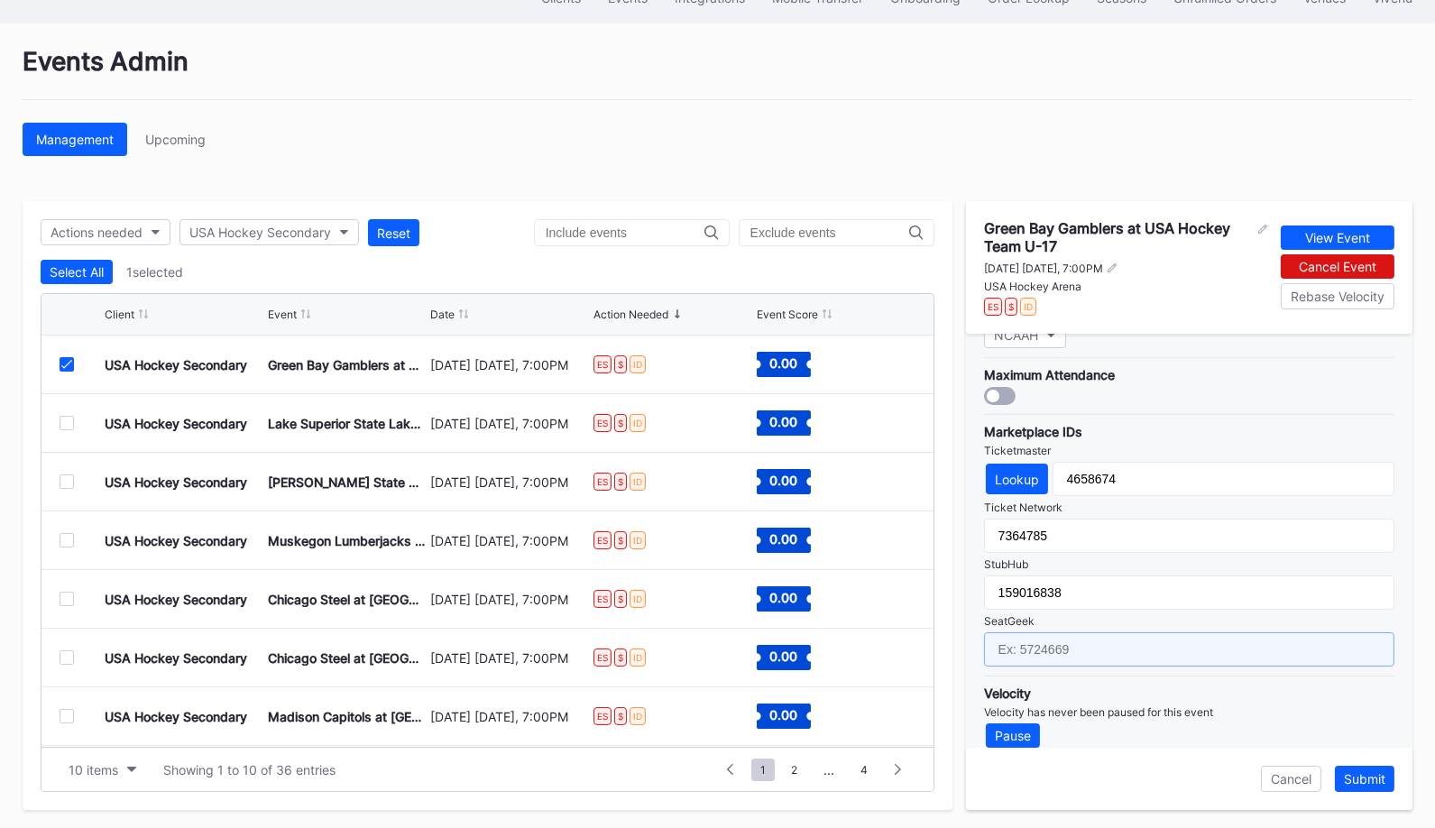
click at [1132, 632] on input "text" at bounding box center [1189, 649] width 410 height 34
click at [1139, 640] on input "text" at bounding box center [1189, 649] width 410 height 34
paste input "17688681"
type input "17688681"
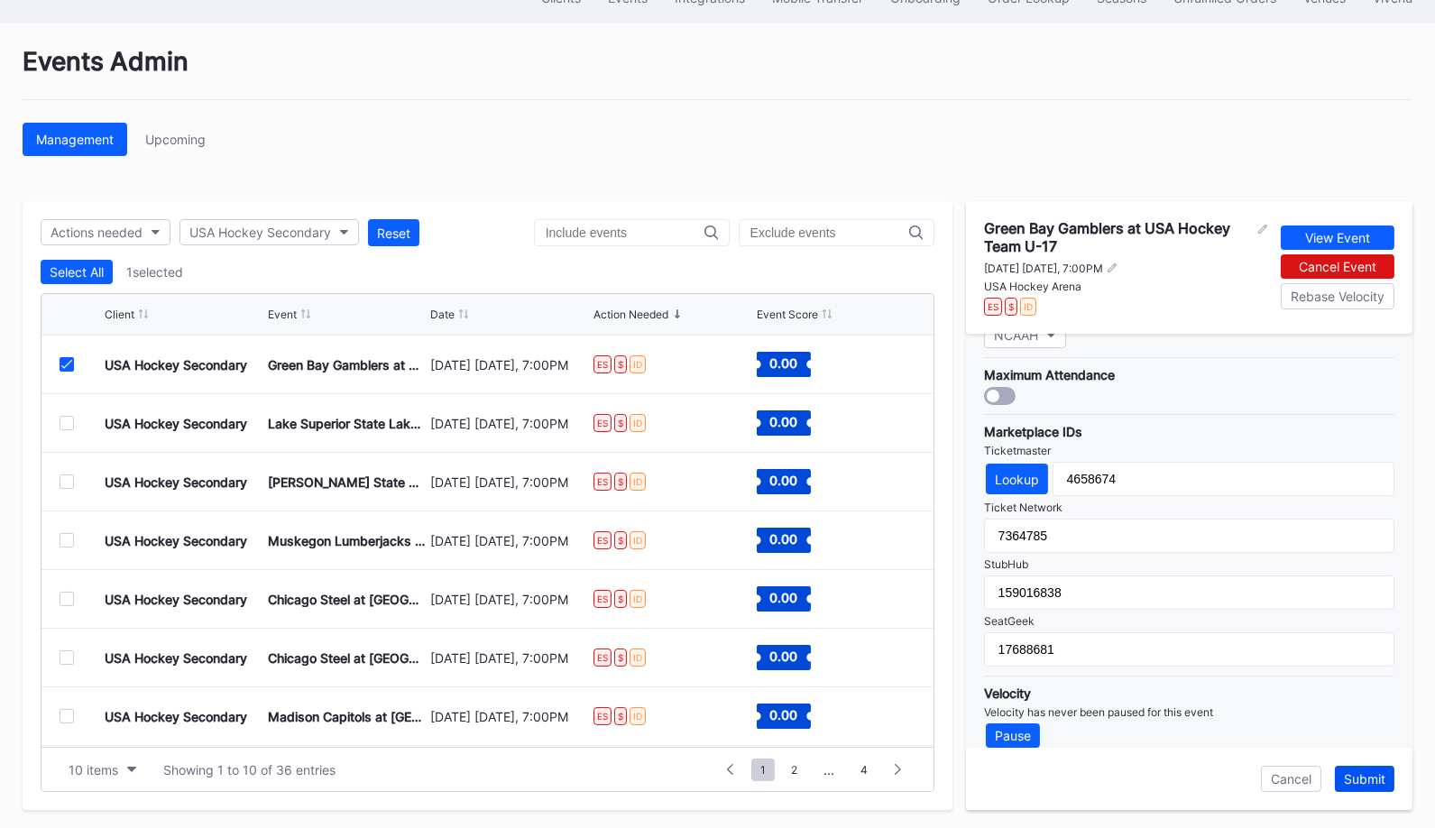
click at [1363, 776] on div "Submit" at bounding box center [1364, 778] width 41 height 15
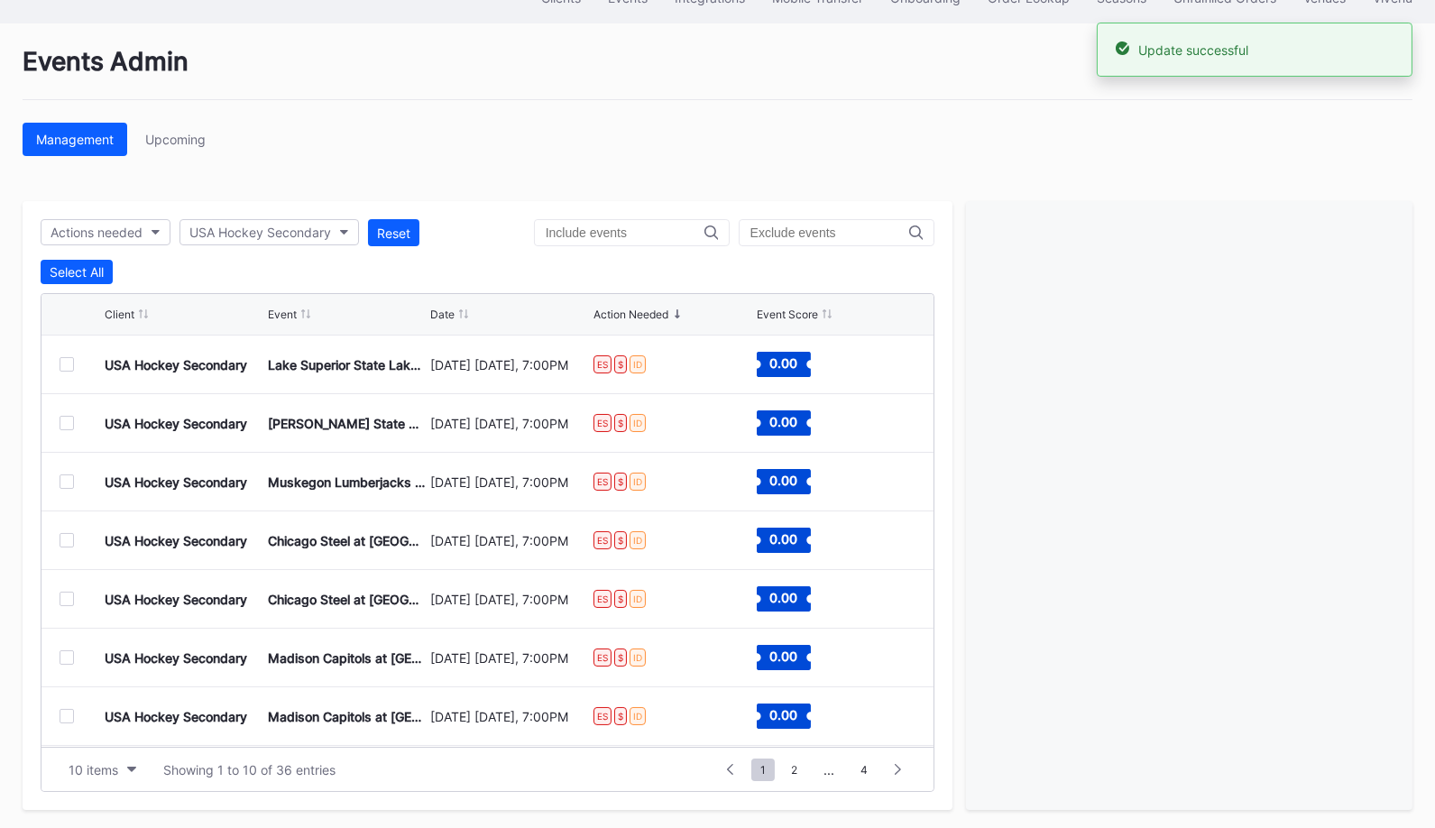
click at [66, 359] on div at bounding box center [67, 364] width 14 height 14
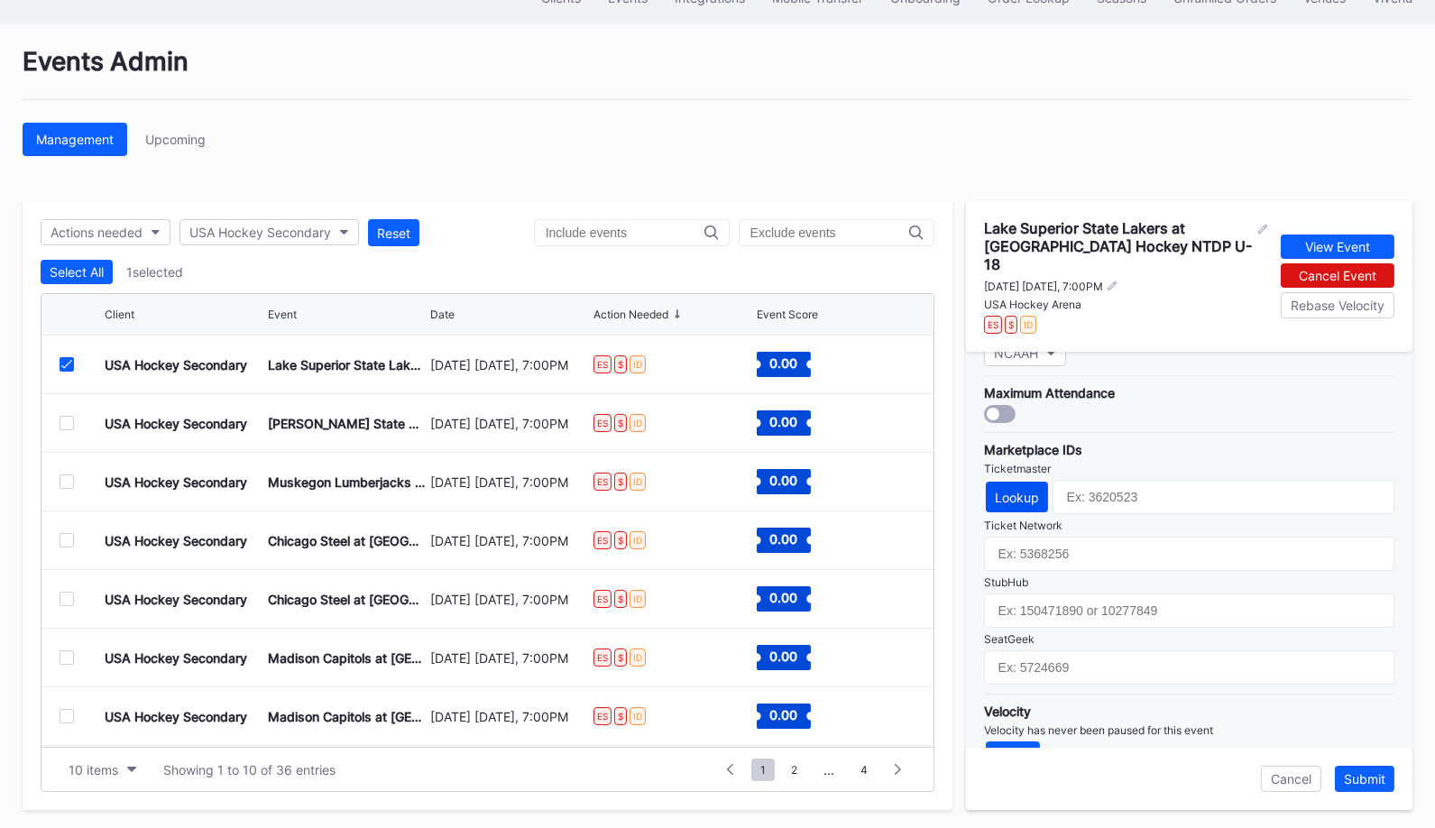
click at [1012, 482] on button "Lookup" at bounding box center [1017, 497] width 62 height 31
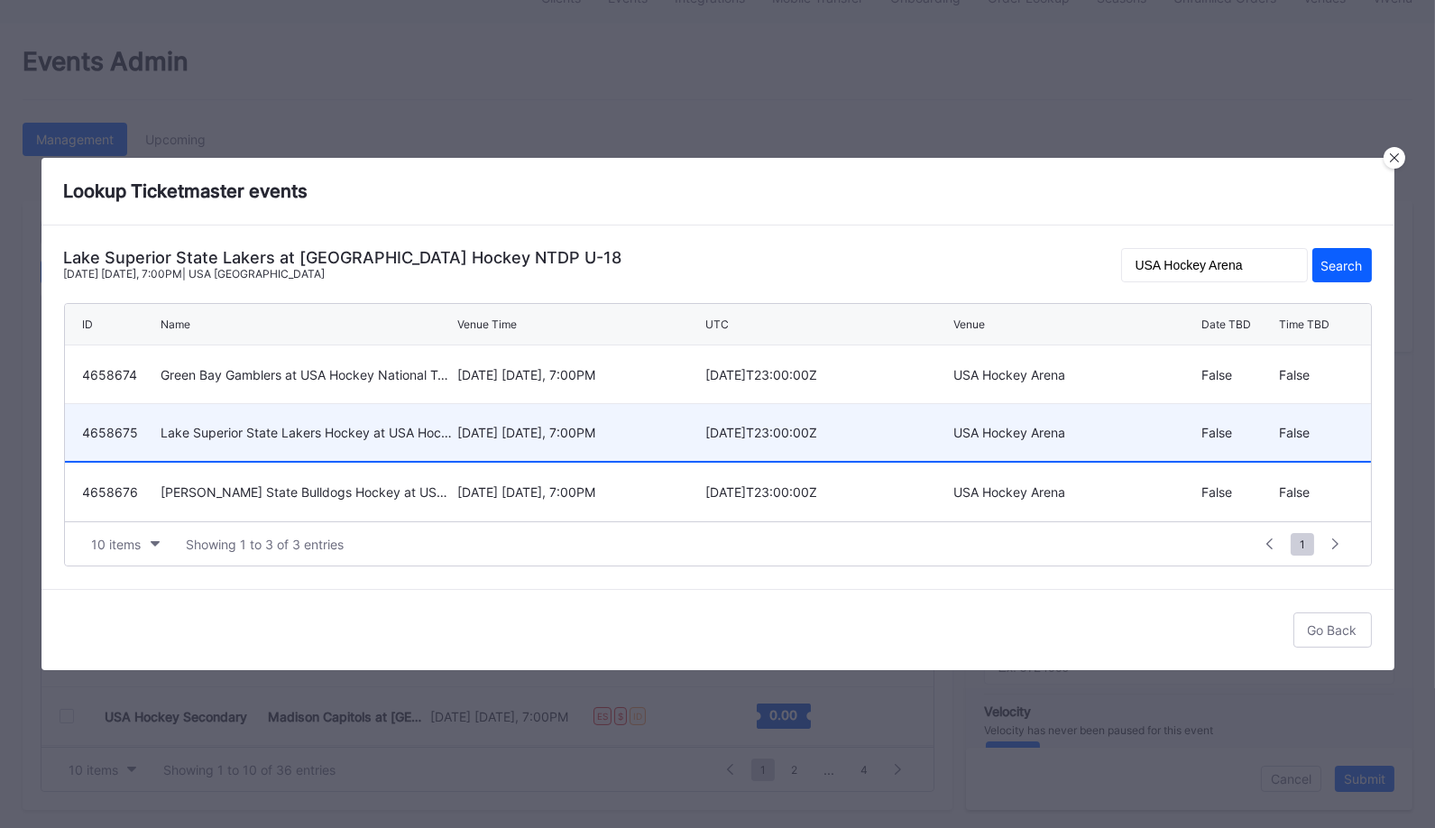
click at [463, 429] on div "[DATE] [DATE], 7:00PM" at bounding box center [578, 432] width 243 height 15
type input "4658675"
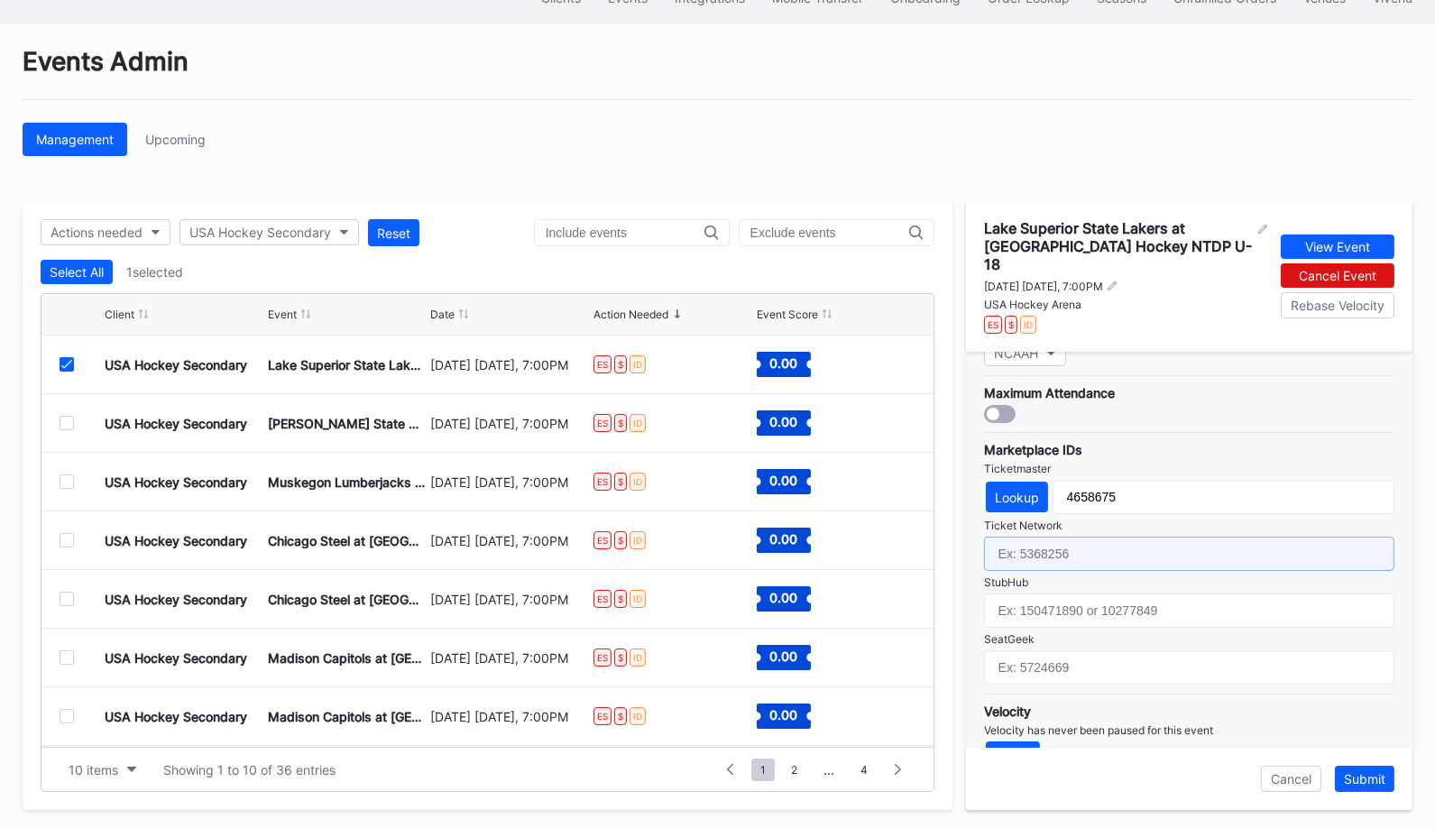
click at [1301, 537] on input "text" at bounding box center [1189, 554] width 410 height 34
paste input "7364786"
type input "7364786"
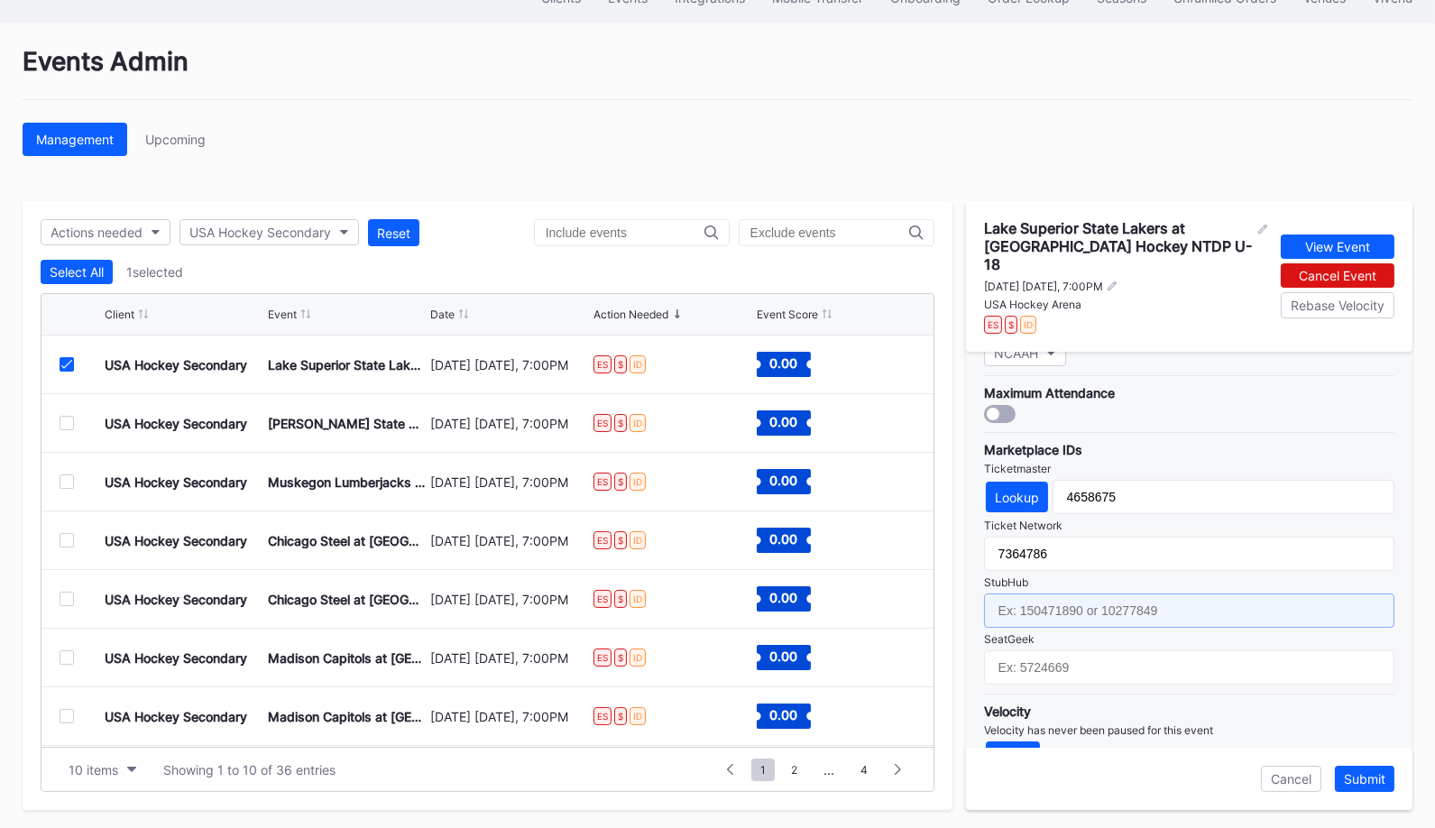
click at [1052, 593] on input "text" at bounding box center [1189, 610] width 410 height 34
paste input "158718253"
type input "158718253"
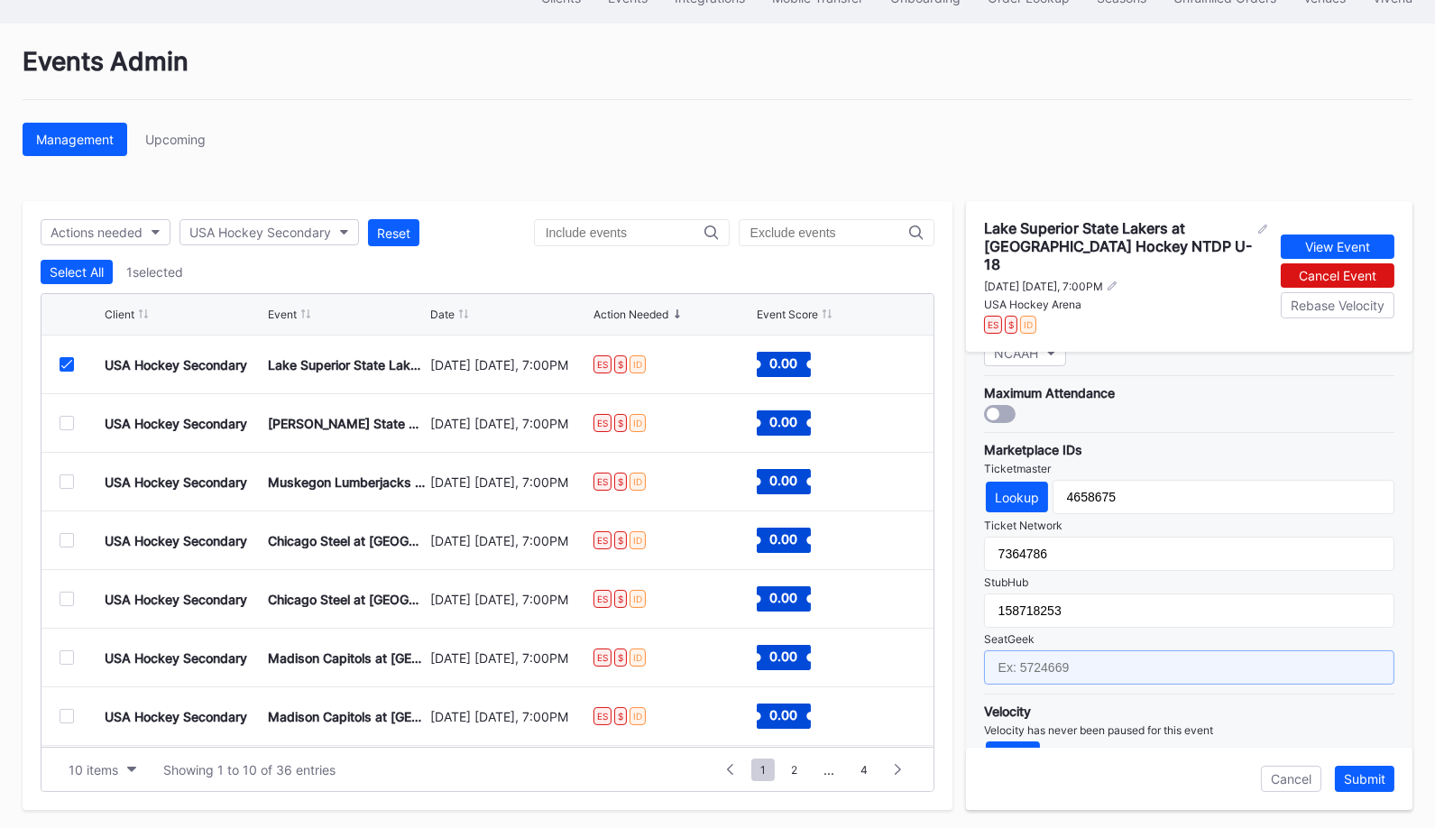
paste input "17688689"
type input "17688689"
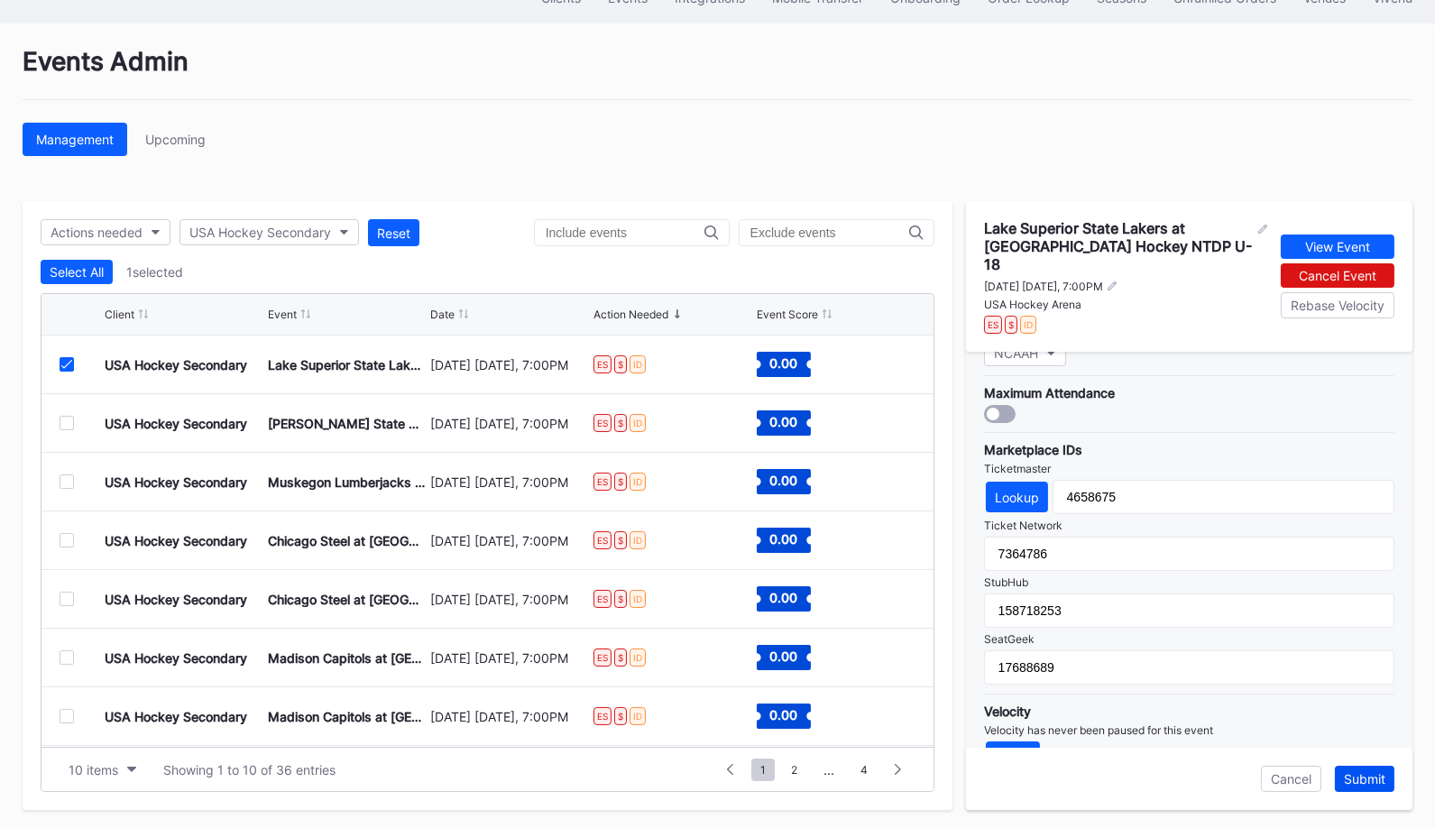
click at [1364, 771] on div "Submit" at bounding box center [1364, 778] width 41 height 15
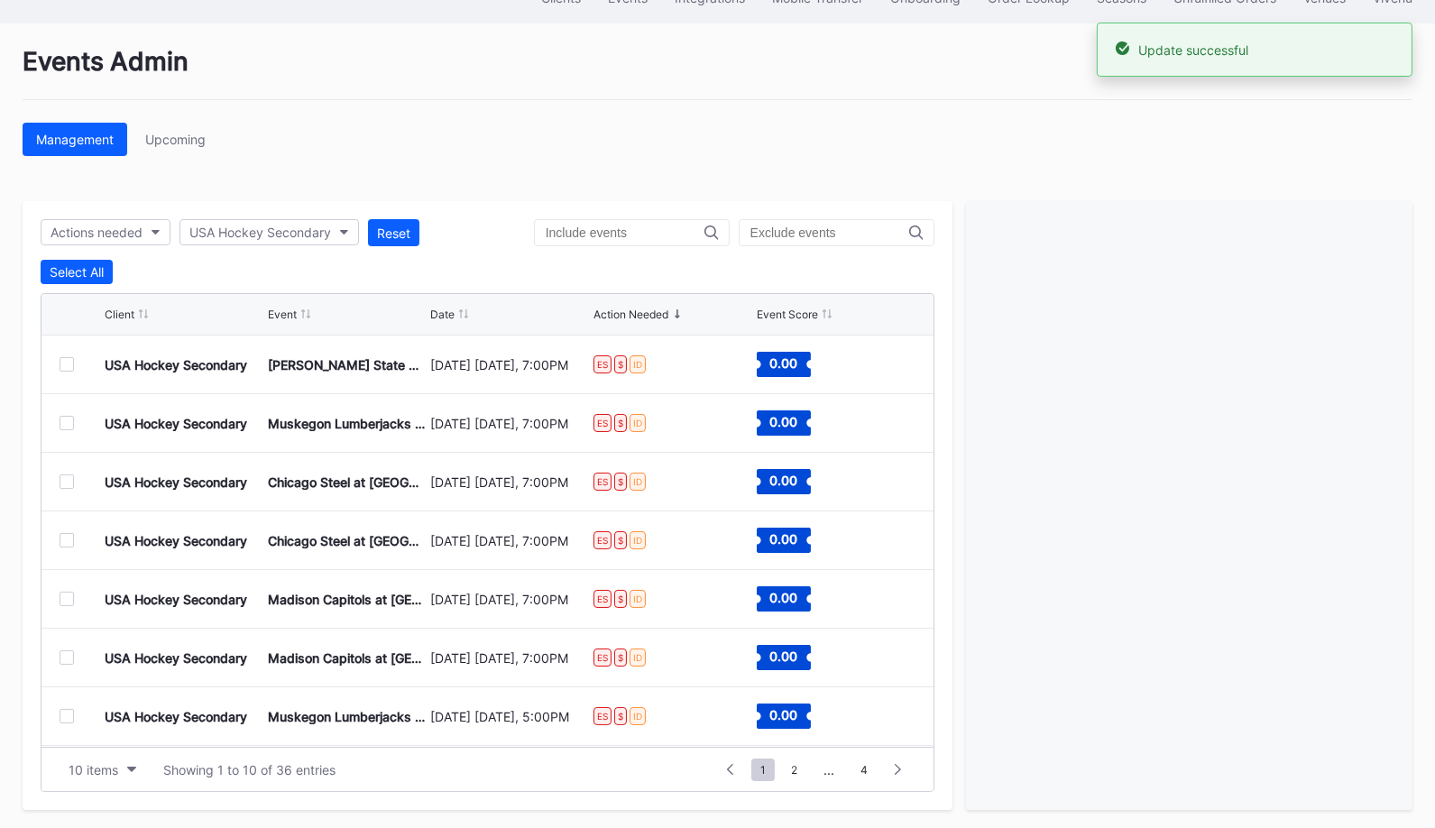
click at [70, 358] on div at bounding box center [67, 364] width 14 height 14
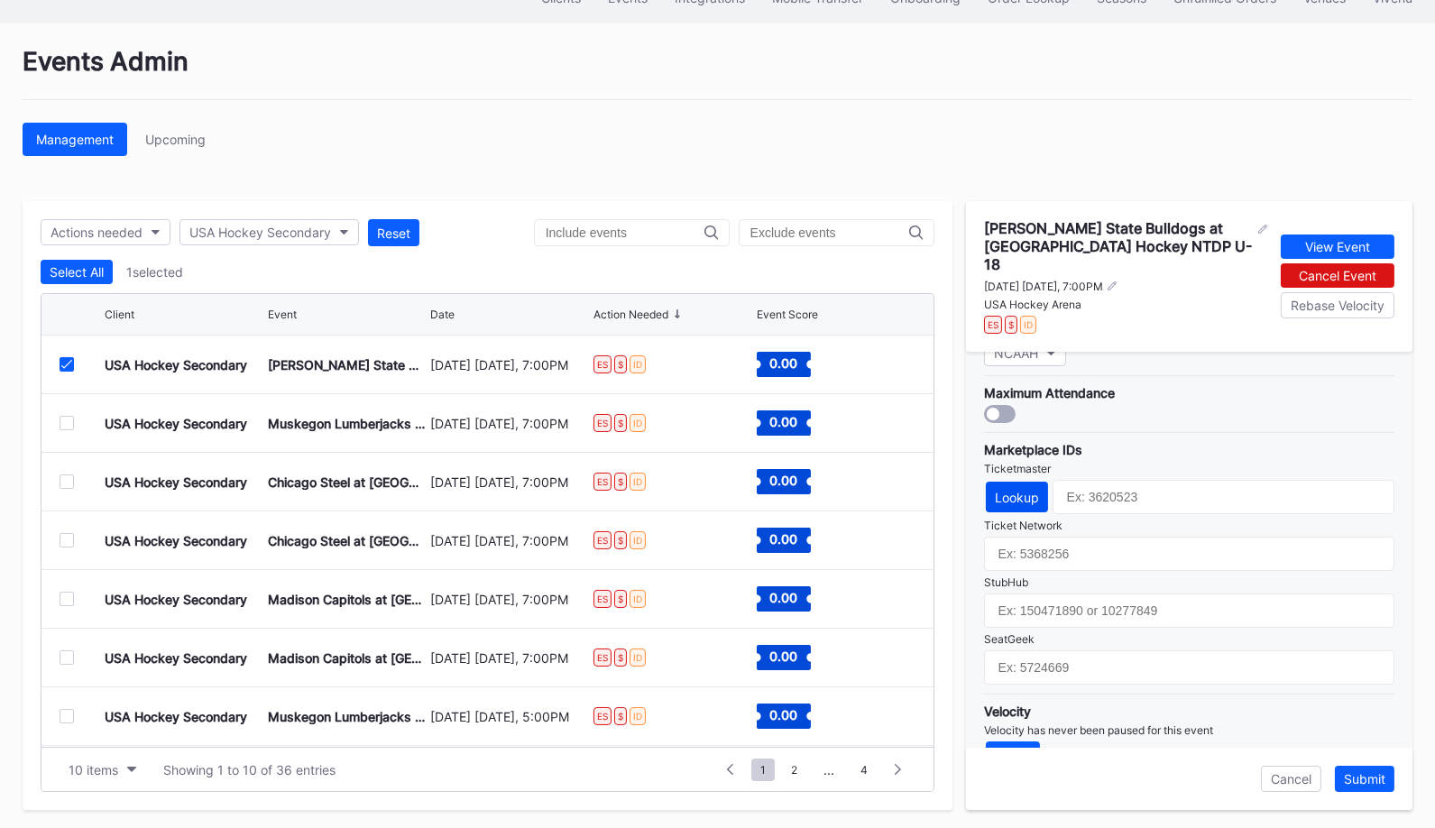
click at [1012, 490] on div "Lookup" at bounding box center [1017, 497] width 44 height 15
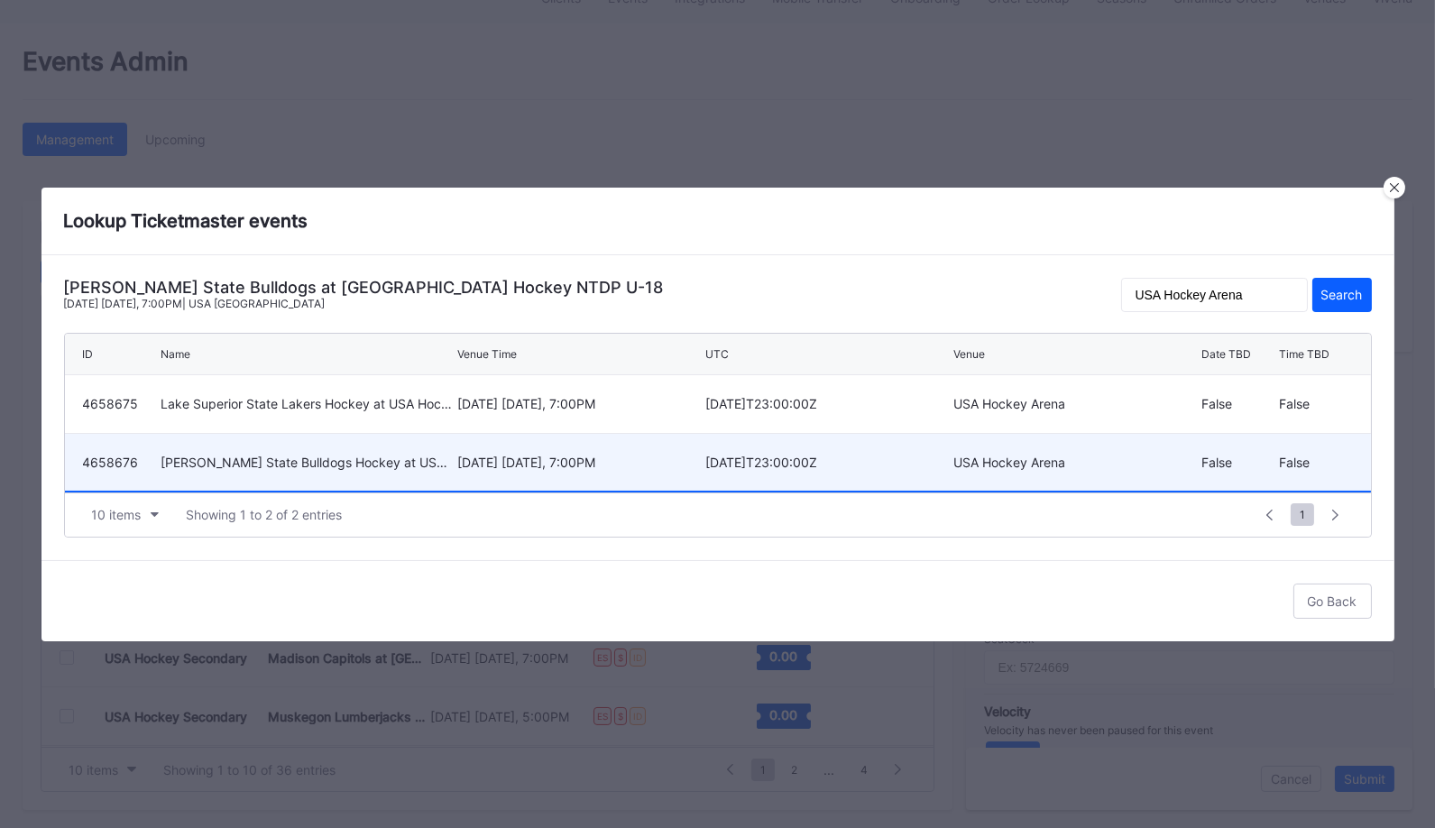
click at [526, 454] on div "[DATE] [DATE], 7:00PM" at bounding box center [578, 461] width 243 height 15
type input "4658676"
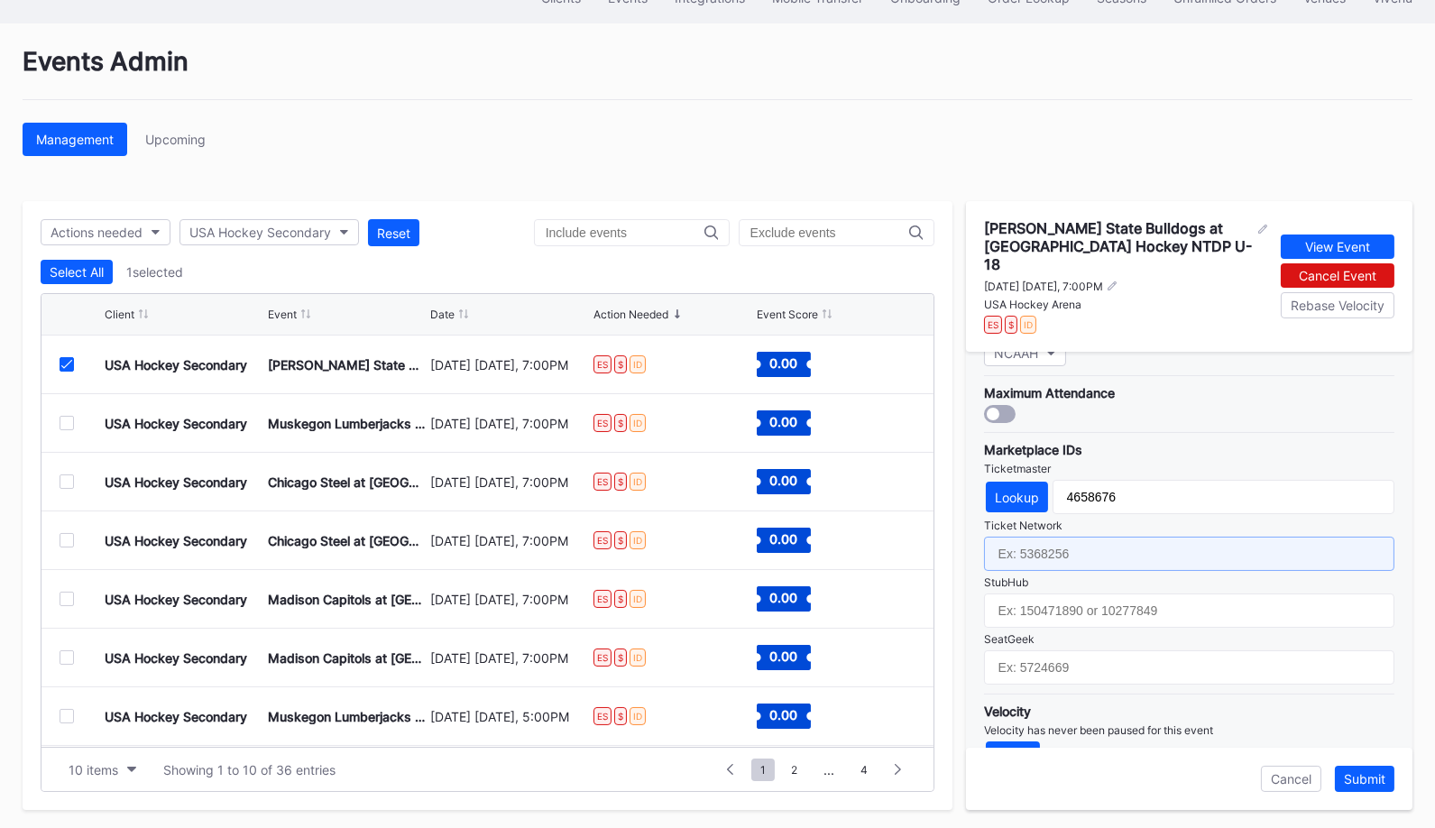
click at [1092, 537] on input "text" at bounding box center [1189, 554] width 410 height 34
paste input "7364787"
type input "7364787"
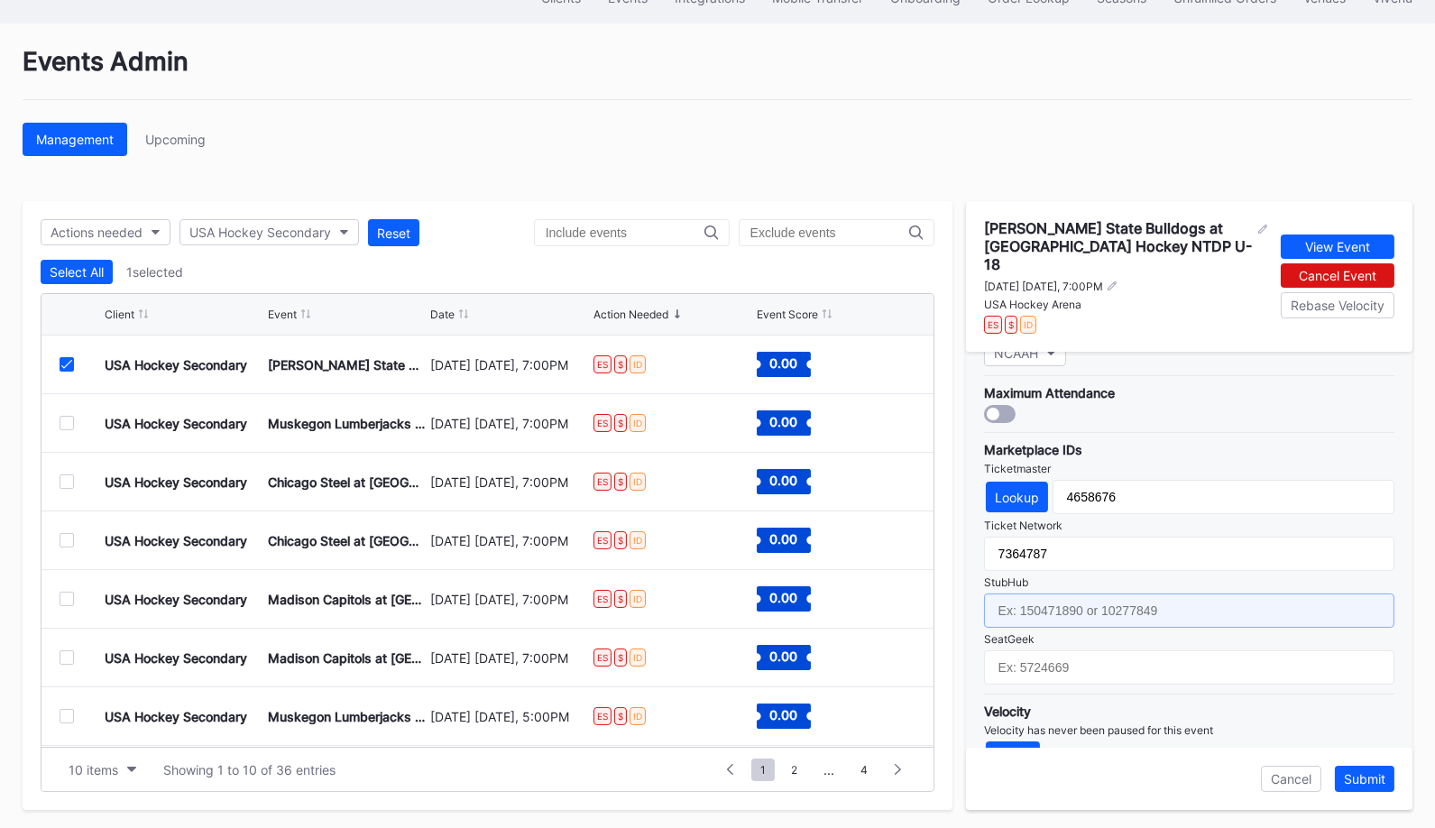
paste input "158718252"
type input "158718252"
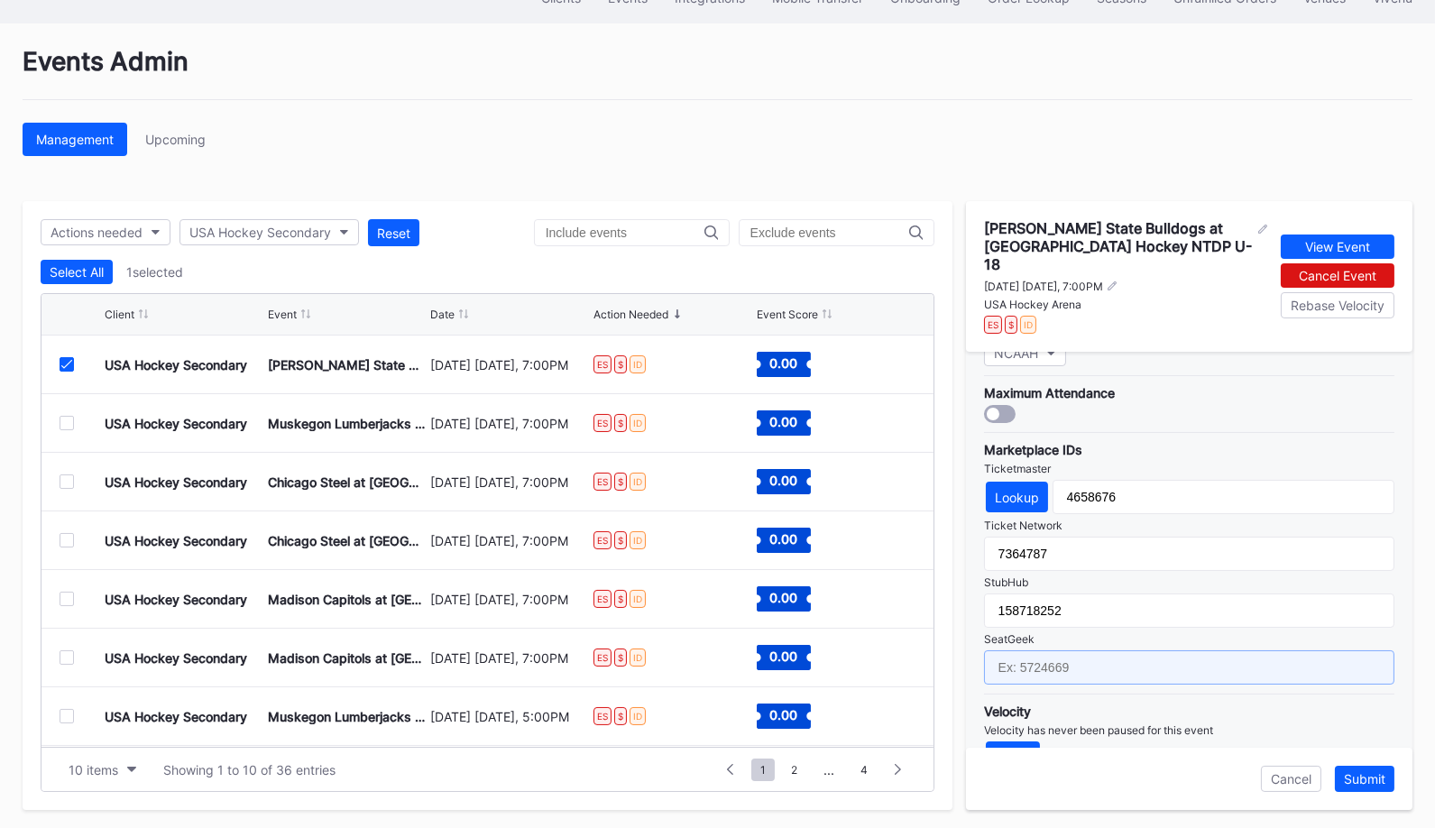
paste input "17688690"
type input "17688690"
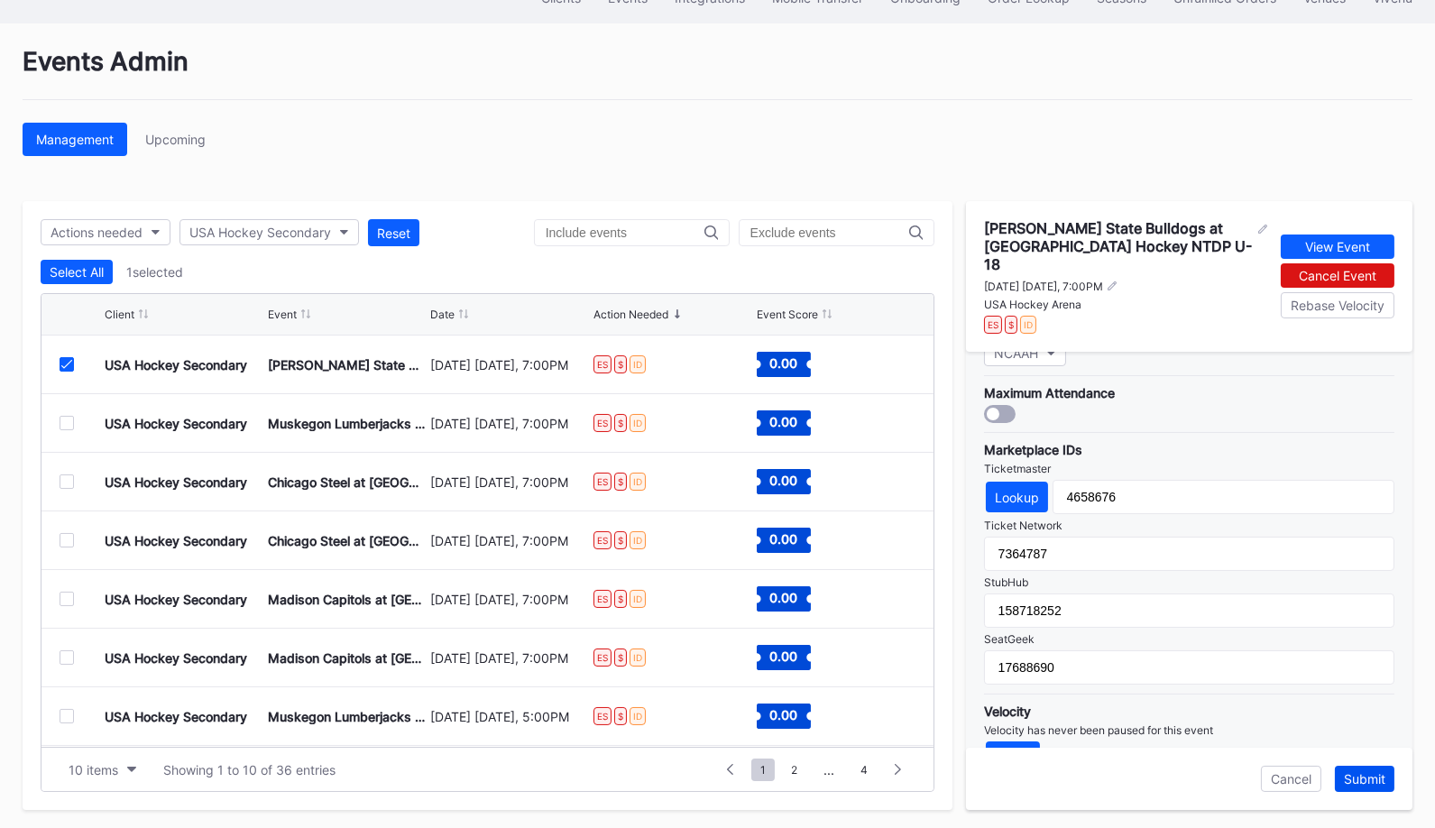
click at [1361, 771] on div "Submit" at bounding box center [1364, 778] width 41 height 15
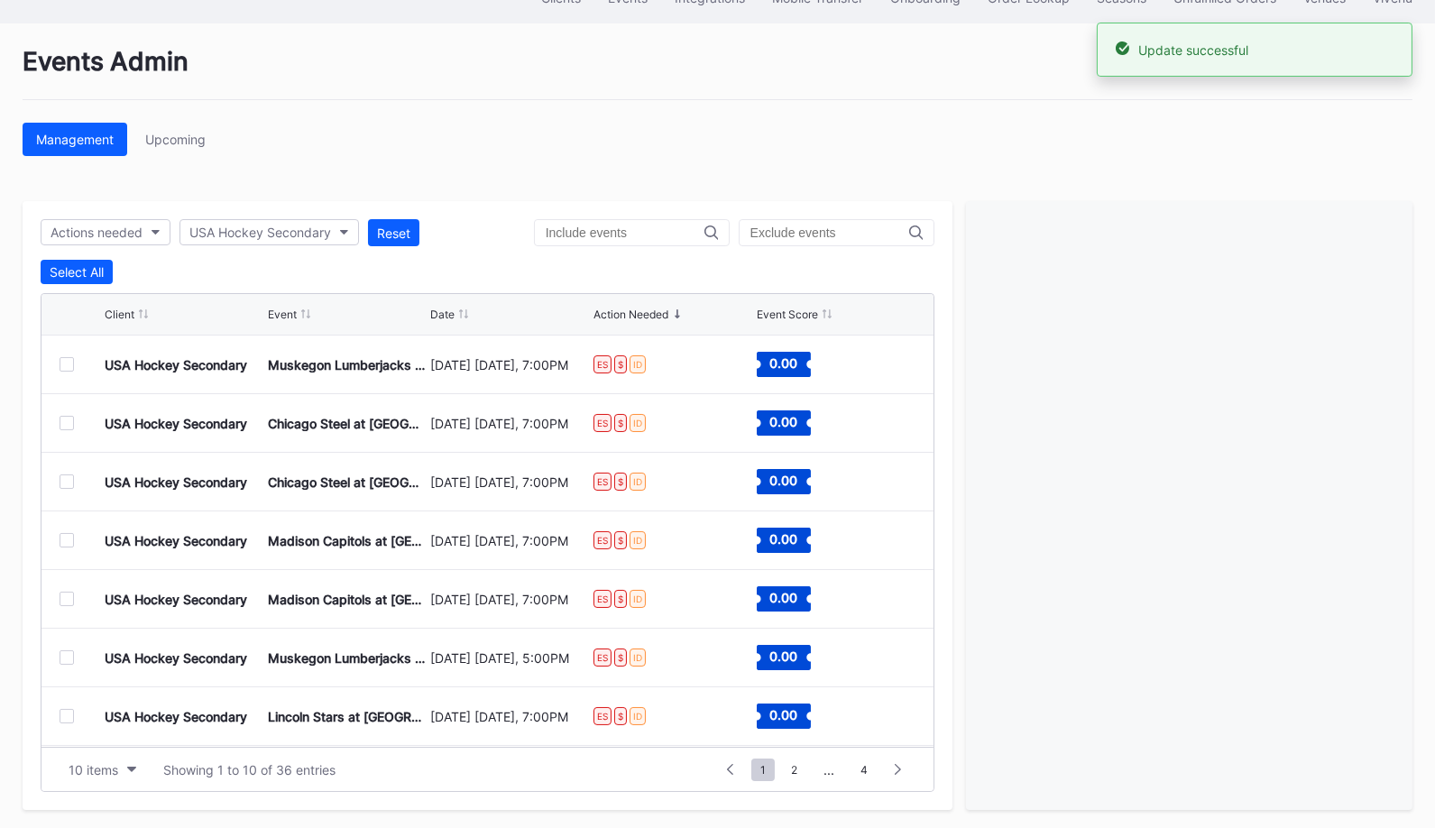
click at [62, 357] on div at bounding box center [67, 364] width 14 height 14
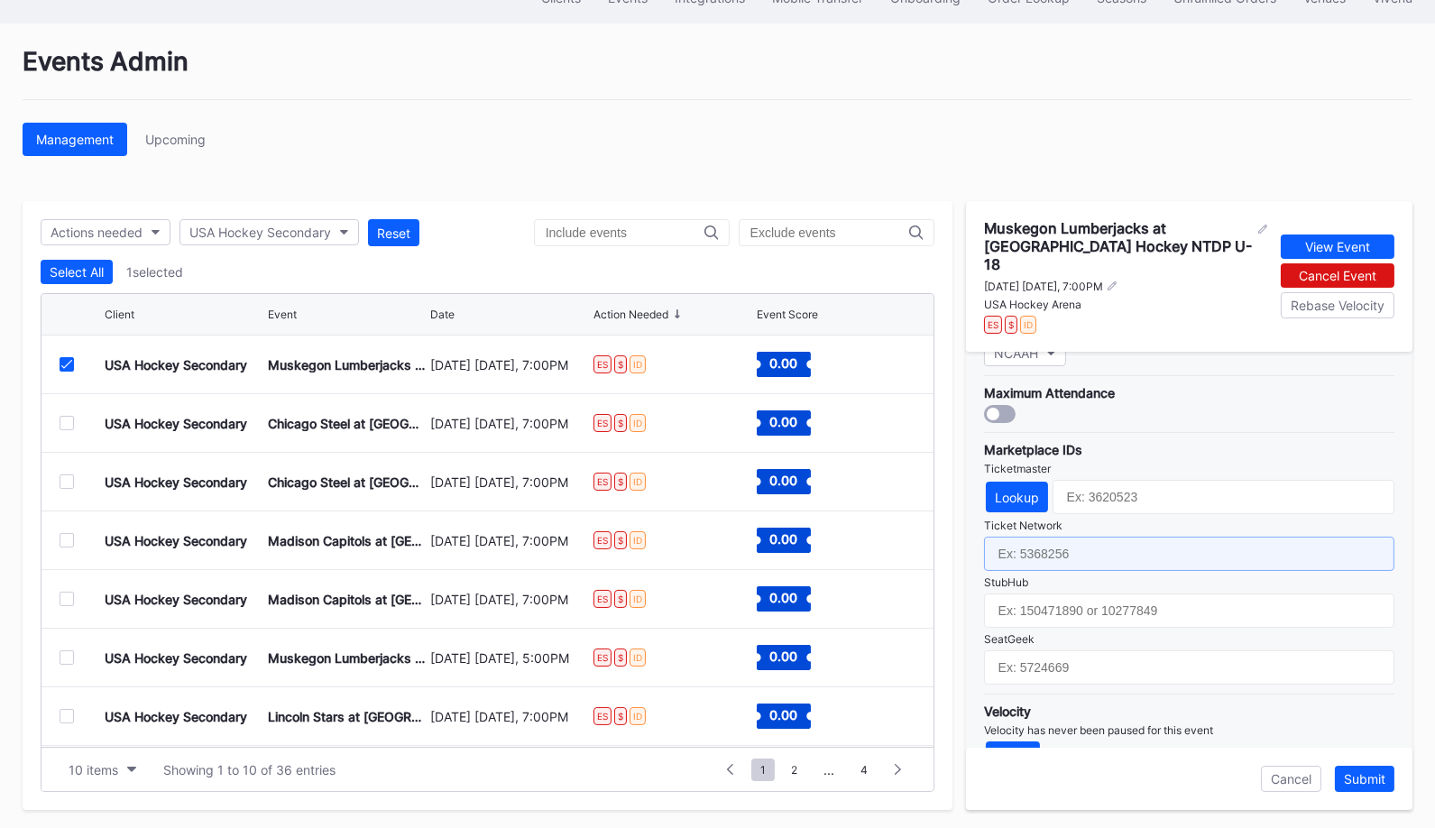
click at [1183, 537] on input "text" at bounding box center [1189, 554] width 410 height 34
paste input "7364788"
type input "7364788"
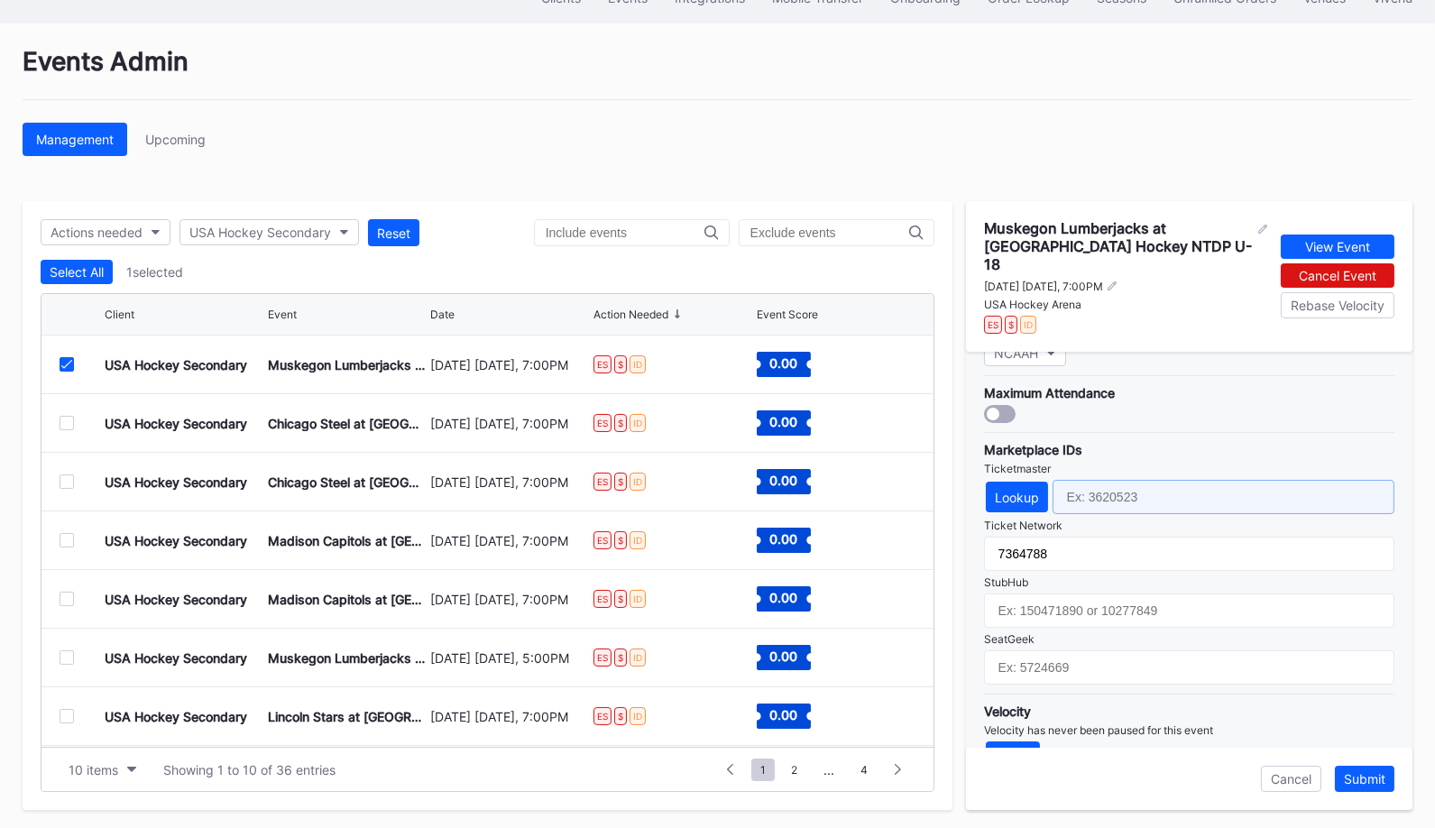
click at [1143, 480] on input "text" at bounding box center [1223, 497] width 342 height 34
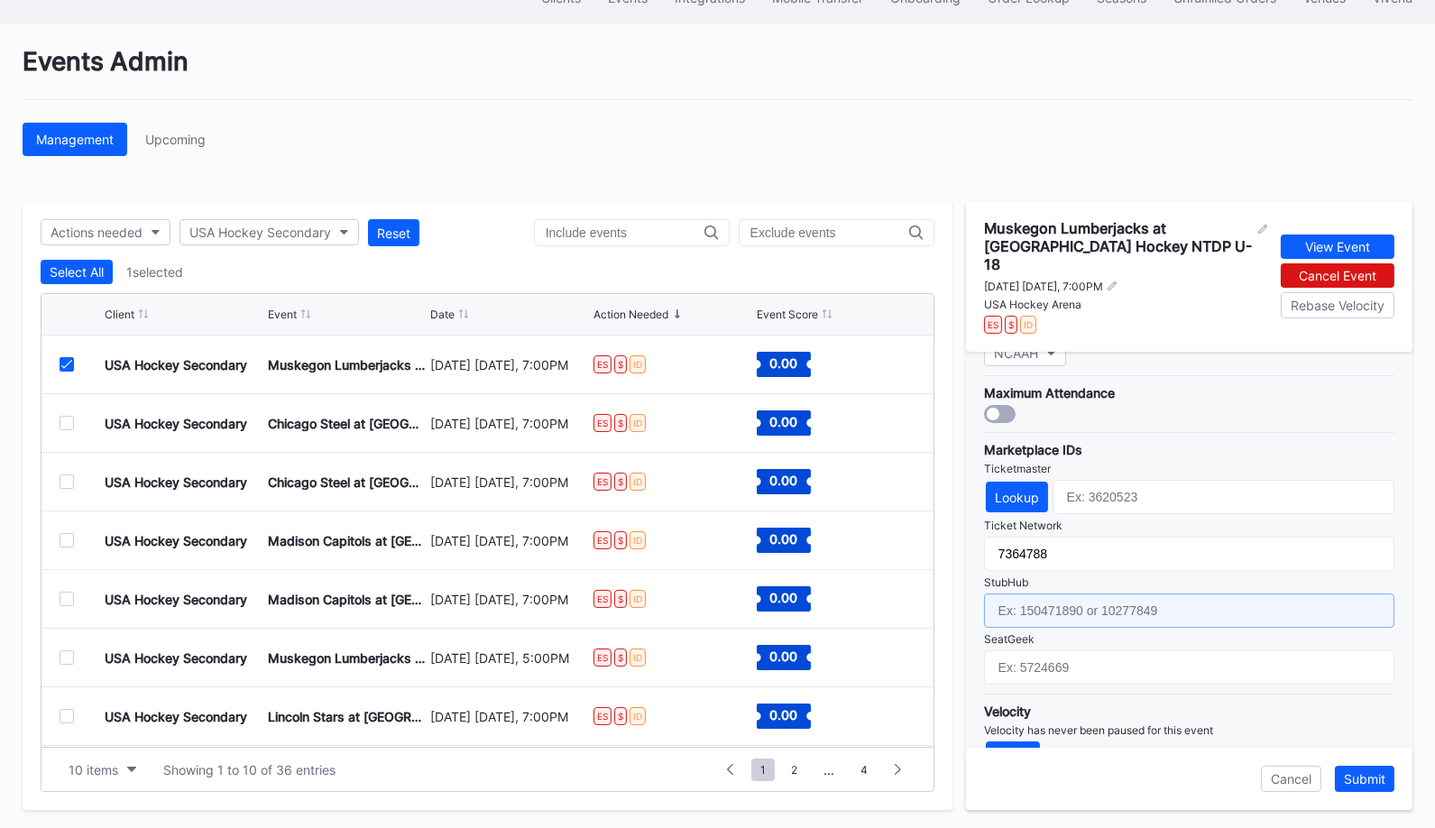
click at [1072, 593] on input "text" at bounding box center [1189, 610] width 410 height 34
paste input "159016845"
type input "159016845"
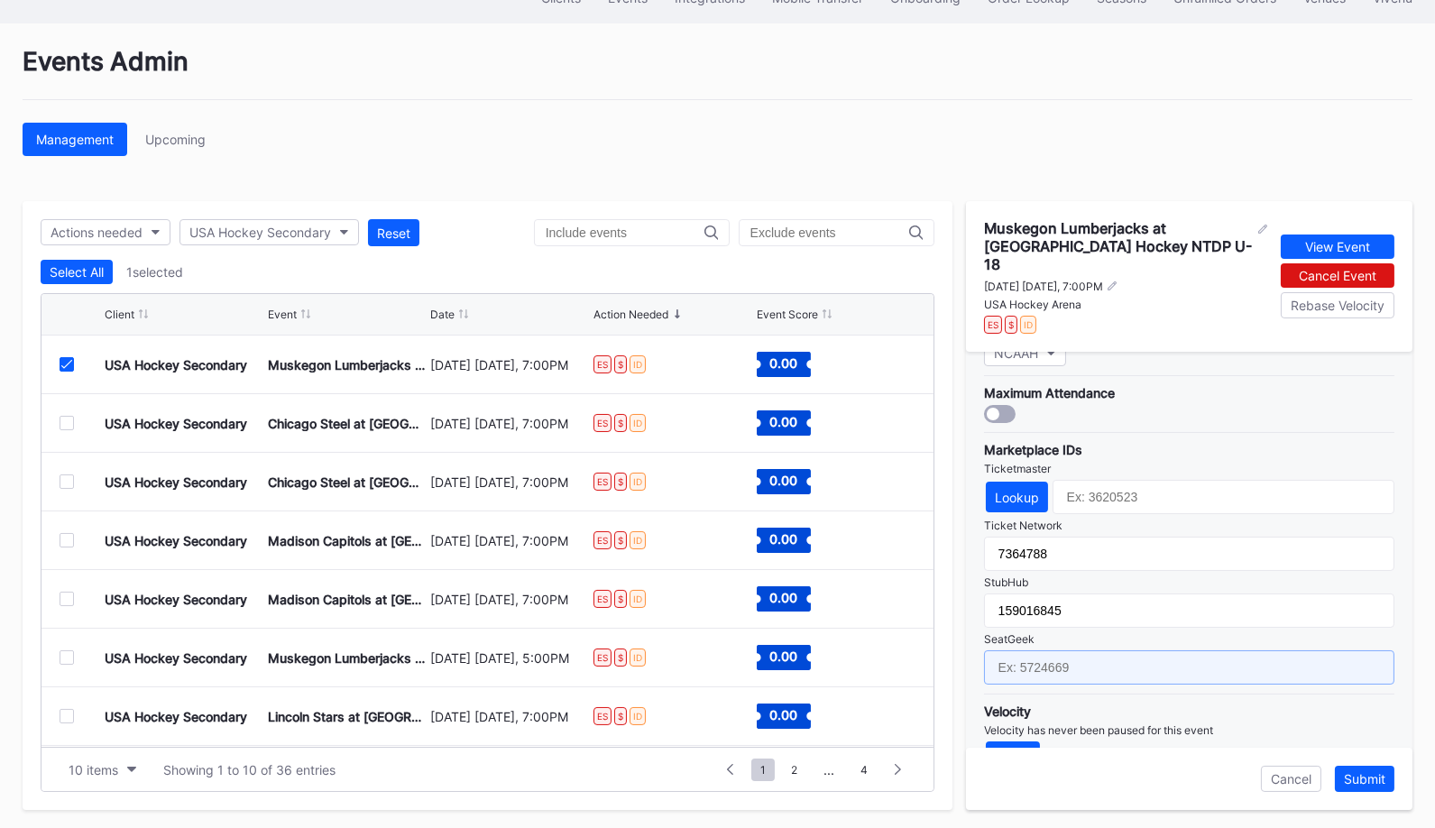
paste input "17688701"
type input "17688701"
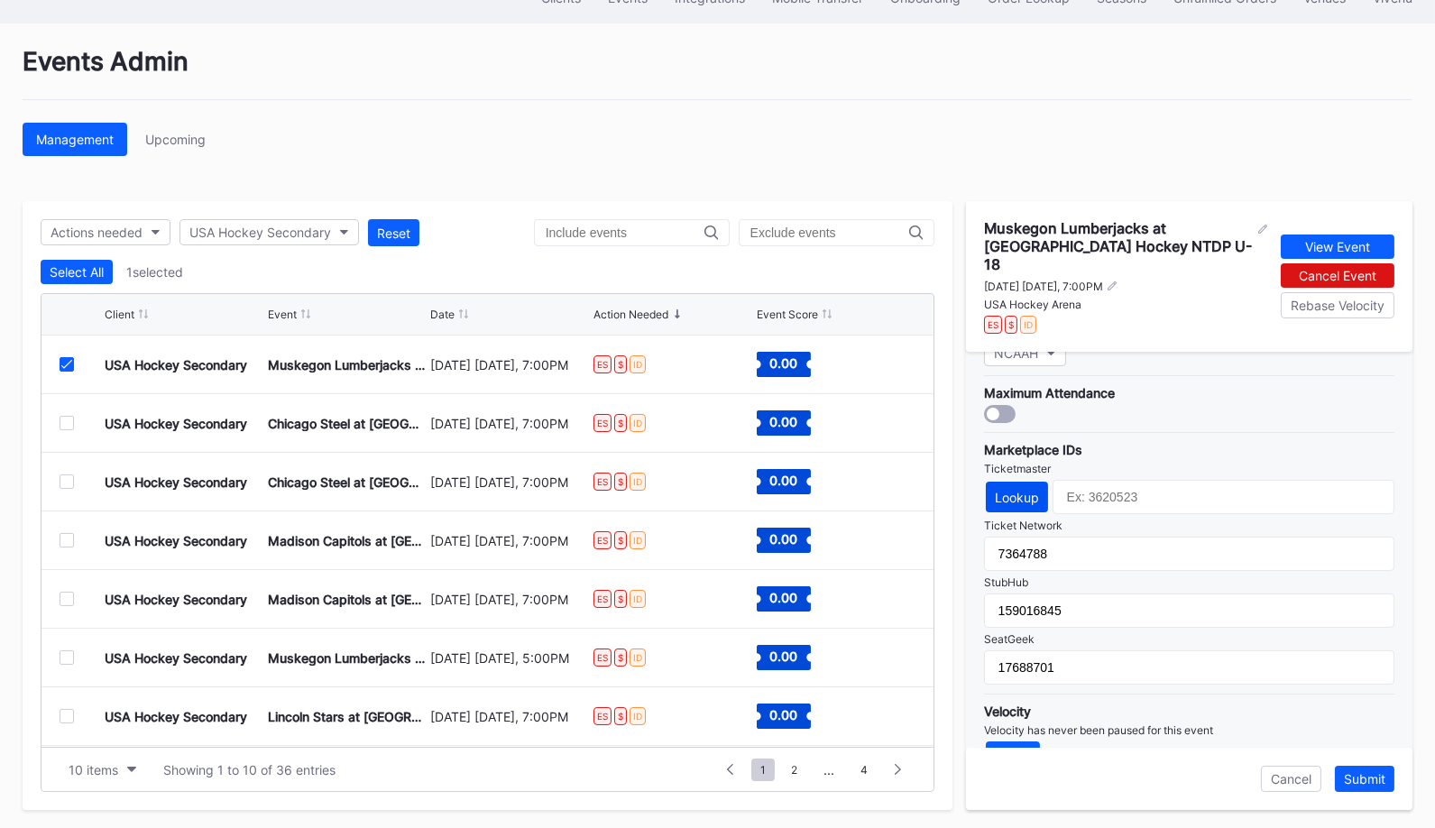
click at [1028, 490] on div "Lookup" at bounding box center [1017, 497] width 44 height 15
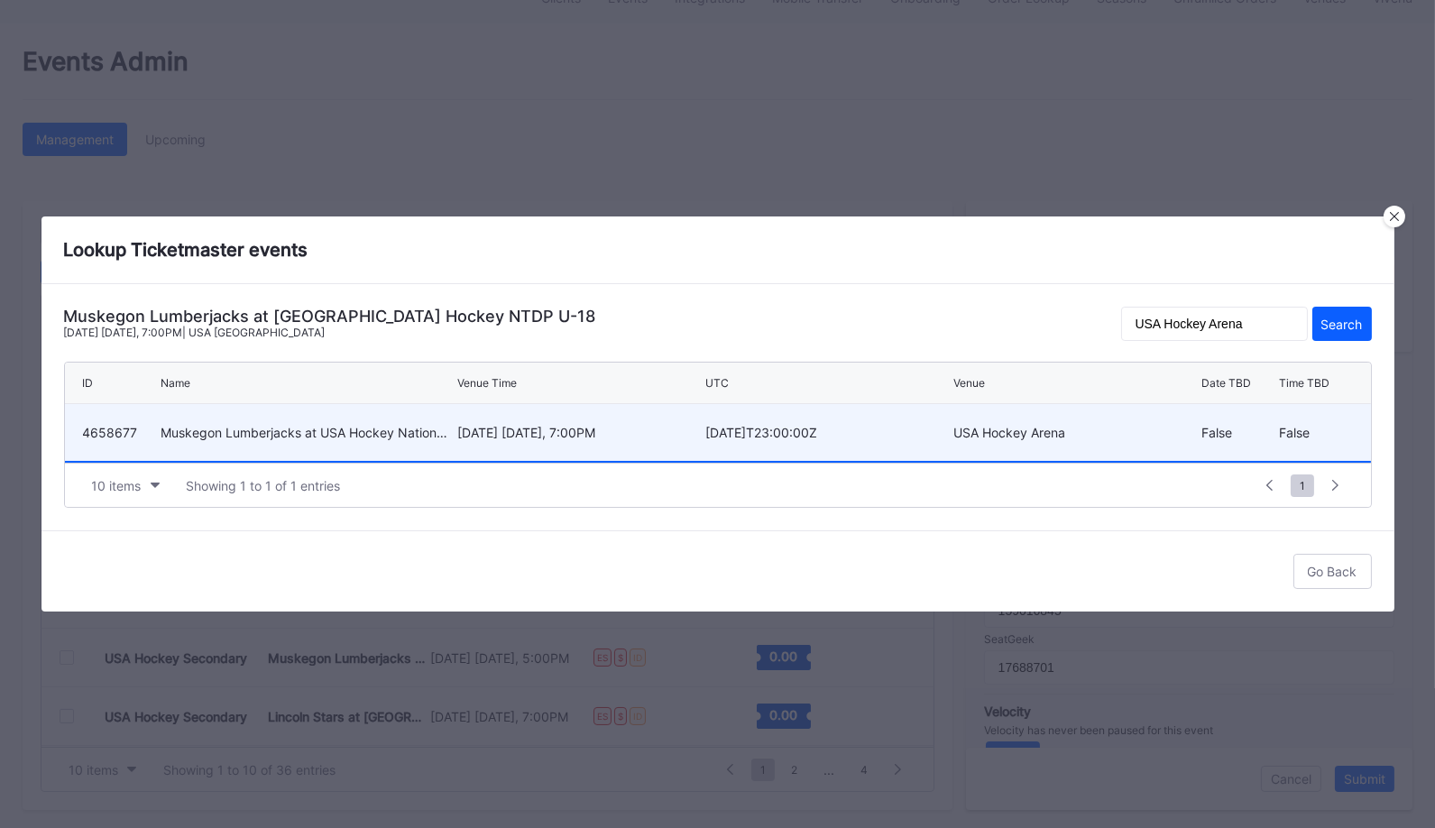
click at [552, 444] on div "[DATE] [DATE], 7:00PM" at bounding box center [578, 432] width 243 height 57
type input "4658677"
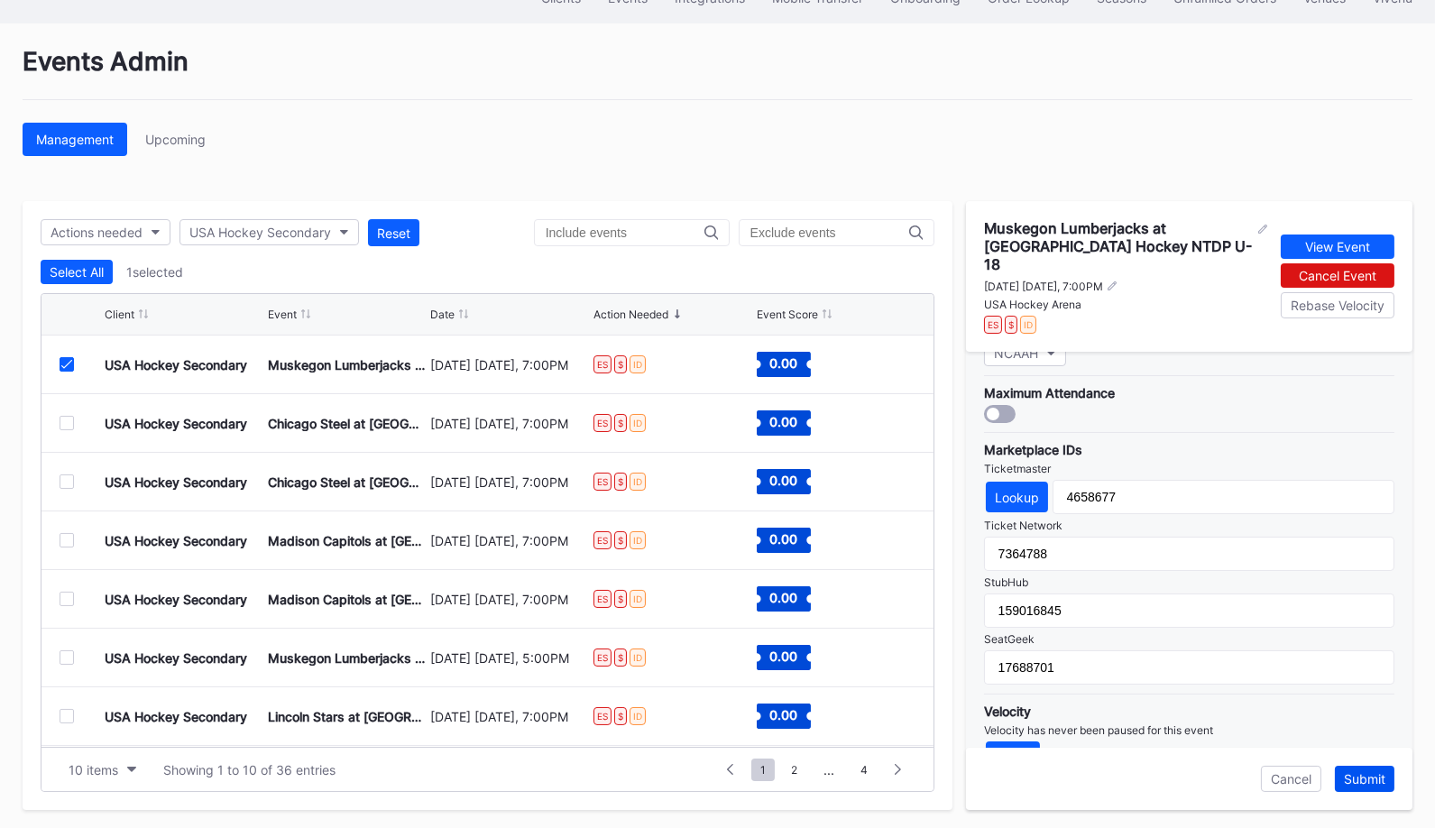
click at [1370, 776] on div "Submit" at bounding box center [1364, 778] width 41 height 15
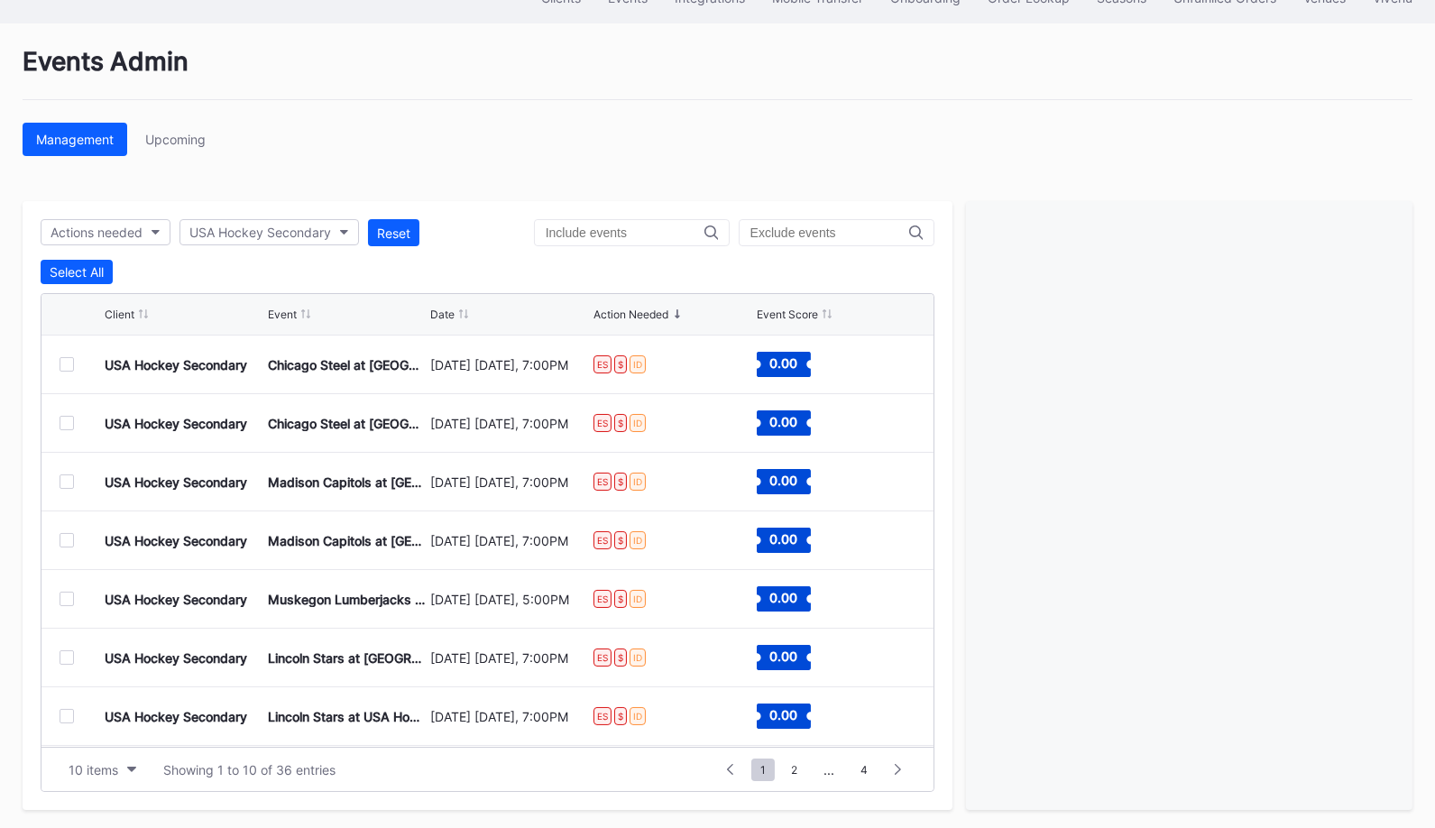
click at [69, 357] on div at bounding box center [67, 364] width 14 height 14
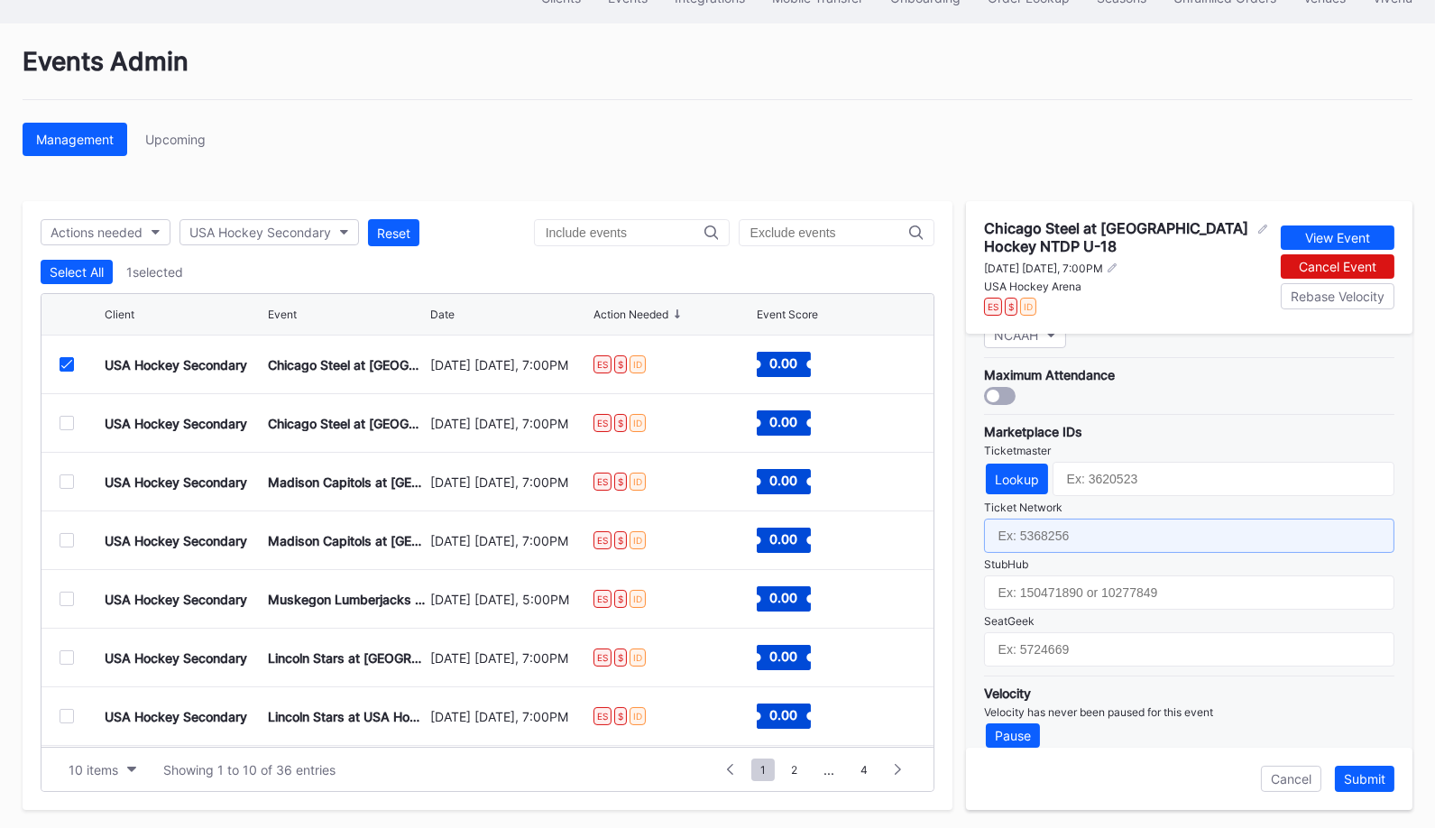
click at [1100, 519] on input "text" at bounding box center [1189, 536] width 410 height 34
paste input "7364790"
type input "7364790"
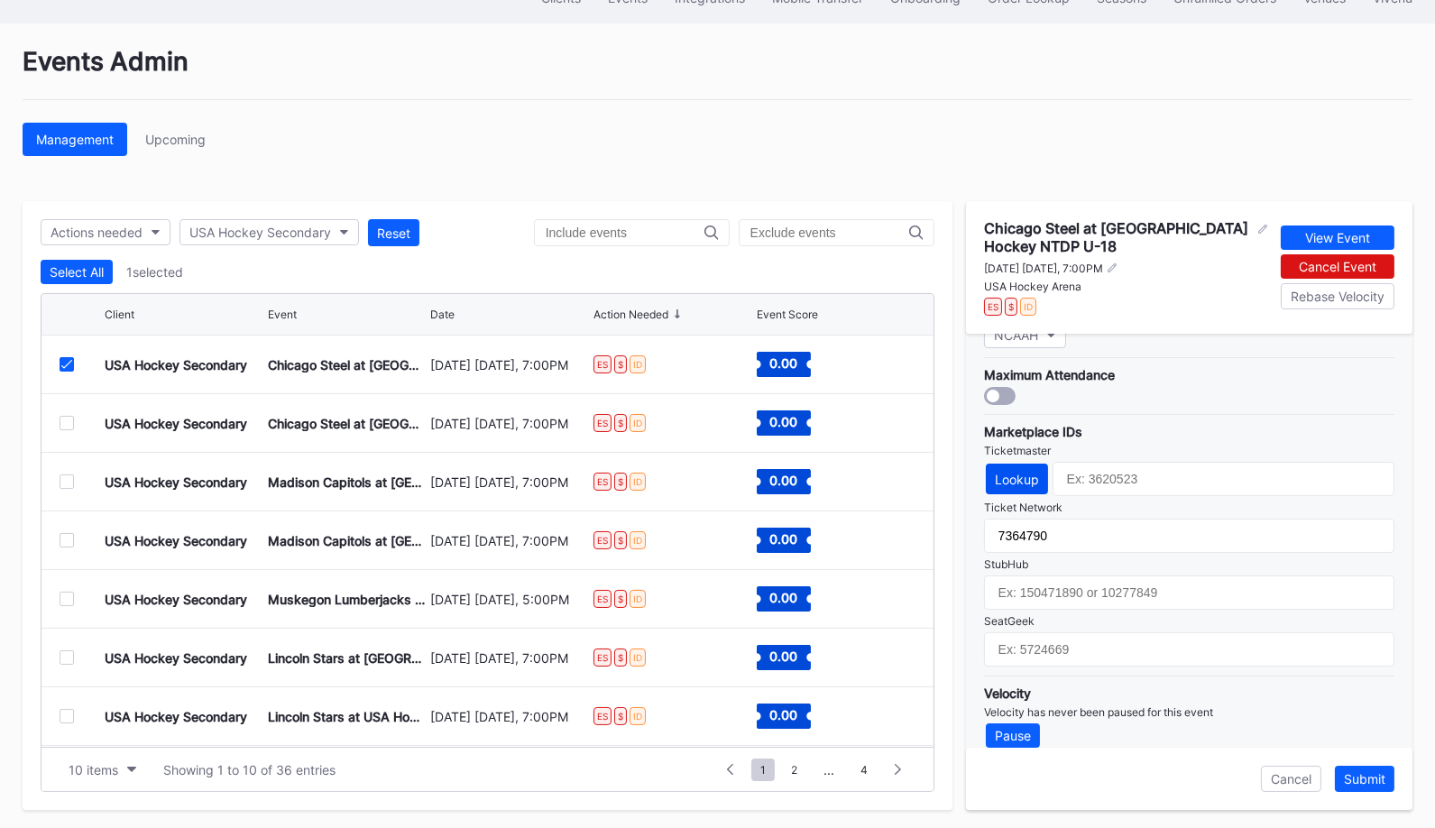
click at [1032, 472] on div "Lookup" at bounding box center [1017, 479] width 44 height 15
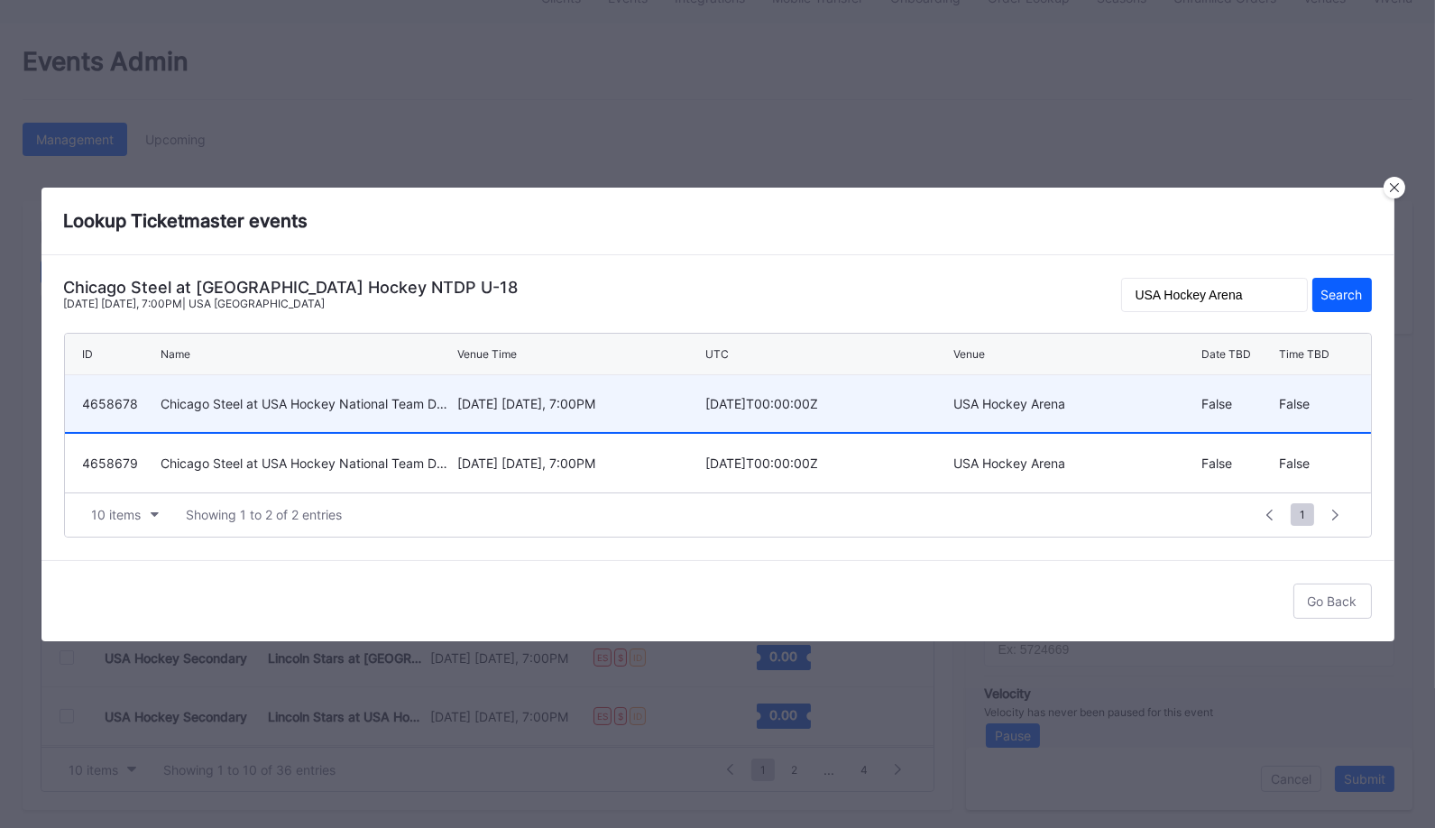
click at [547, 415] on div "[DATE] [DATE], 7:00PM" at bounding box center [578, 403] width 243 height 57
type input "4658678"
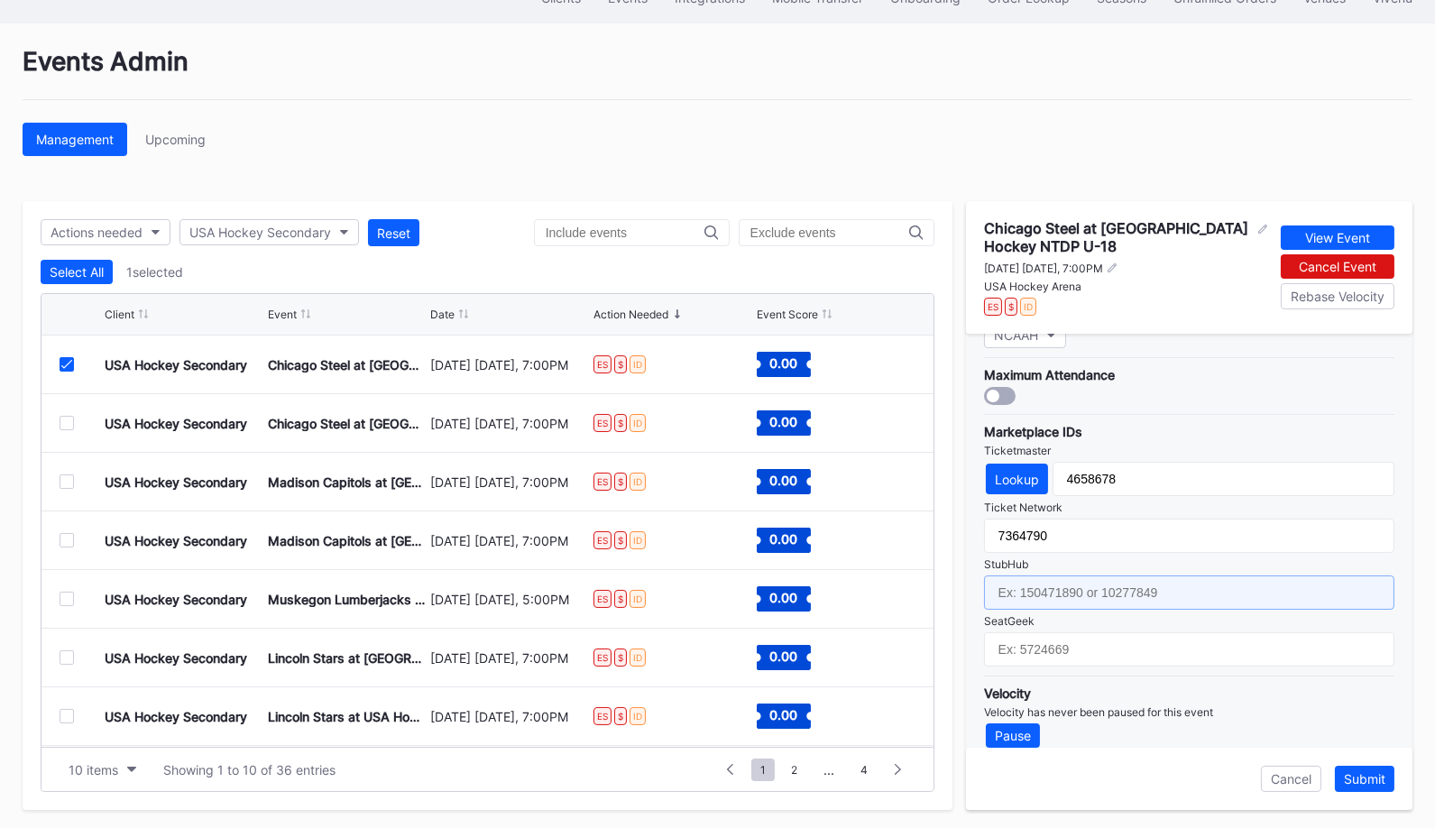
click at [1200, 575] on input "text" at bounding box center [1189, 592] width 410 height 34
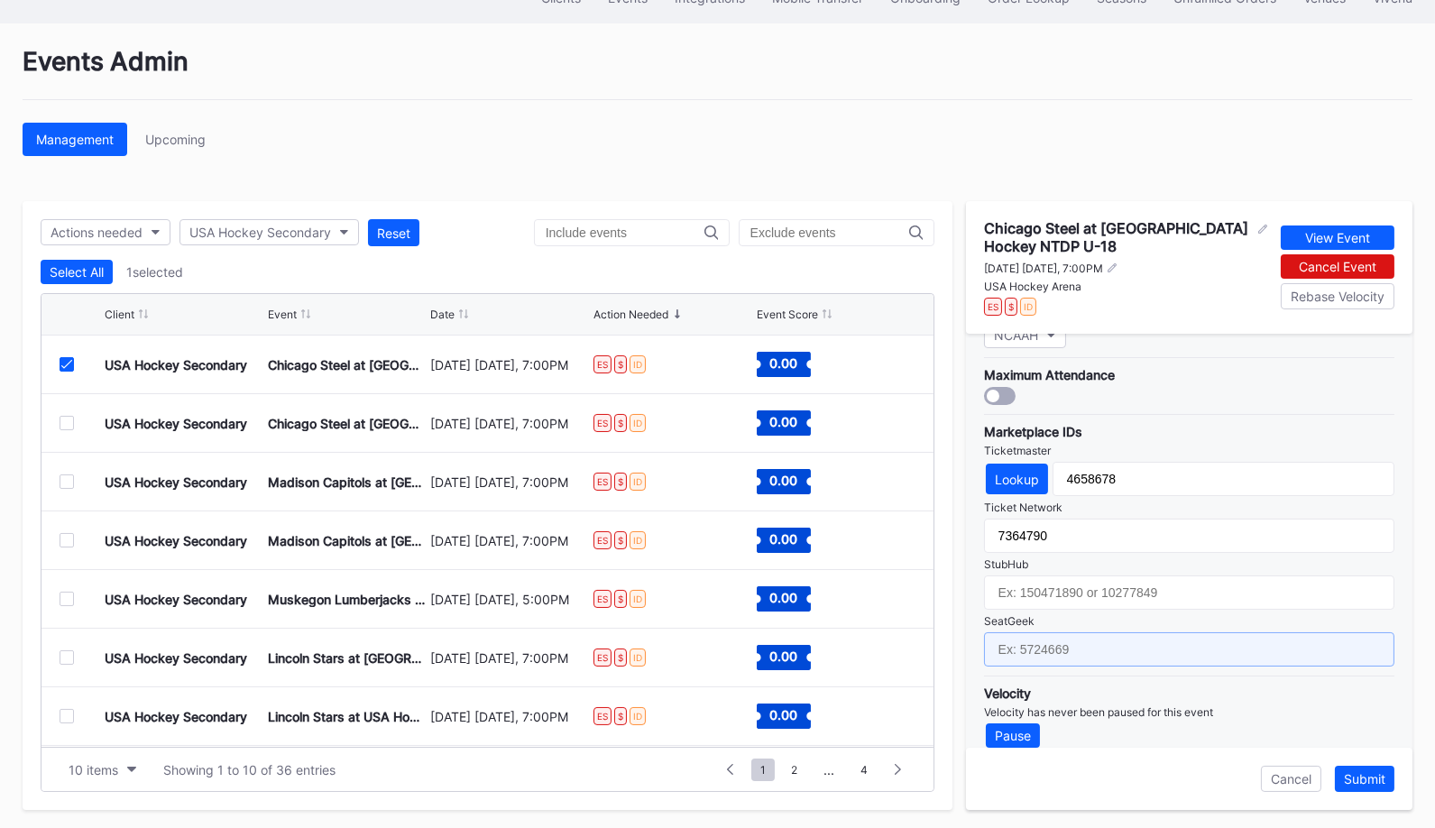
click at [1111, 632] on input "text" at bounding box center [1189, 649] width 410 height 34
paste input "17688694"
type input "17688694"
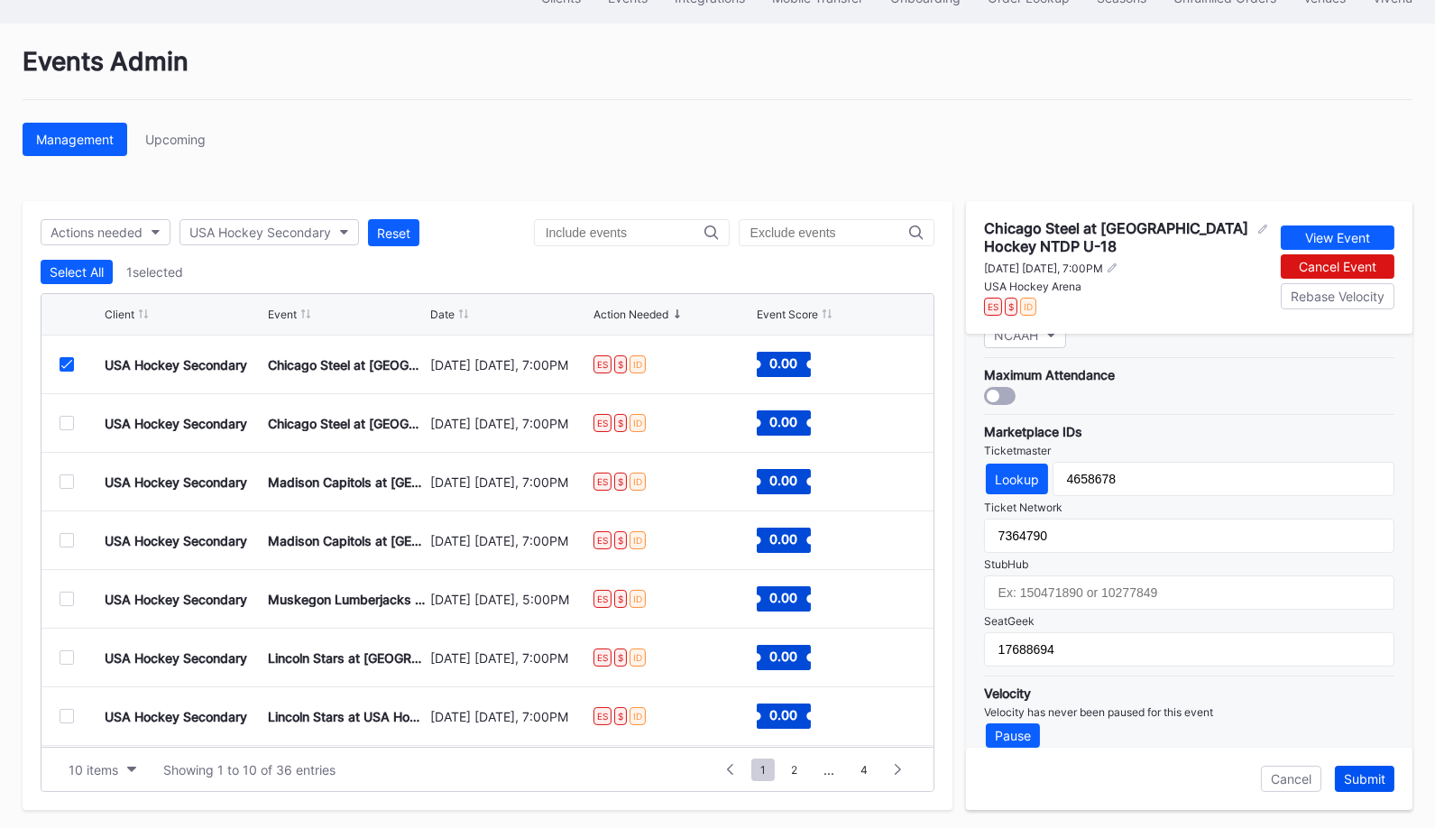
click at [1369, 773] on div "Submit" at bounding box center [1364, 778] width 41 height 15
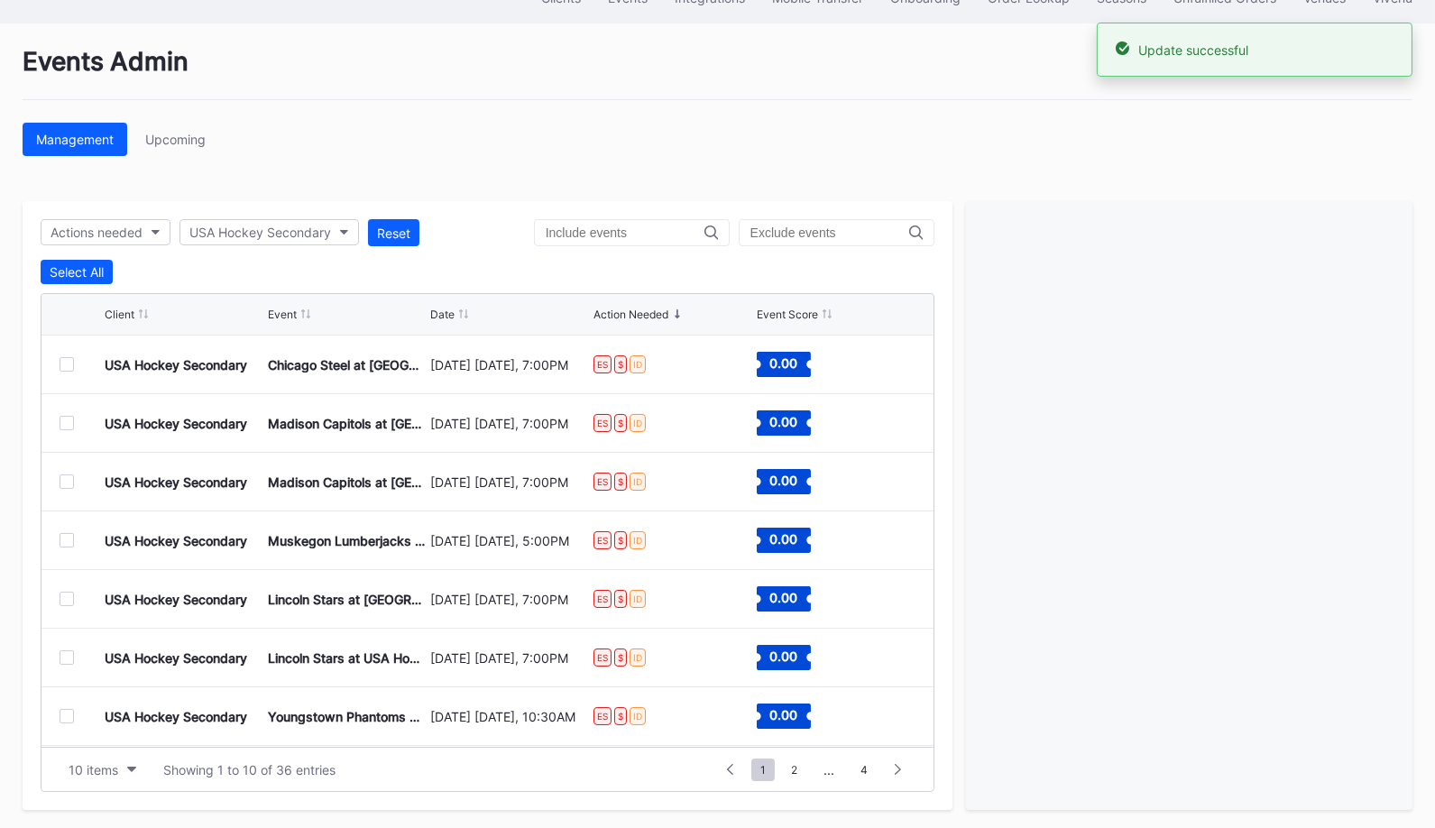
click at [69, 359] on div at bounding box center [67, 364] width 14 height 14
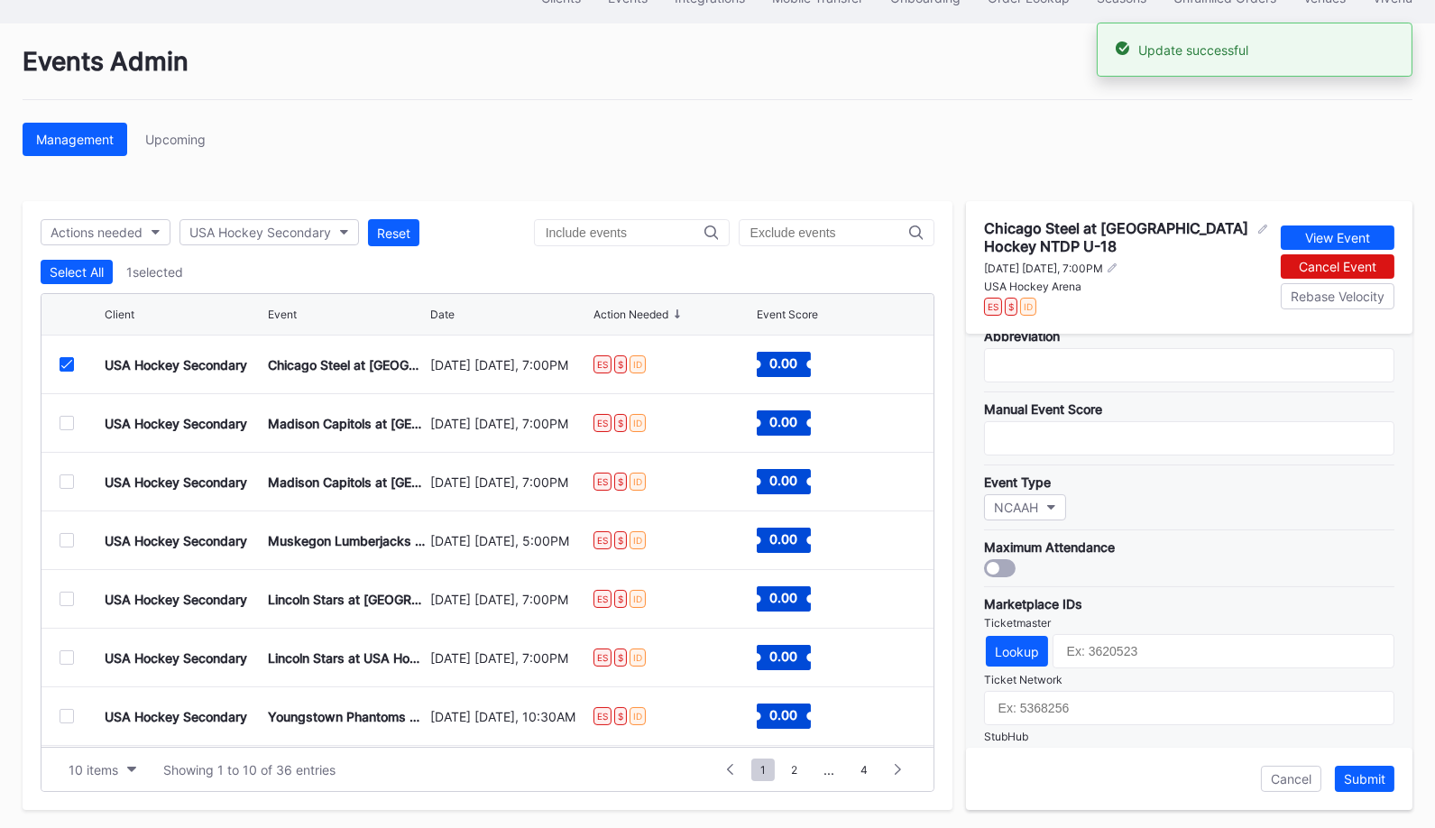
scroll to position [508, 0]
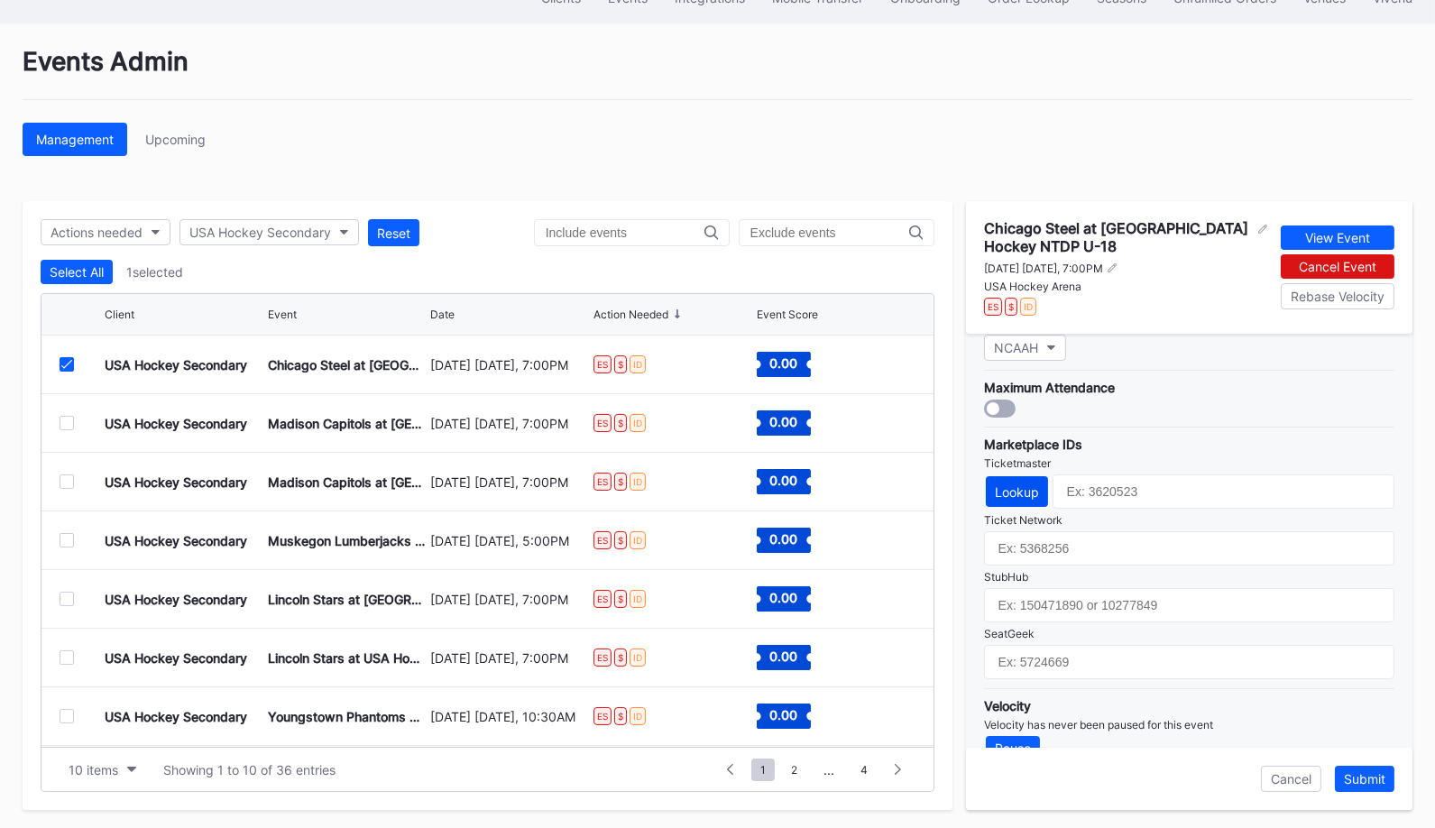
click at [1006, 484] on div "Lookup" at bounding box center [1017, 491] width 44 height 15
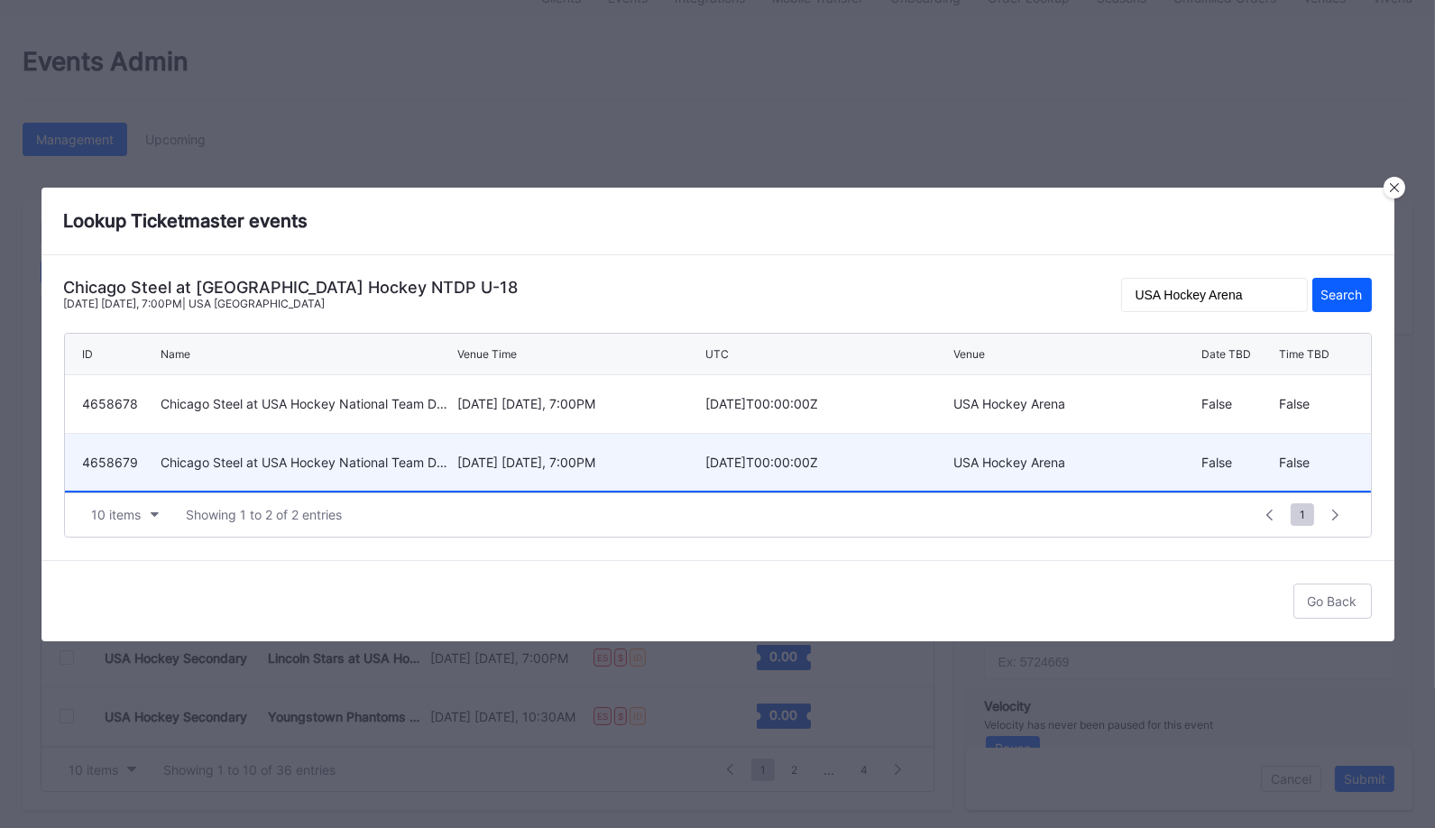
click at [583, 460] on div "[DATE] [DATE], 7:00PM" at bounding box center [578, 461] width 243 height 15
type input "4658679"
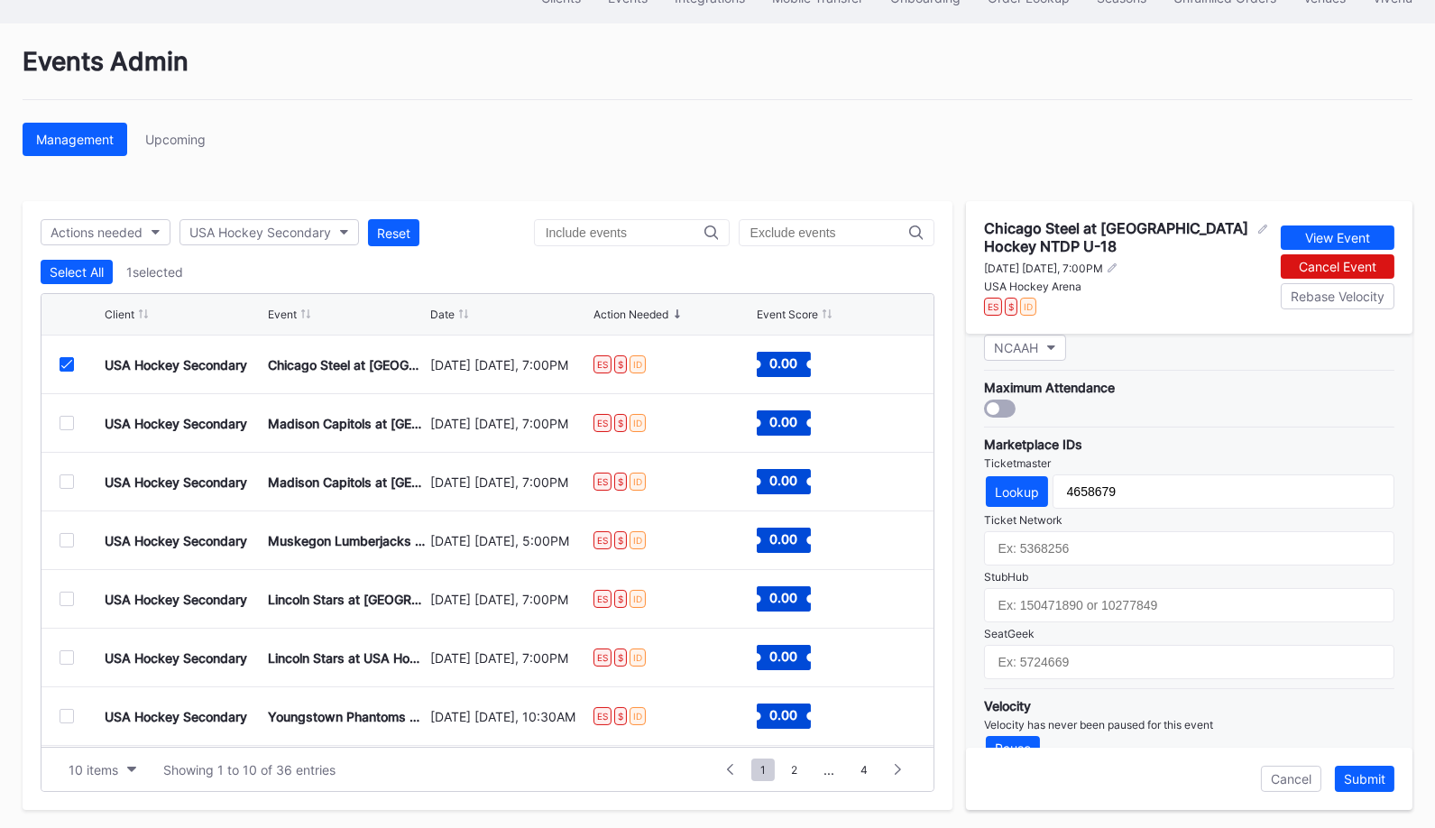
scroll to position [520, 0]
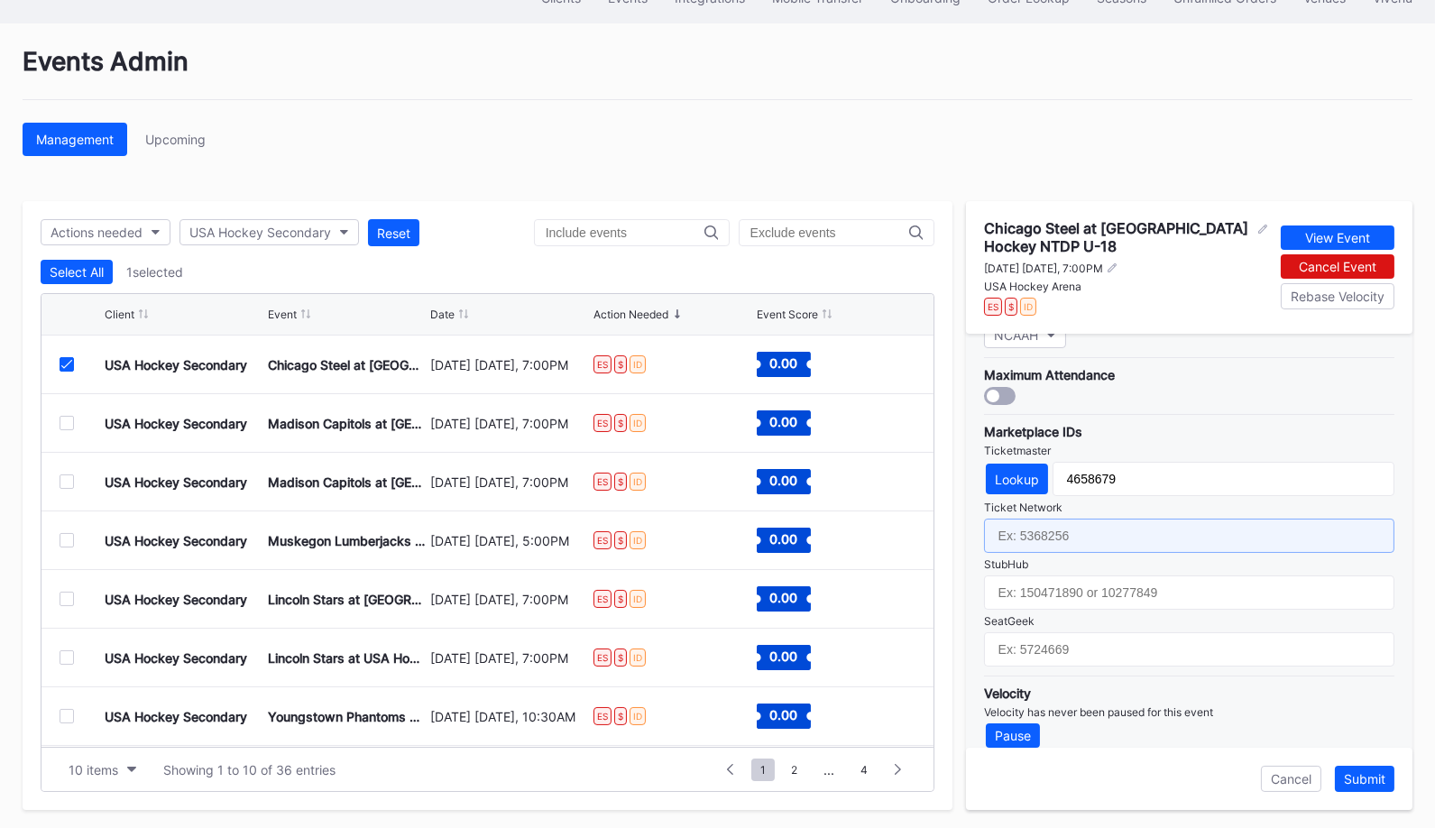
click at [1139, 520] on input "text" at bounding box center [1189, 536] width 410 height 34
paste input "7364791"
type input "7364791"
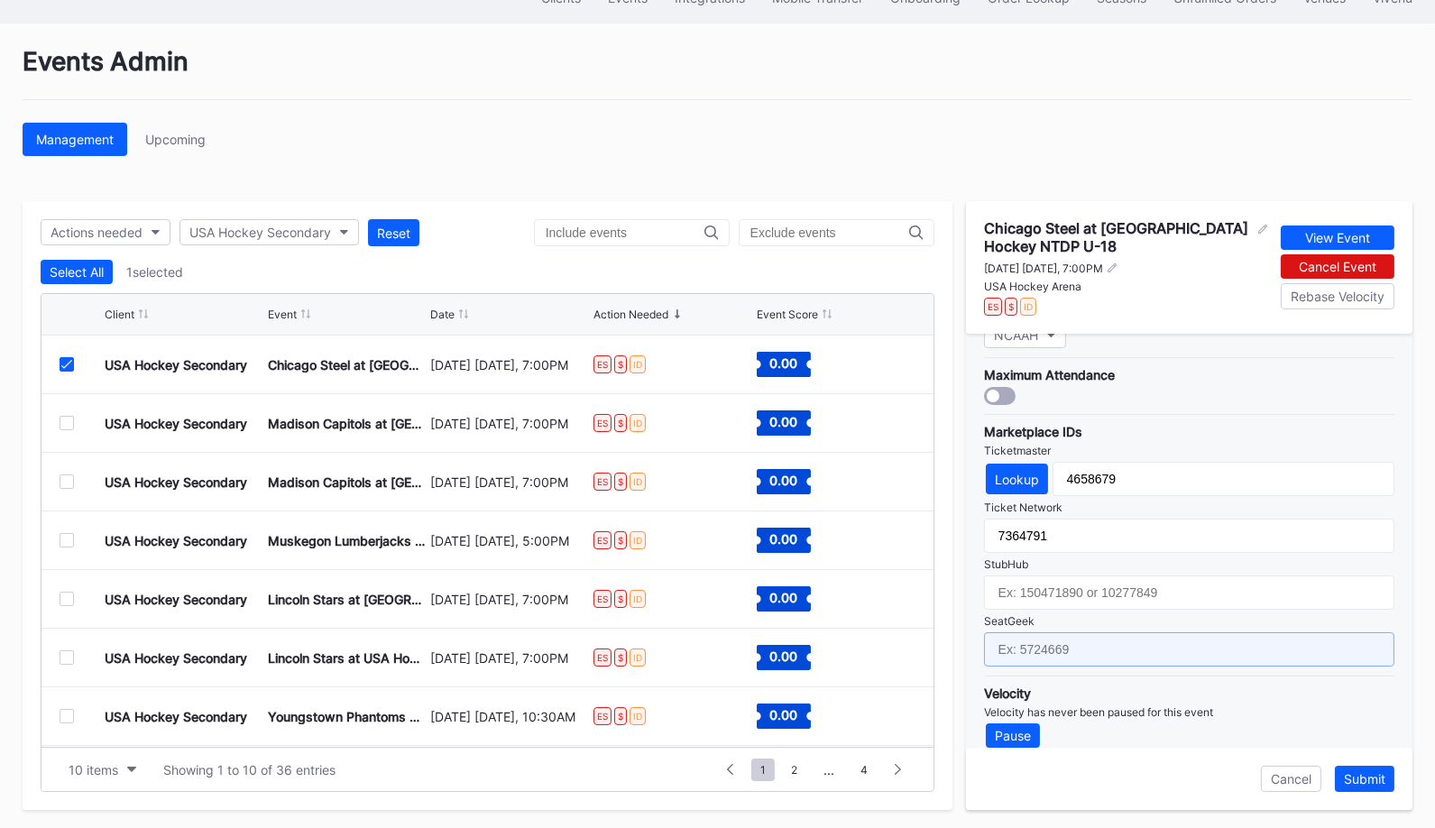
click at [1104, 642] on input "text" at bounding box center [1189, 649] width 410 height 34
paste input "17688697"
type input "17688697"
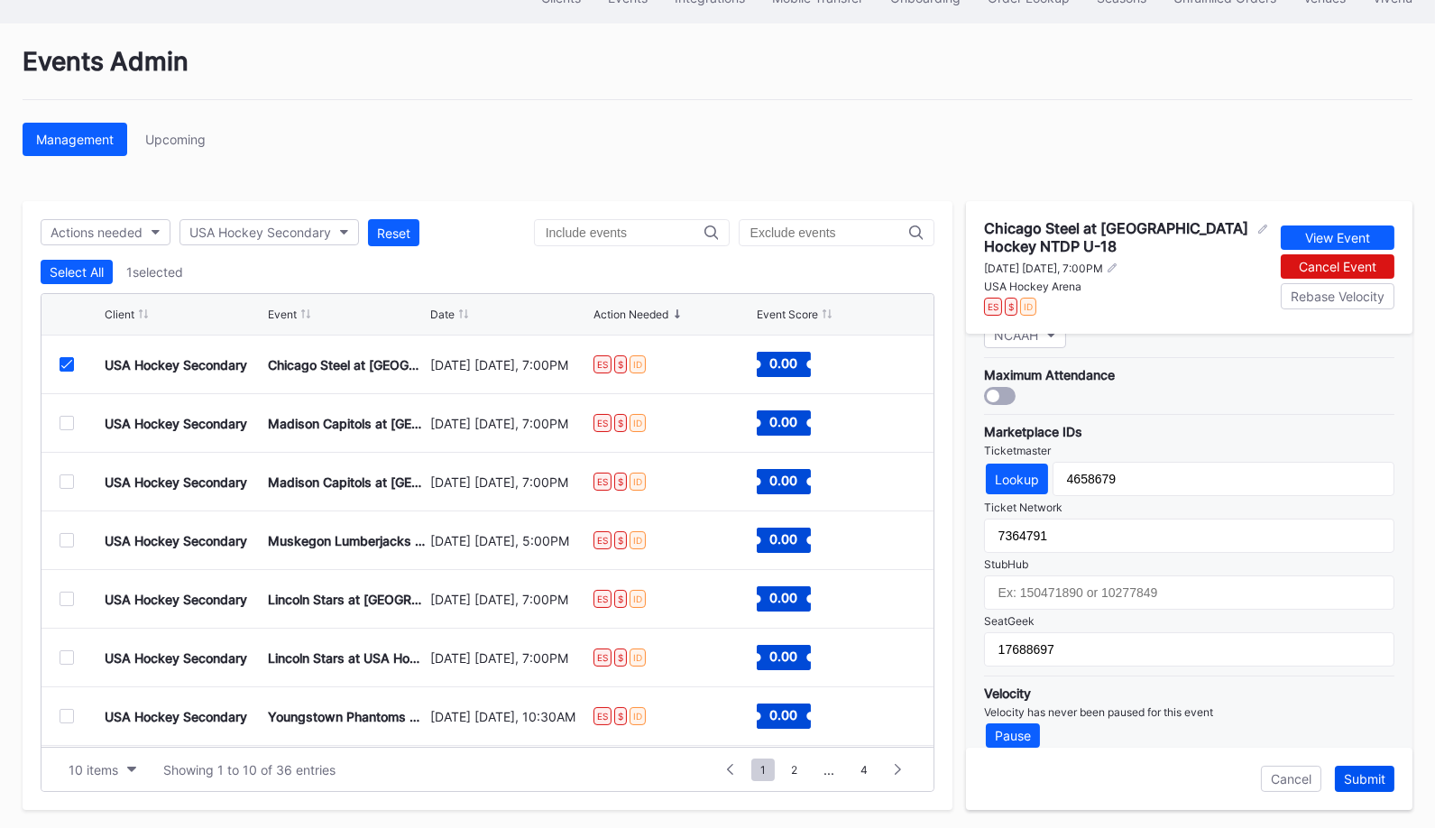
click at [1364, 771] on div "Submit" at bounding box center [1364, 778] width 41 height 15
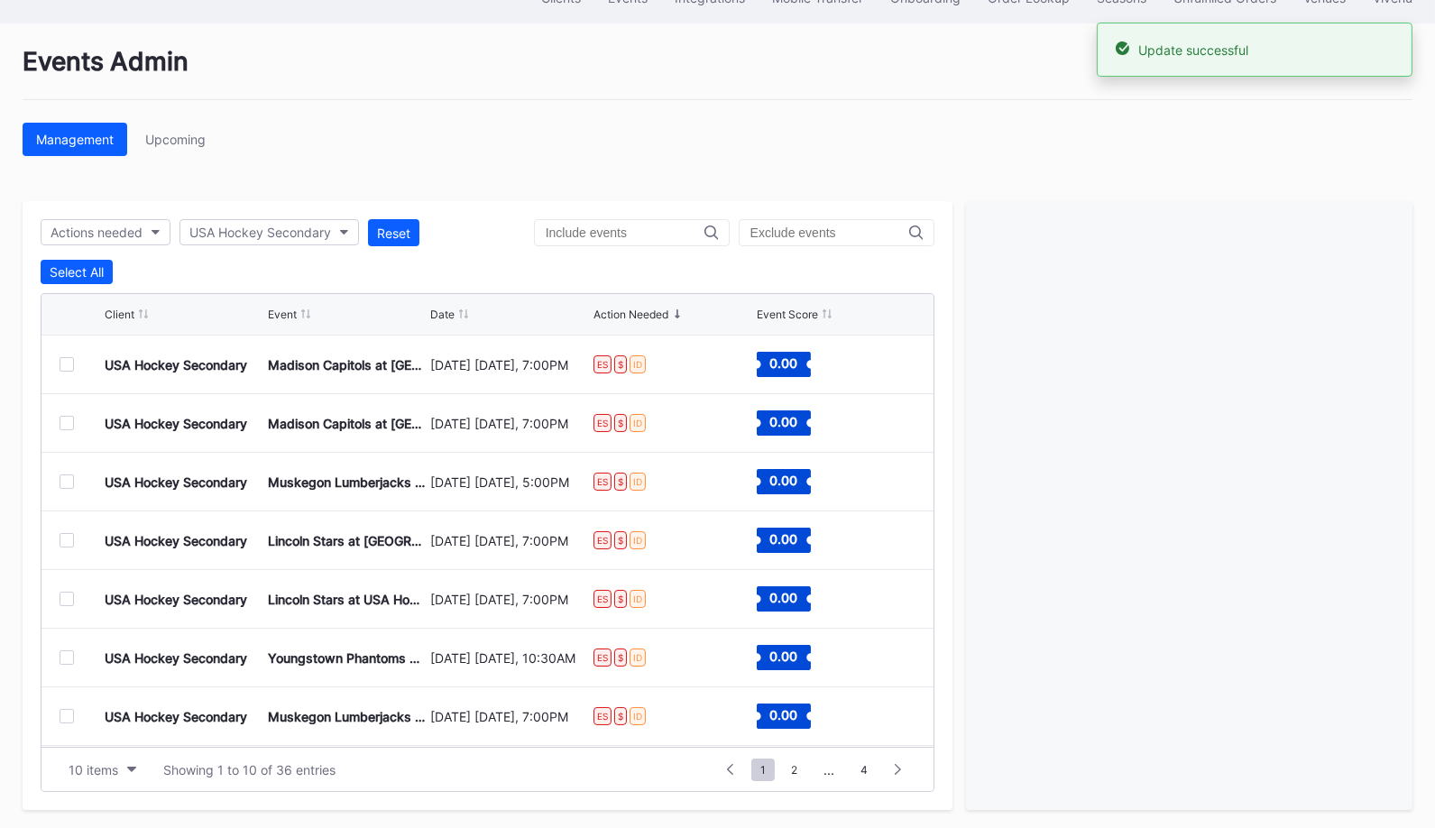
click at [64, 361] on div at bounding box center [67, 364] width 14 height 14
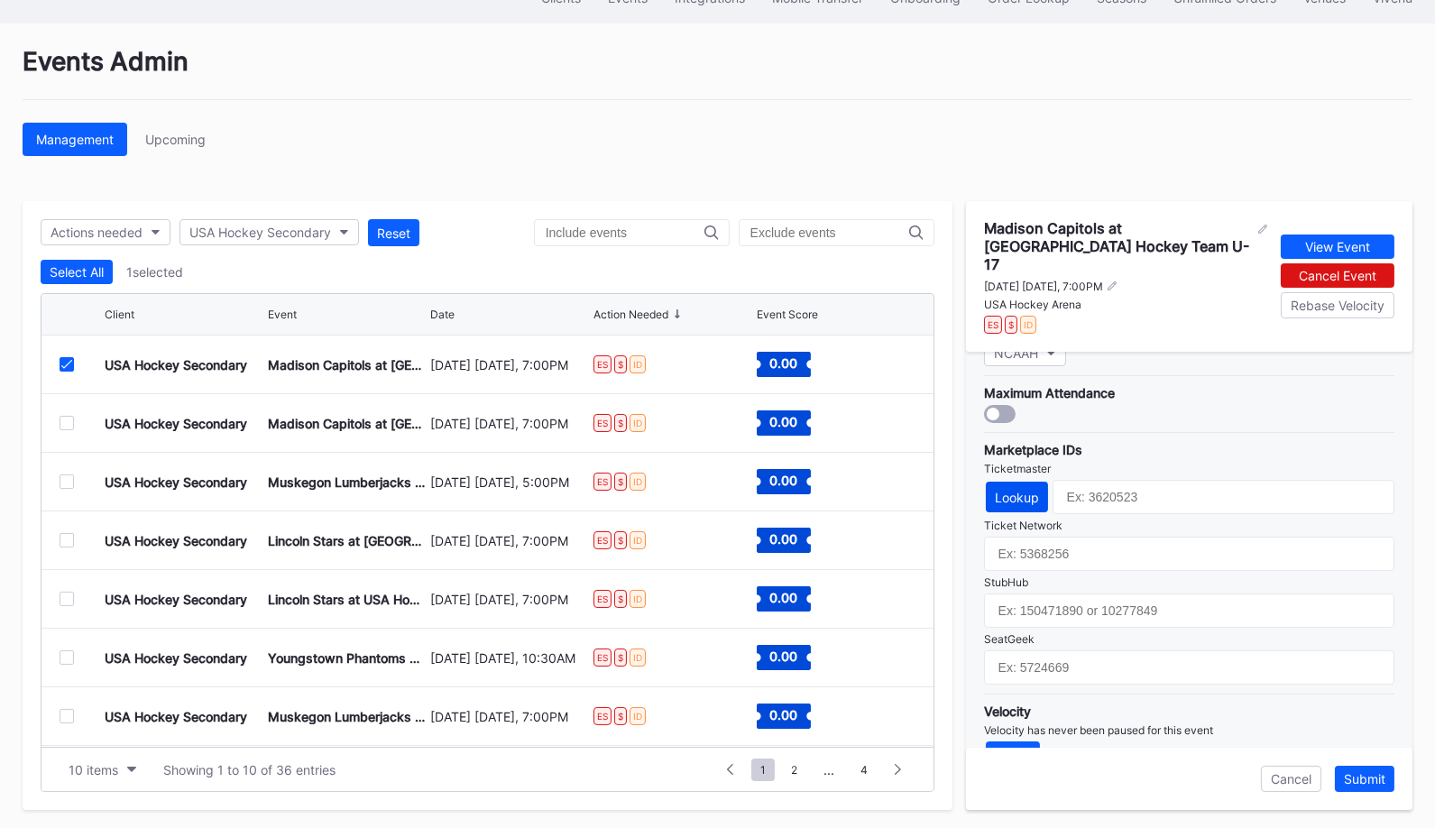
click at [1021, 490] on div "Lookup" at bounding box center [1017, 497] width 44 height 15
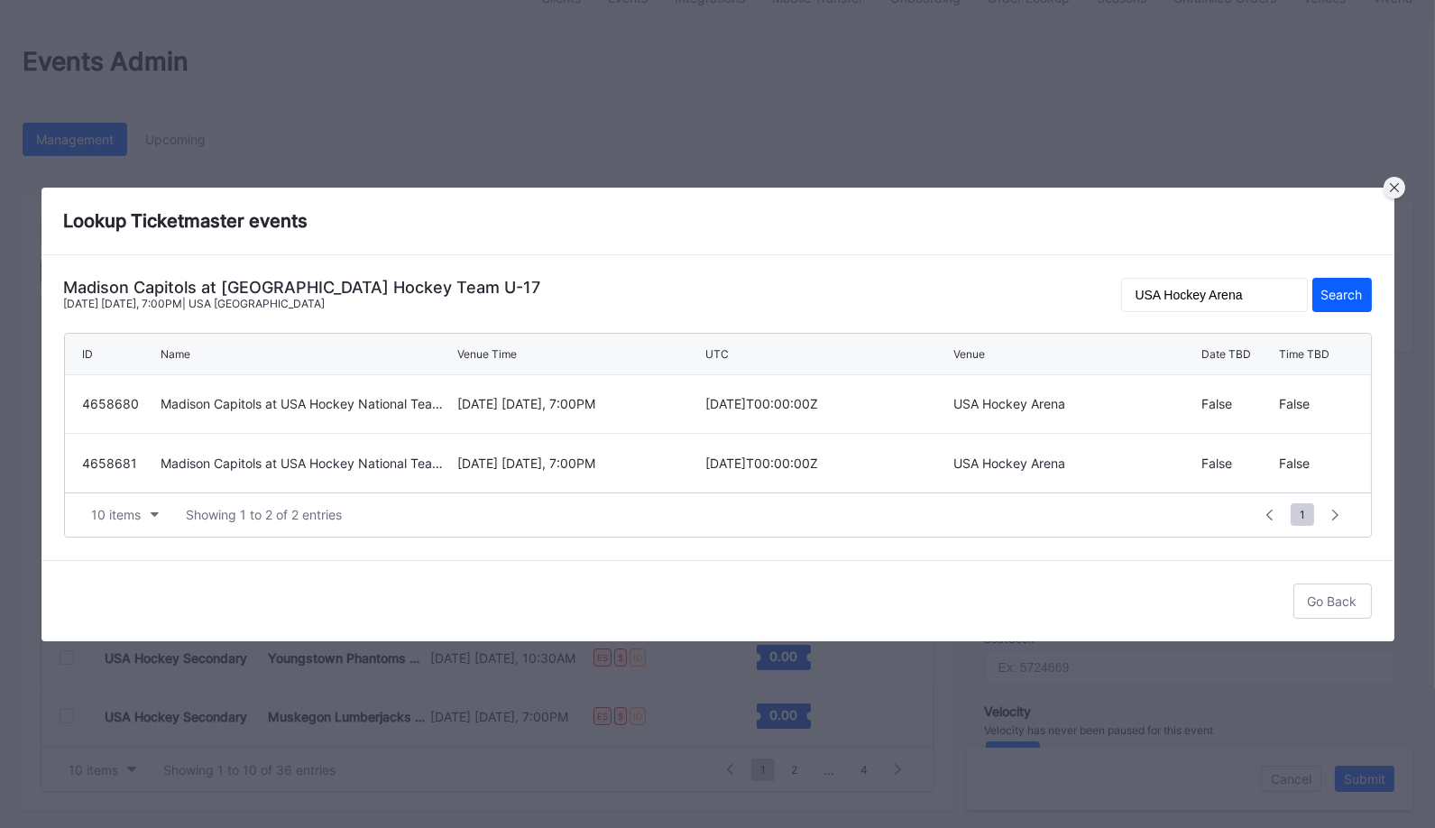
click at [1390, 185] on icon at bounding box center [1394, 187] width 9 height 9
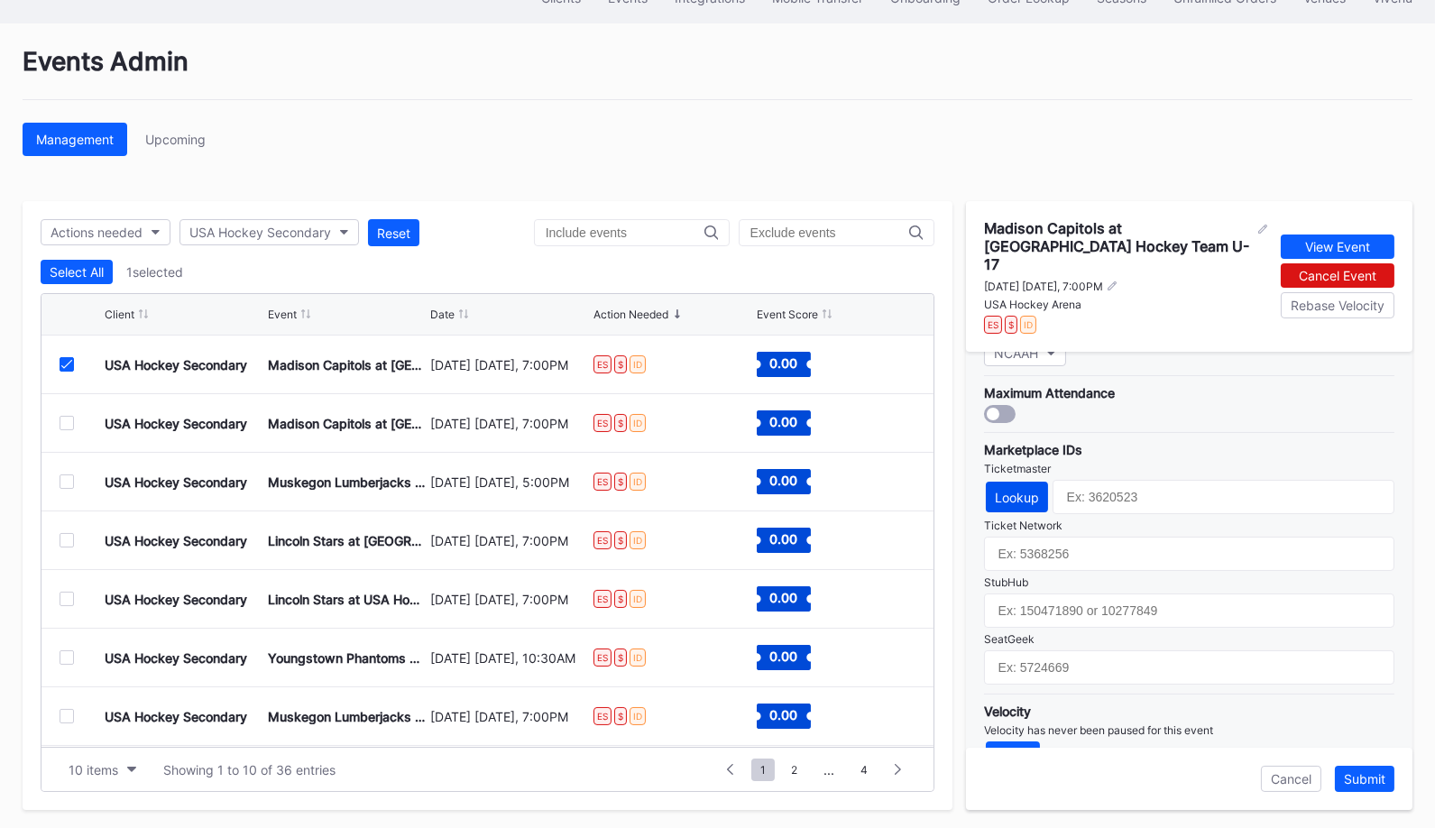
click at [1026, 490] on div "Lookup" at bounding box center [1017, 497] width 44 height 15
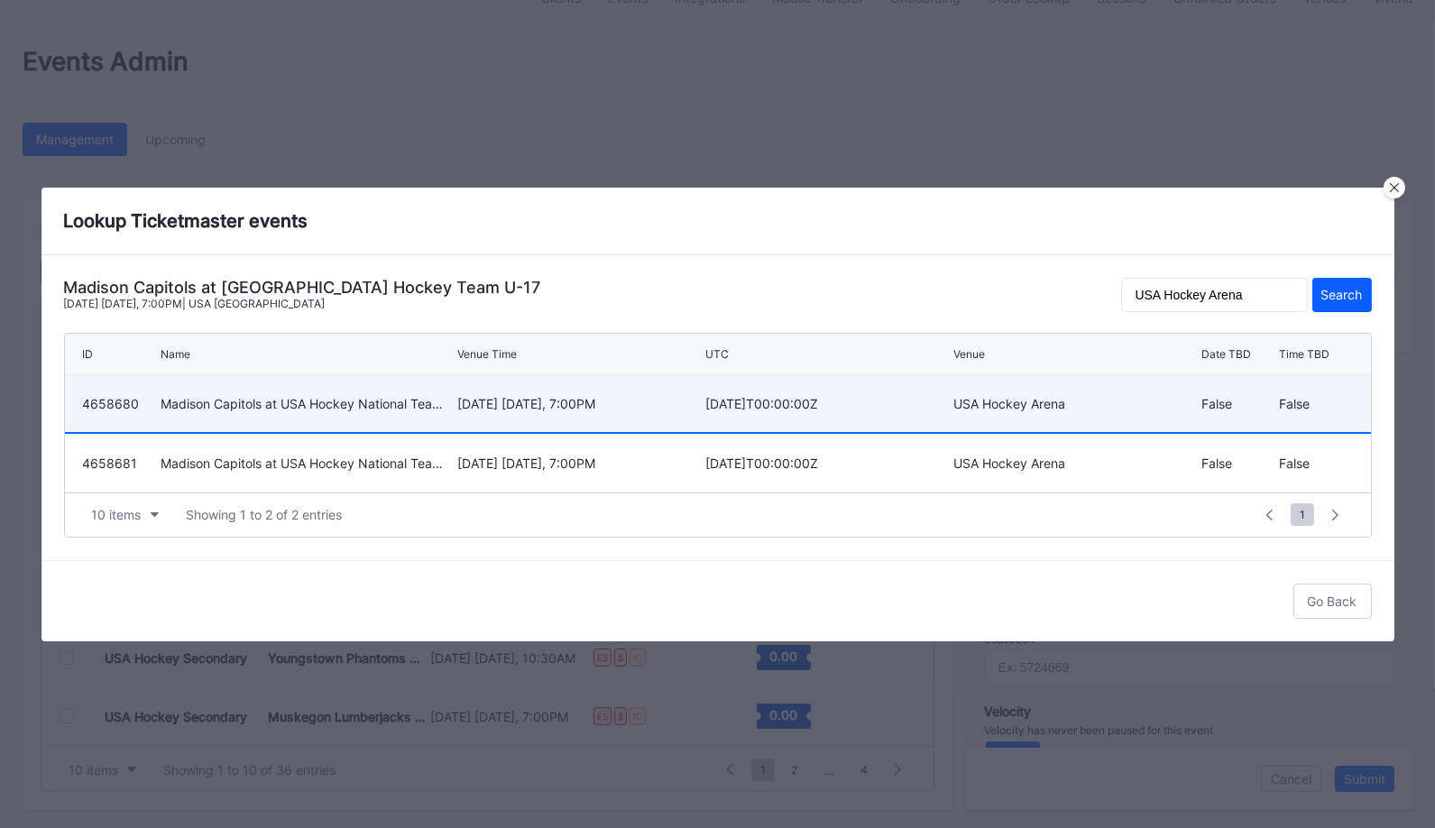
click at [682, 412] on div "[DATE] [DATE], 7:00PM" at bounding box center [578, 403] width 243 height 57
type input "4658680"
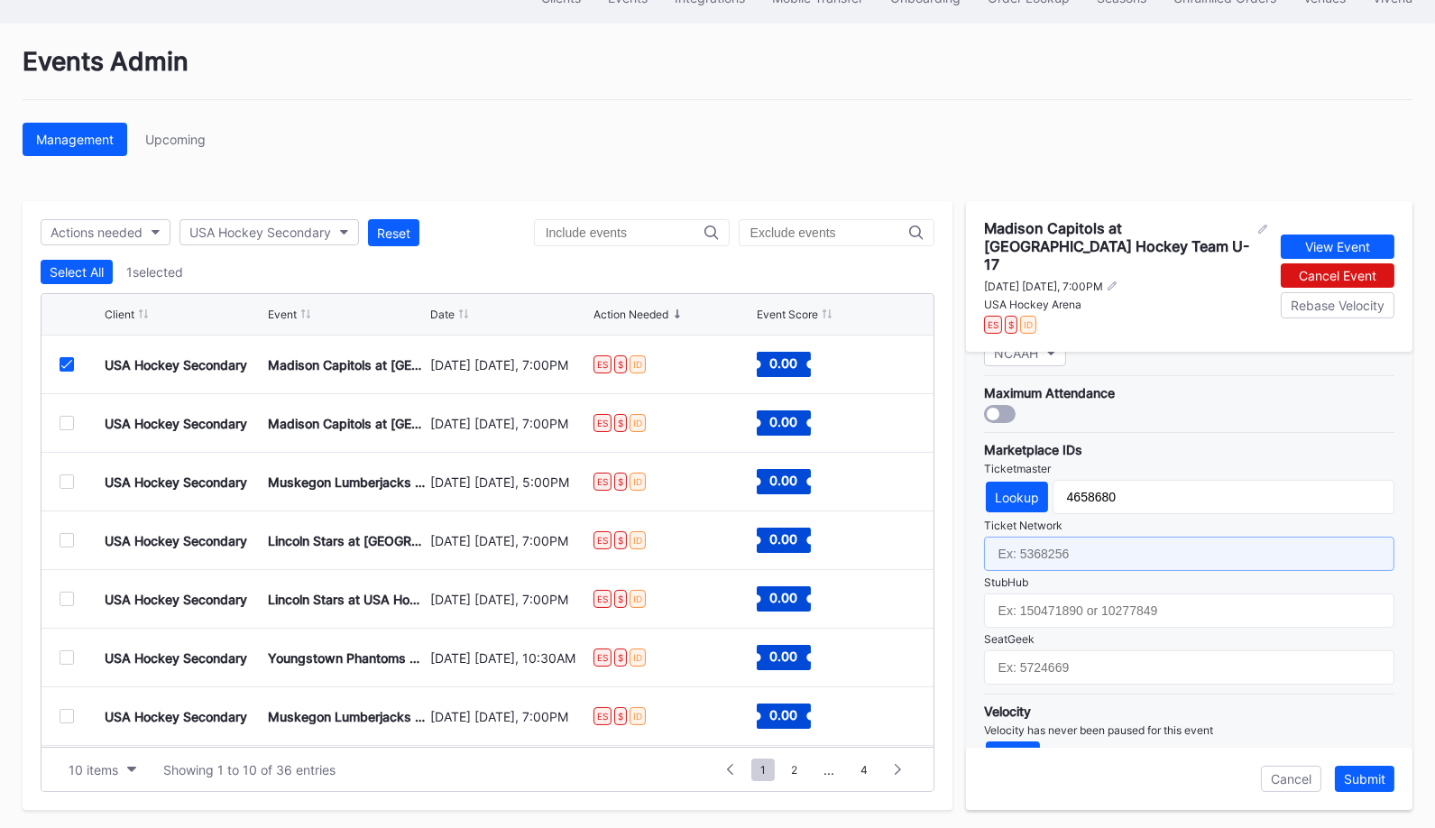
click at [1124, 537] on input "text" at bounding box center [1189, 554] width 410 height 34
paste input "7364792"
type input "7364792"
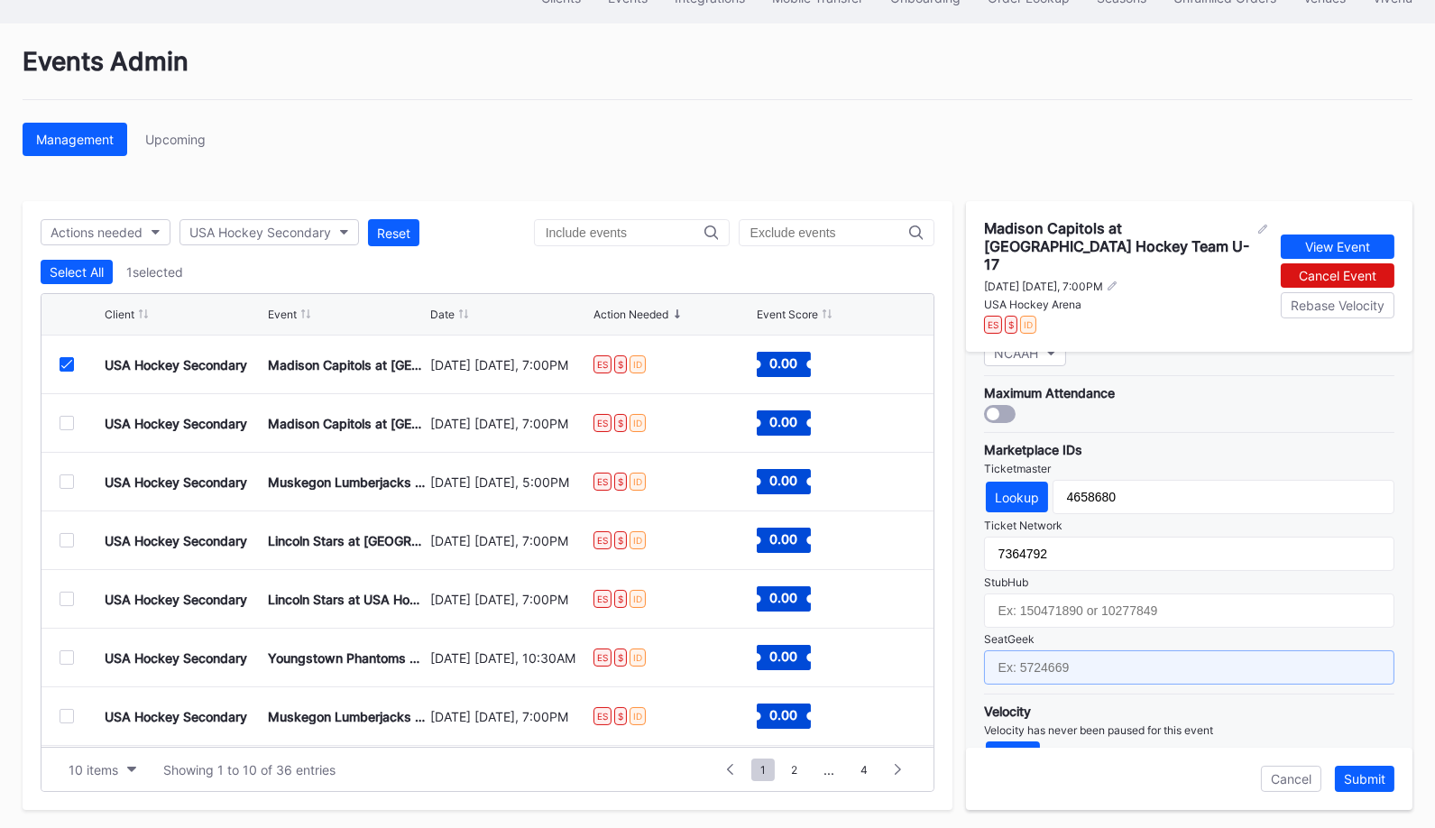
paste input "17688698"
type input "17688698"
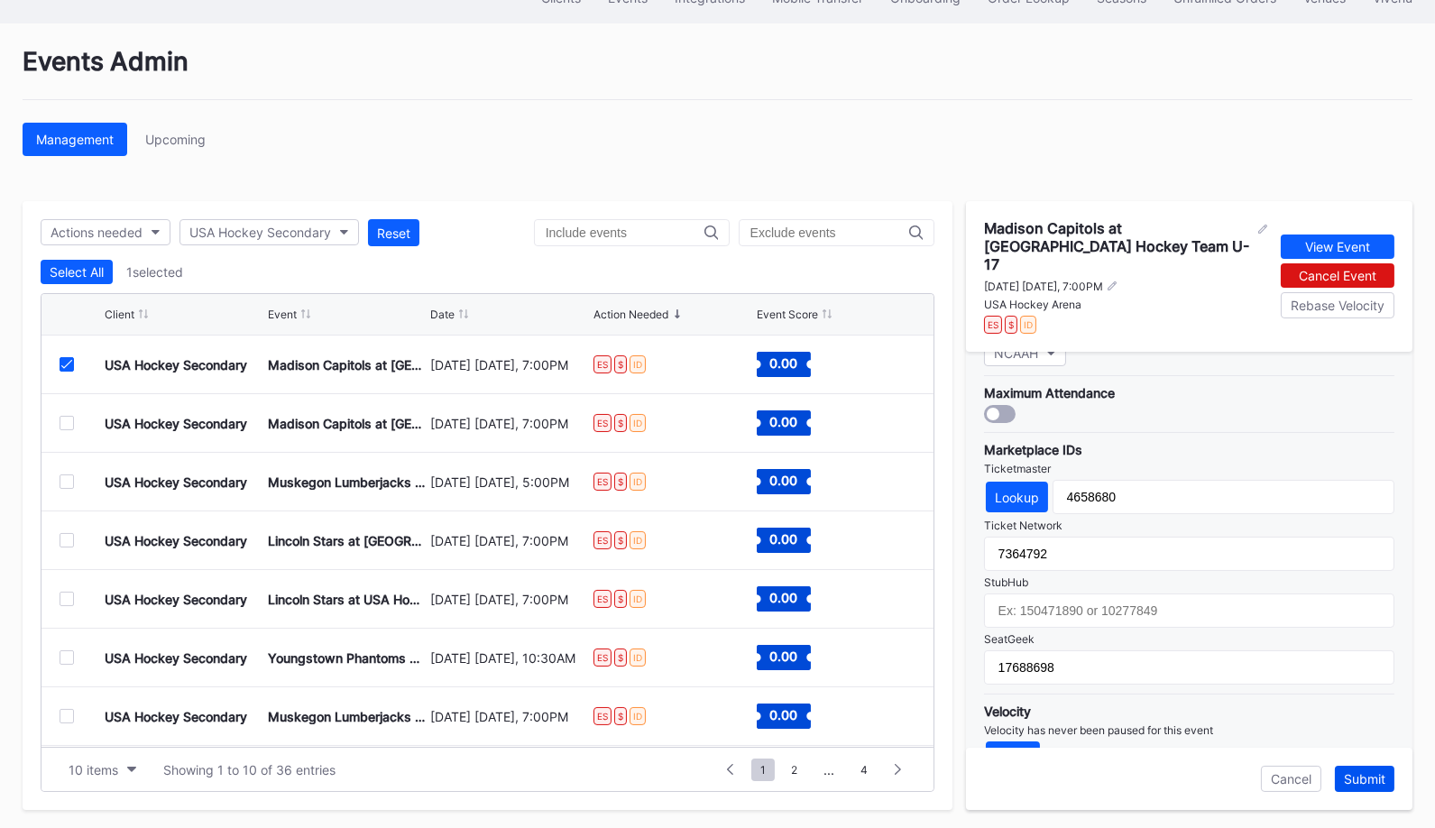
click at [1359, 771] on div "Submit" at bounding box center [1364, 778] width 41 height 15
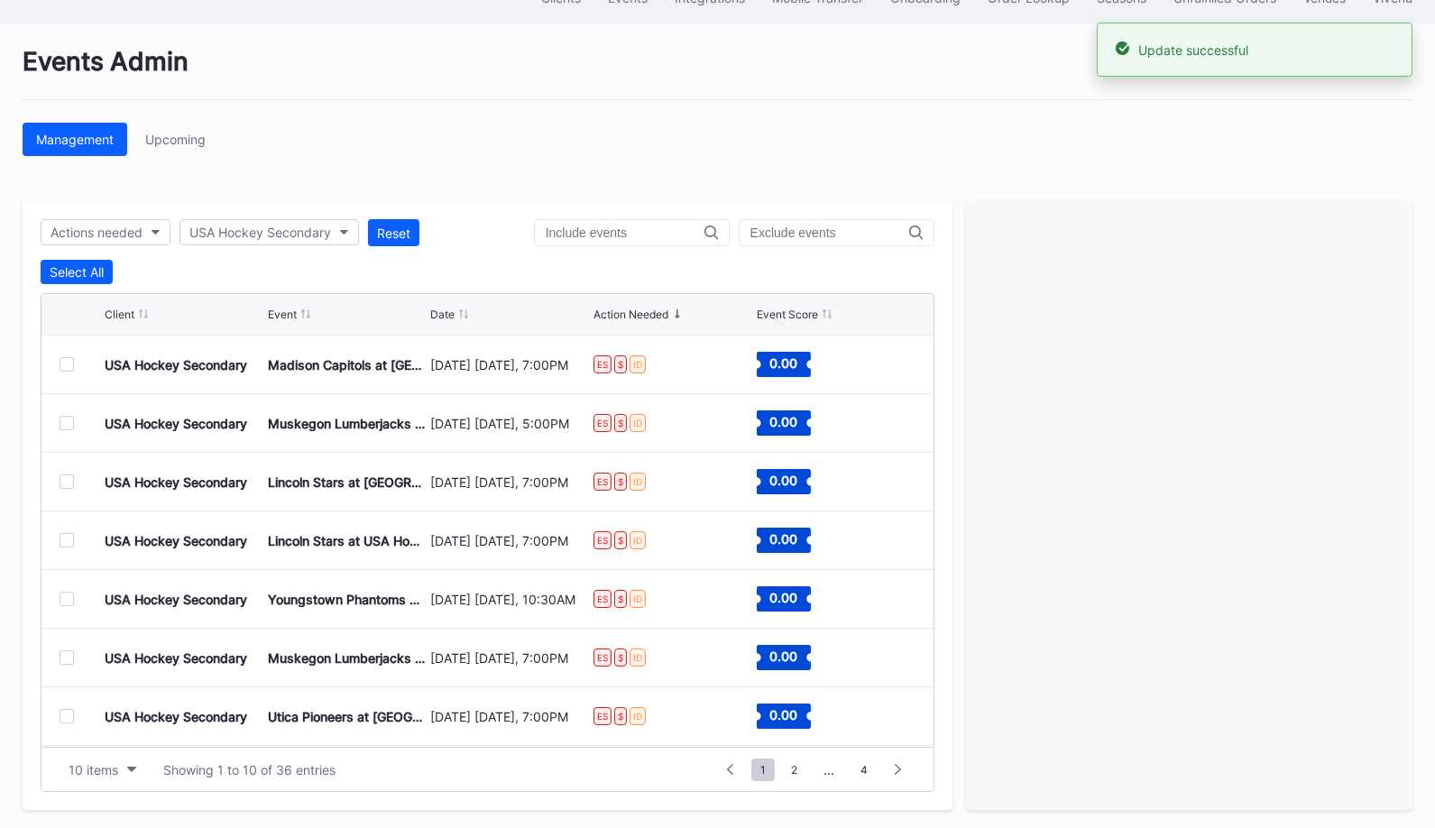
click at [65, 357] on div at bounding box center [67, 364] width 14 height 14
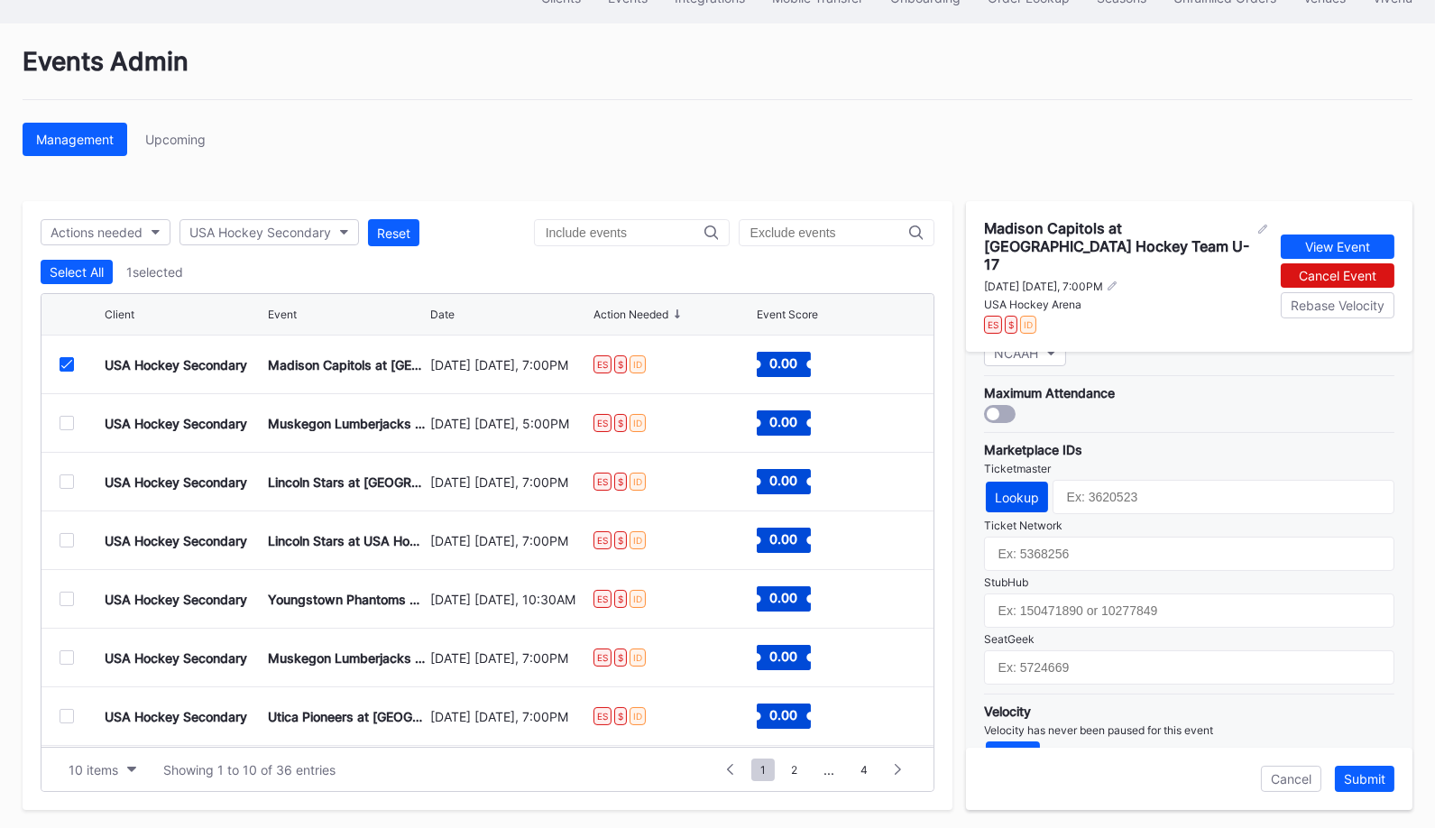
click at [1016, 490] on div "Lookup" at bounding box center [1017, 497] width 44 height 15
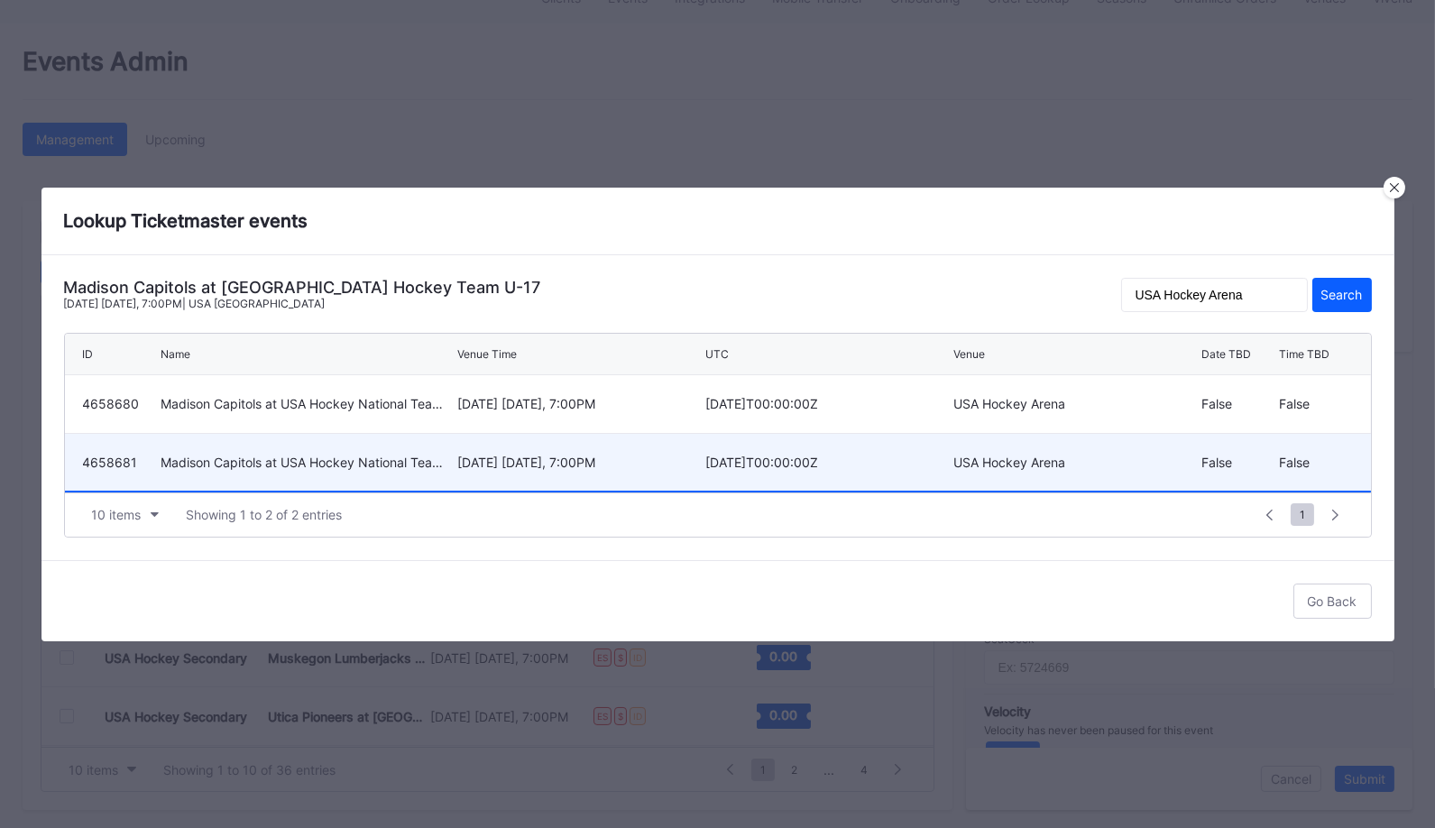
click at [565, 467] on div "[DATE] [DATE], 7:00PM" at bounding box center [578, 461] width 243 height 15
type input "4658681"
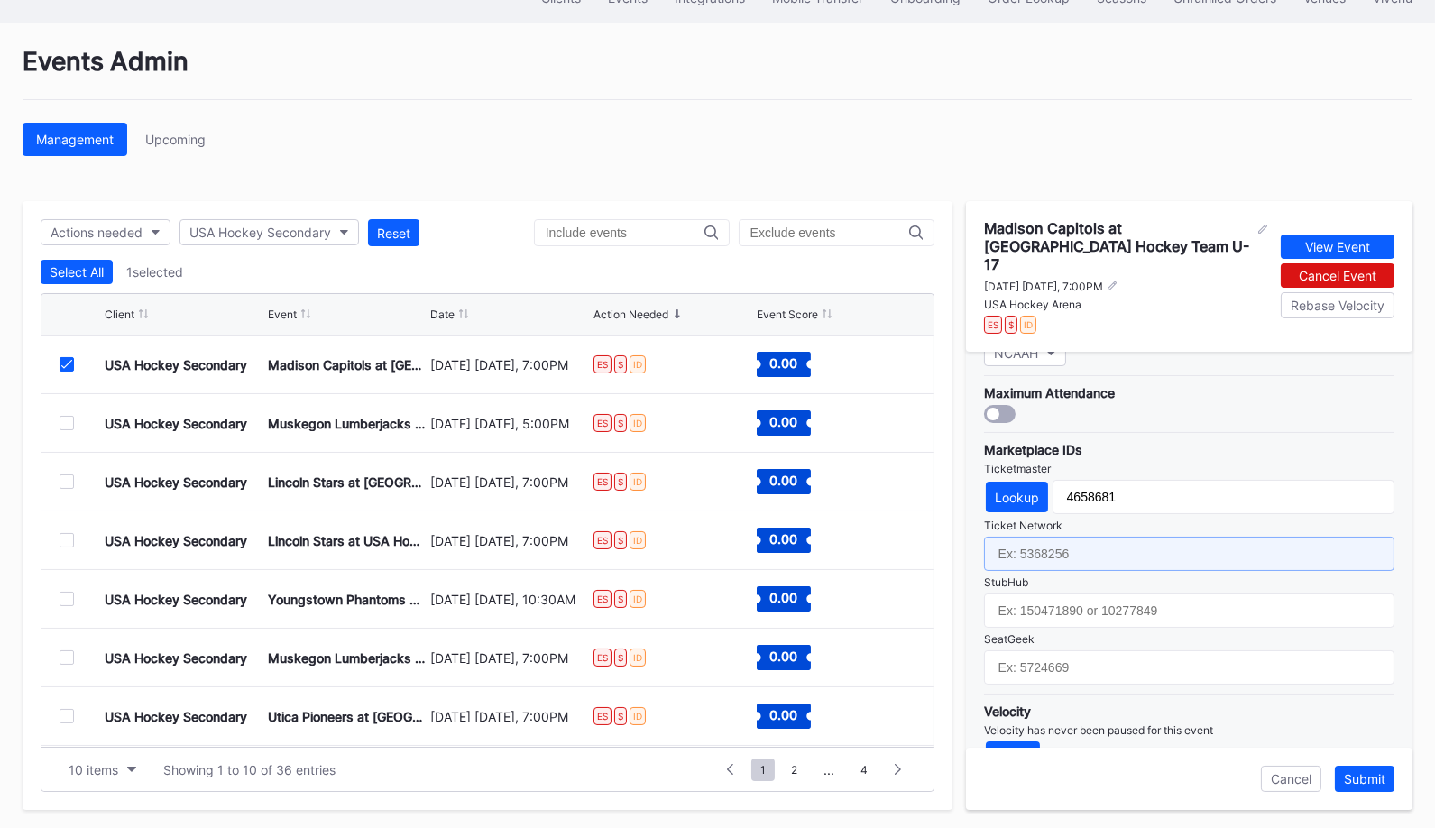
click at [1208, 537] on input "text" at bounding box center [1189, 554] width 410 height 34
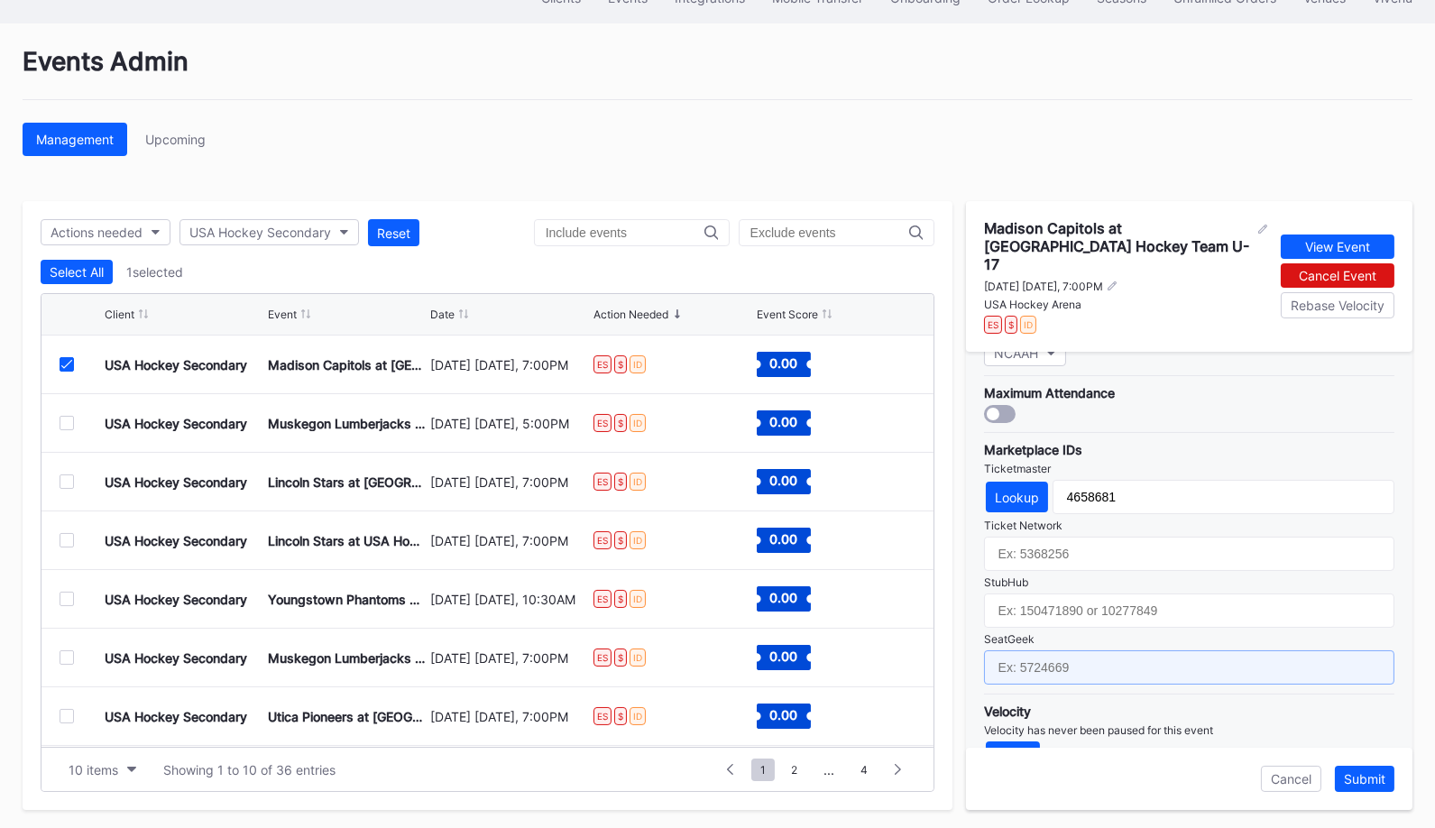
click at [1059, 650] on input "text" at bounding box center [1189, 667] width 410 height 34
paste input "17688700"
type input "17688700"
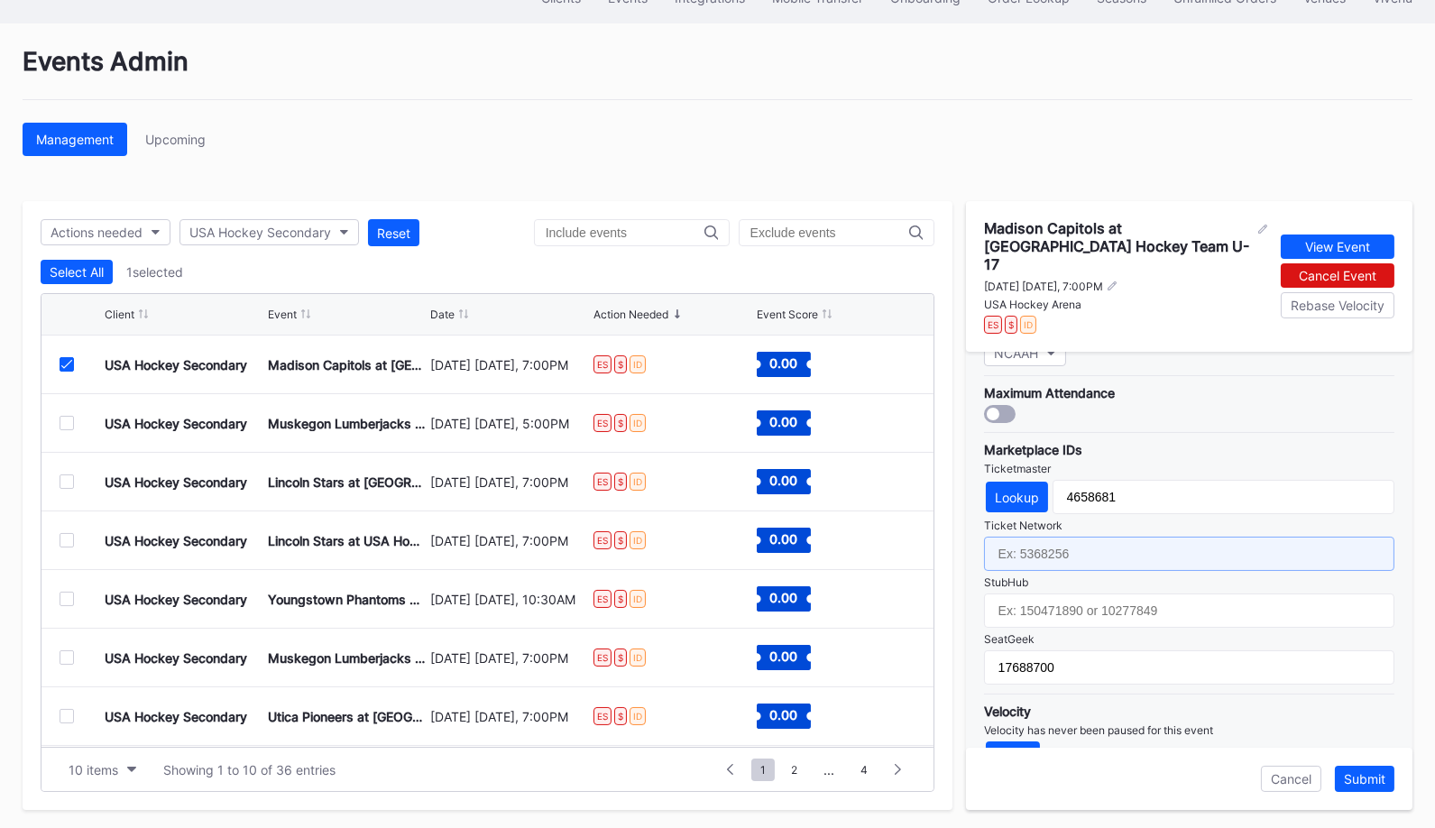
click at [1053, 537] on input "text" at bounding box center [1189, 554] width 410 height 34
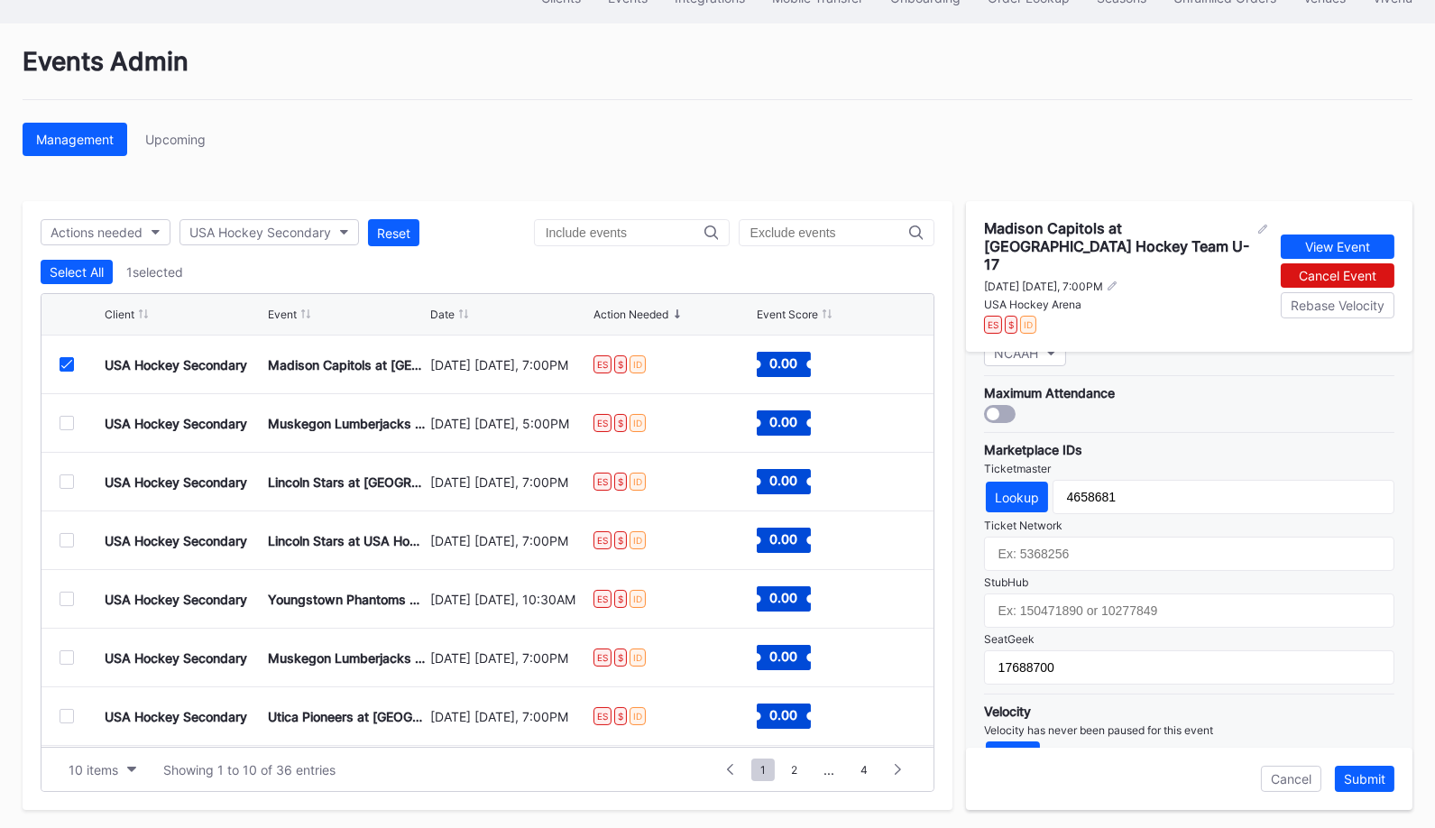
click at [1102, 536] on div "Marketplace IDs Ticketmaster Lookup 4658681 Ticket Network StubHub SeatGeek 176…" at bounding box center [1189, 558] width 410 height 252
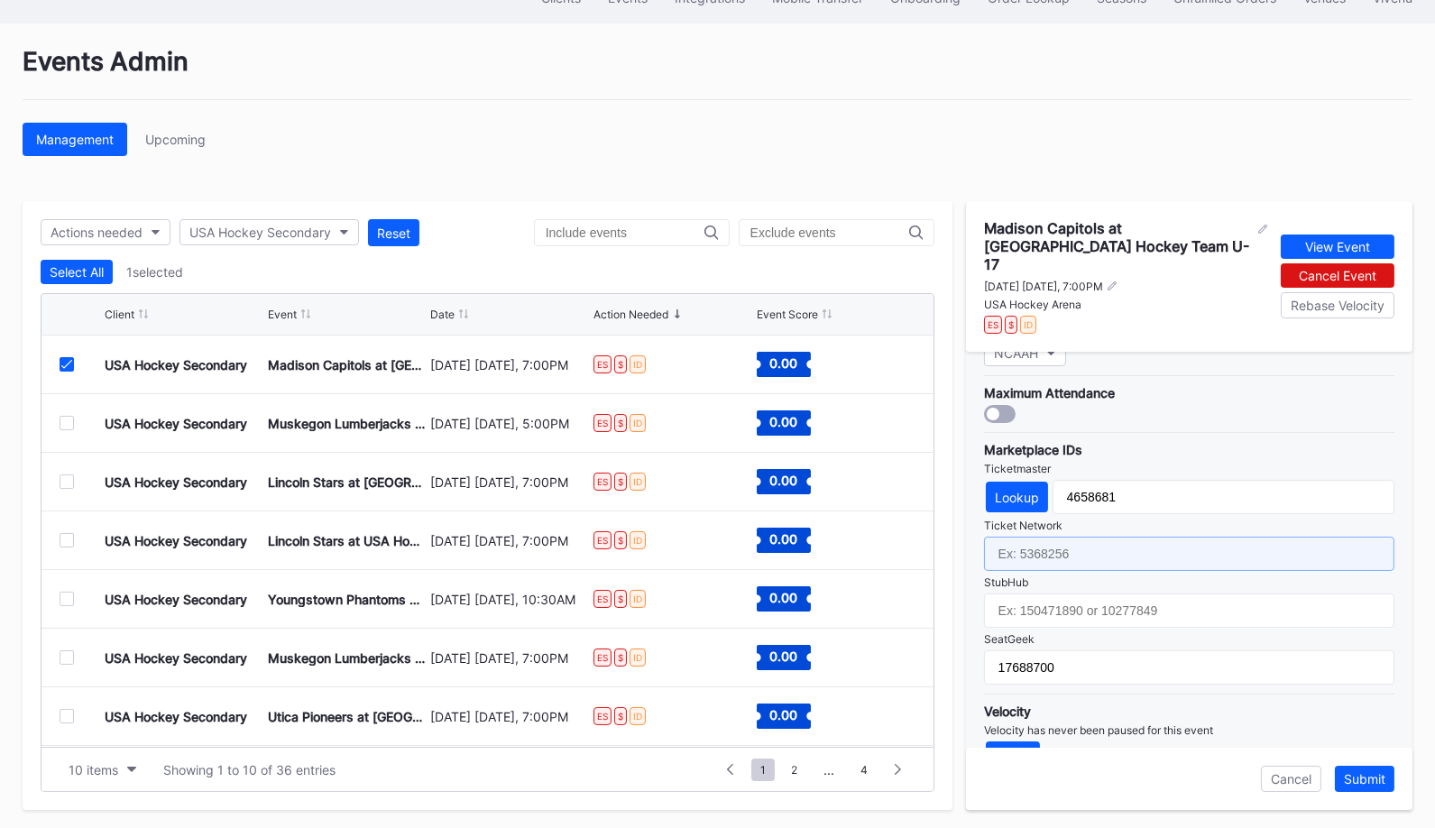
click at [1081, 537] on input "text" at bounding box center [1189, 554] width 410 height 34
paste input "7364793"
type input "7364793"
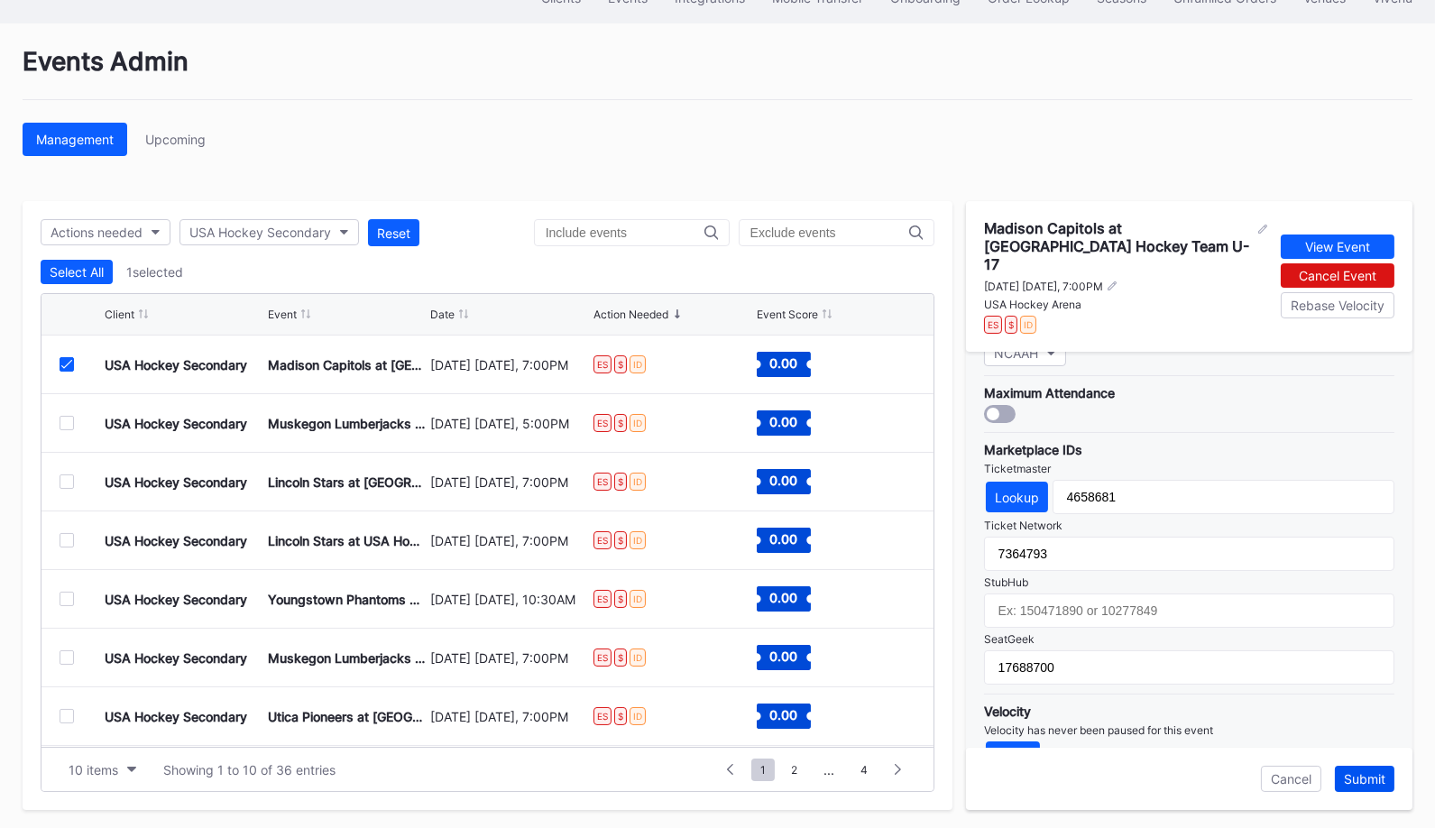
click at [1365, 780] on div "Submit" at bounding box center [1364, 778] width 41 height 15
